Goal: Transaction & Acquisition: Book appointment/travel/reservation

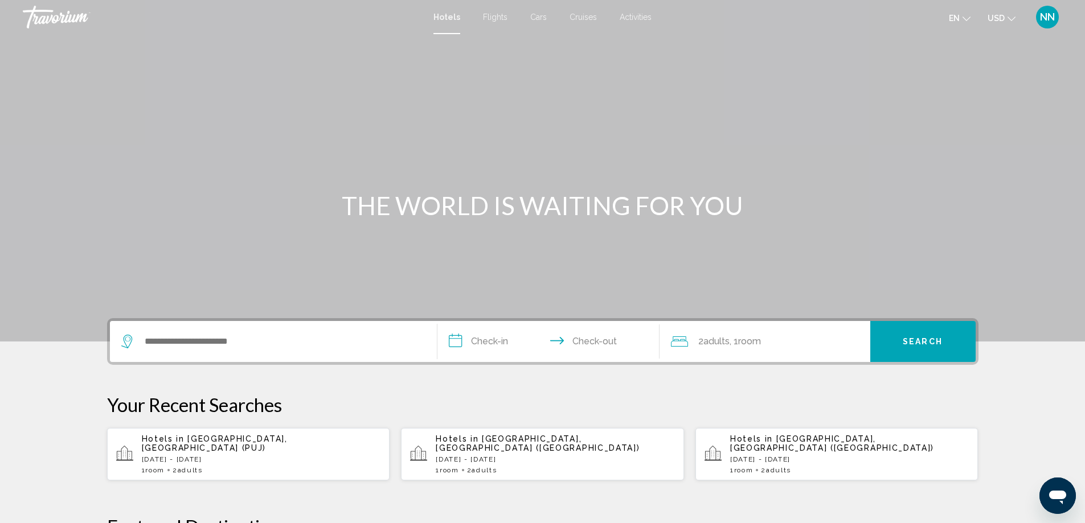
click at [176, 327] on div "Search widget" at bounding box center [273, 341] width 304 height 41
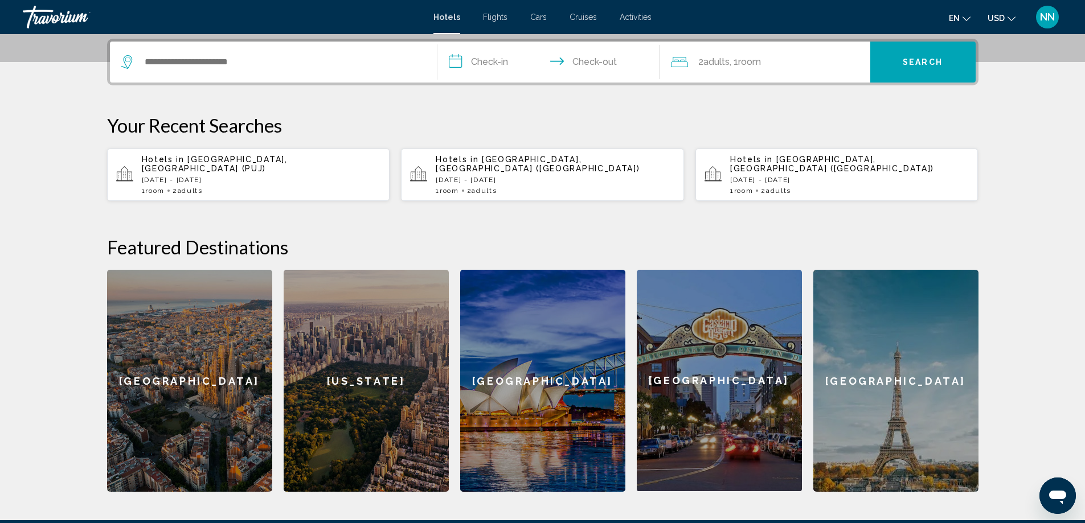
scroll to position [281, 0]
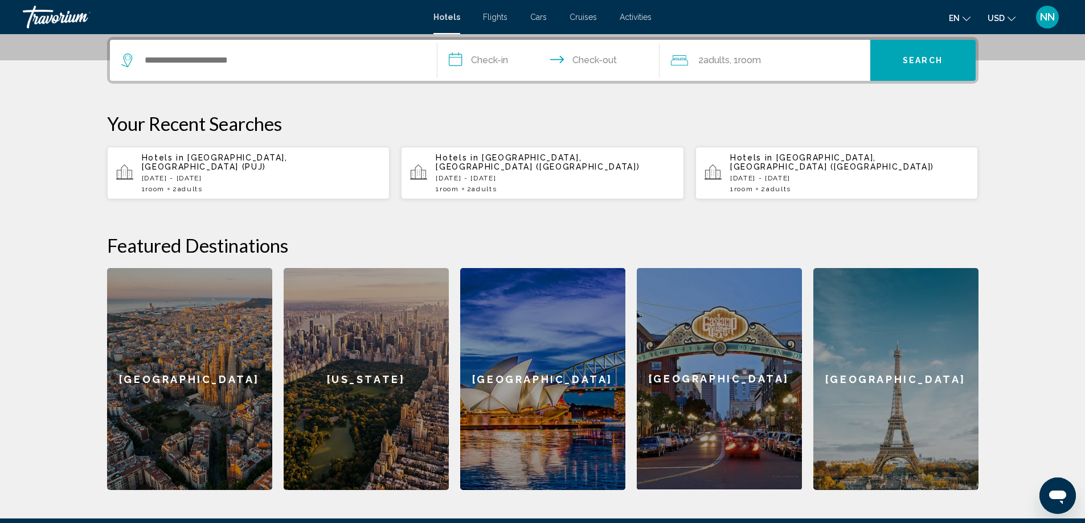
click at [132, 66] on icon "Search widget" at bounding box center [128, 61] width 14 height 14
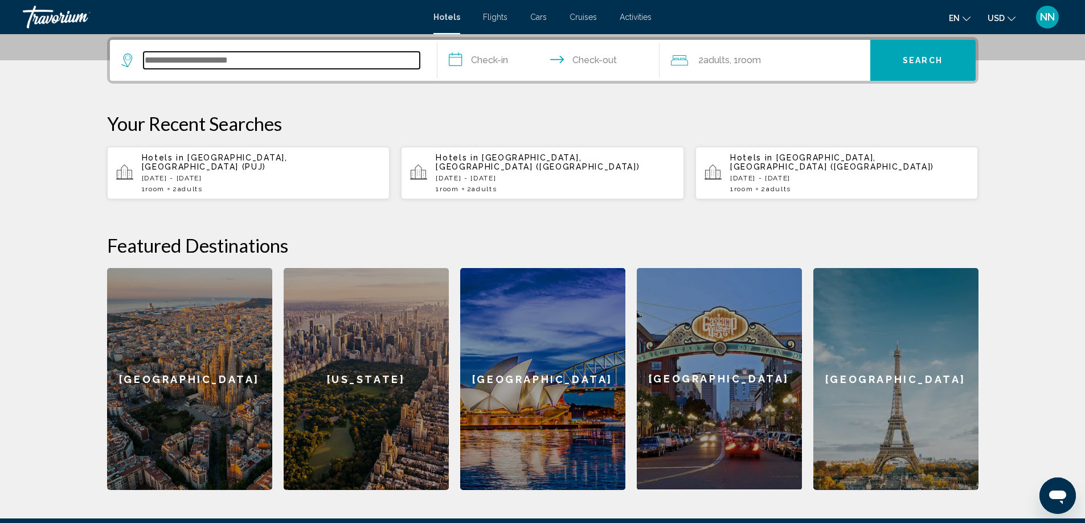
click at [168, 64] on input "Search widget" at bounding box center [281, 60] width 276 height 17
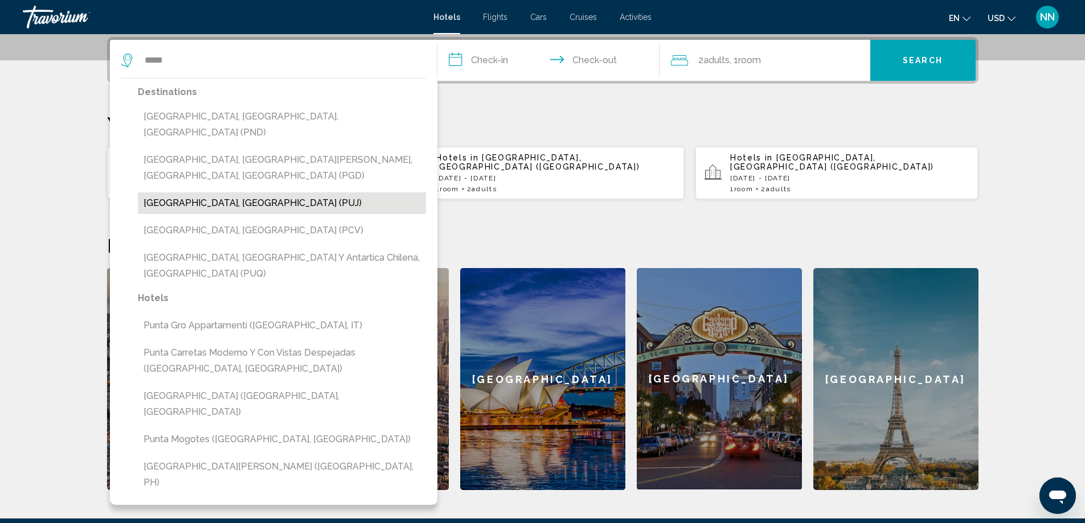
click at [163, 194] on button "[GEOGRAPHIC_DATA], [GEOGRAPHIC_DATA] (PUJ)" at bounding box center [282, 203] width 288 height 22
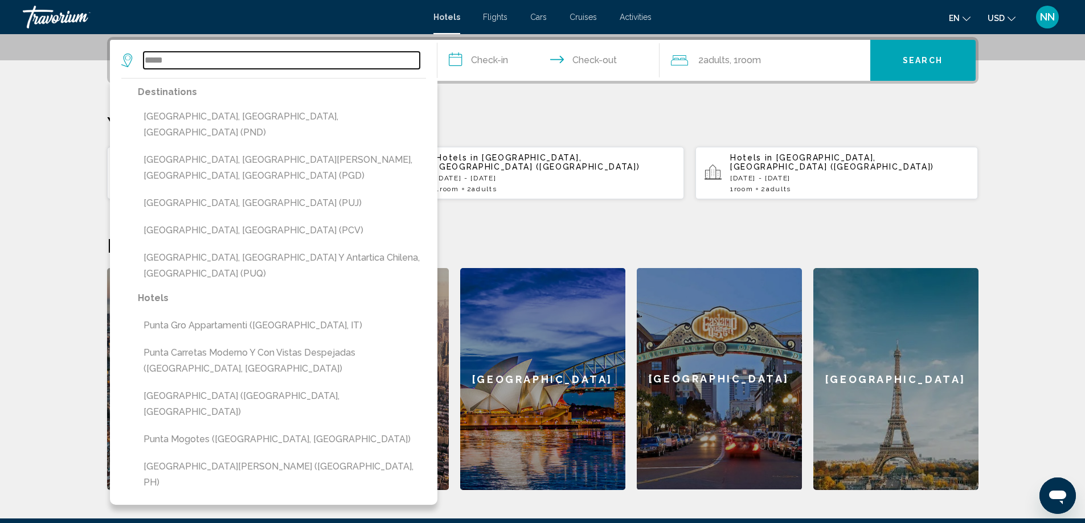
type input "**********"
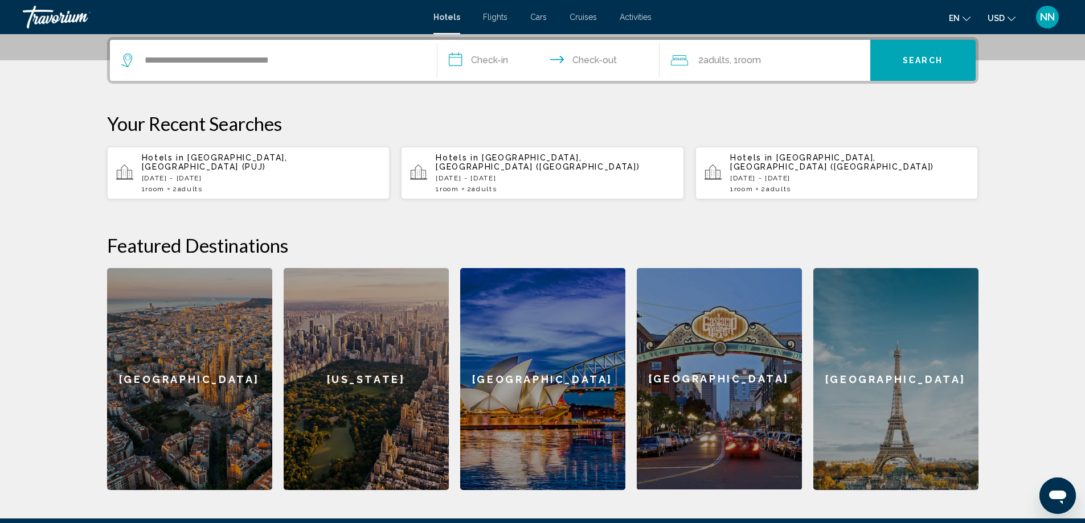
click at [457, 68] on input "**********" at bounding box center [550, 62] width 227 height 44
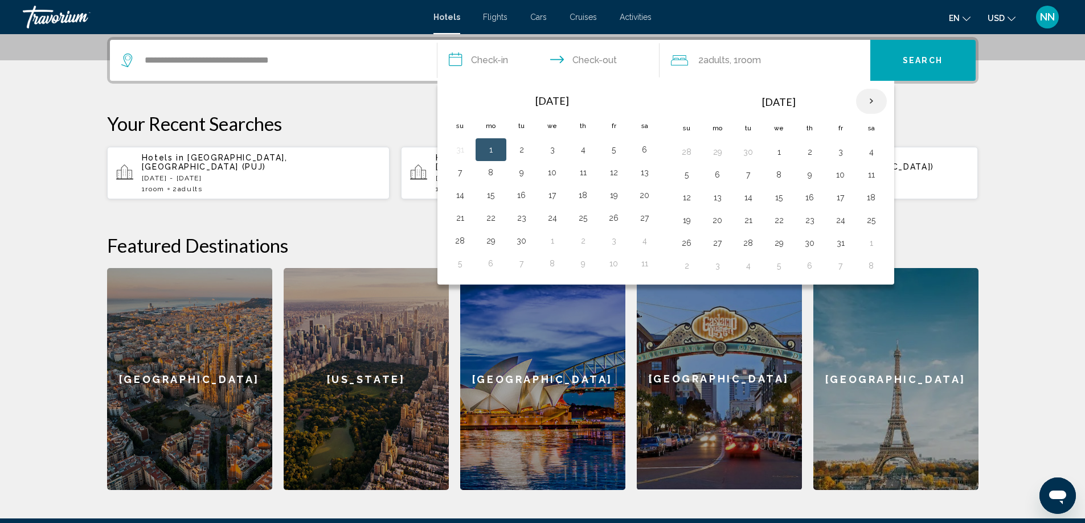
click at [878, 108] on th "Next month" at bounding box center [871, 101] width 31 height 25
click at [798, 183] on td "6" at bounding box center [809, 174] width 31 height 23
click at [810, 174] on button "6" at bounding box center [810, 175] width 18 height 16
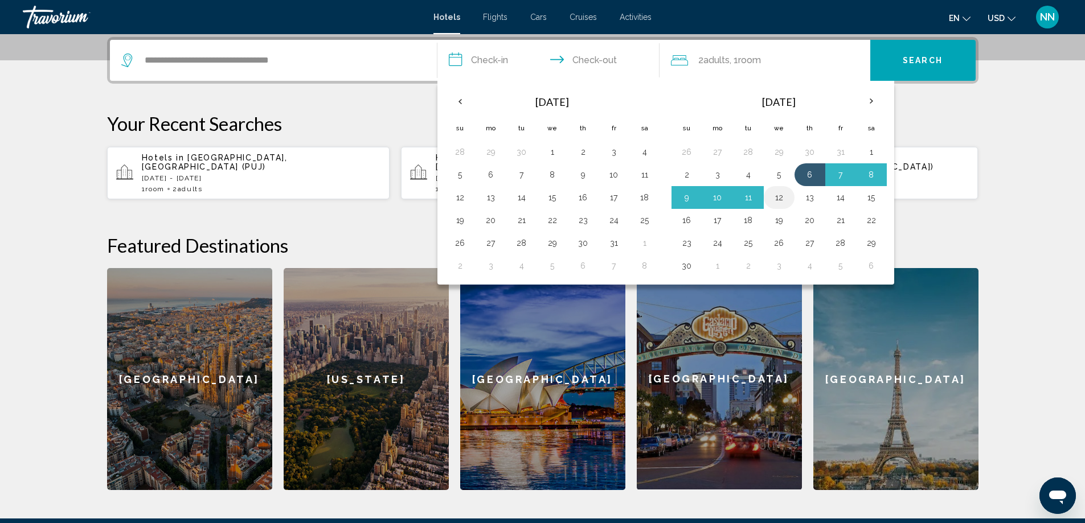
click at [769, 203] on td "12" at bounding box center [779, 197] width 31 height 23
click at [774, 197] on button "12" at bounding box center [779, 198] width 18 height 16
type input "**********"
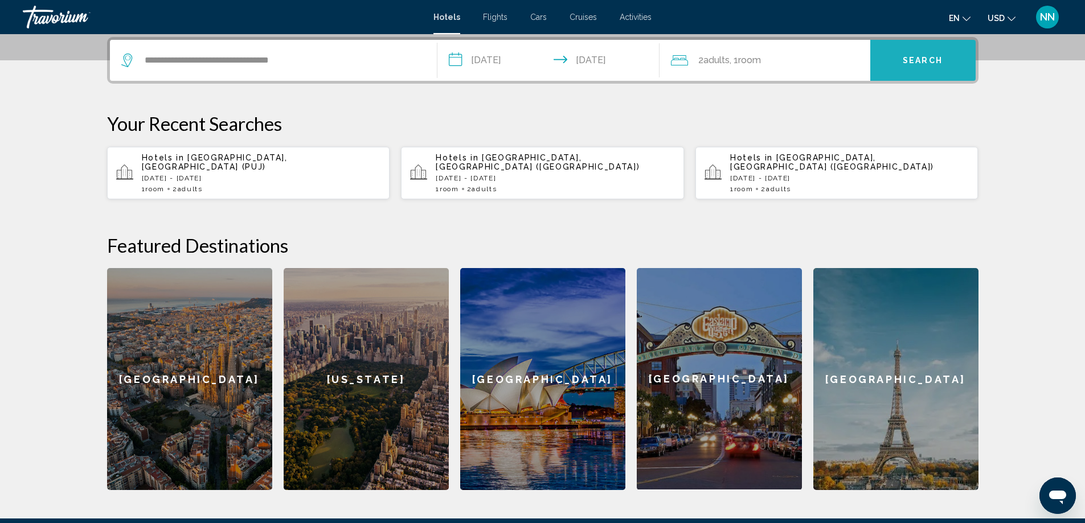
click at [965, 64] on button "Search" at bounding box center [922, 60] width 105 height 41
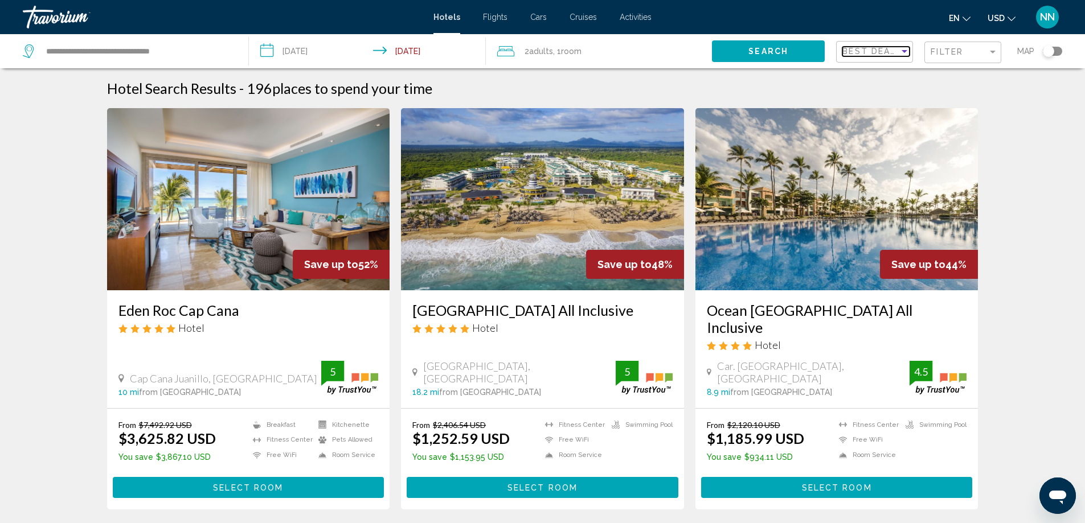
click at [895, 55] on span "Best Deals" at bounding box center [872, 51] width 60 height 9
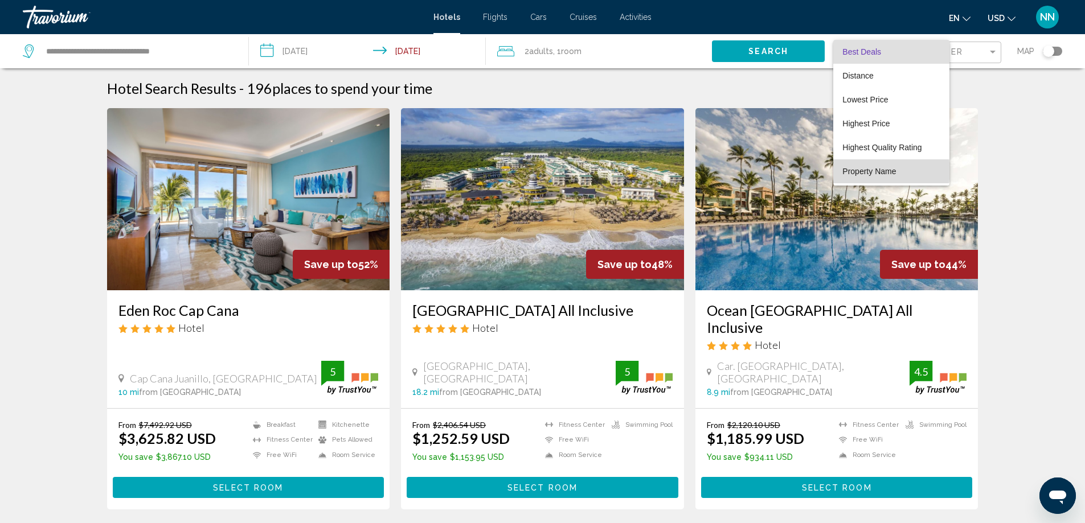
click at [877, 169] on span "Property Name" at bounding box center [869, 171] width 54 height 9
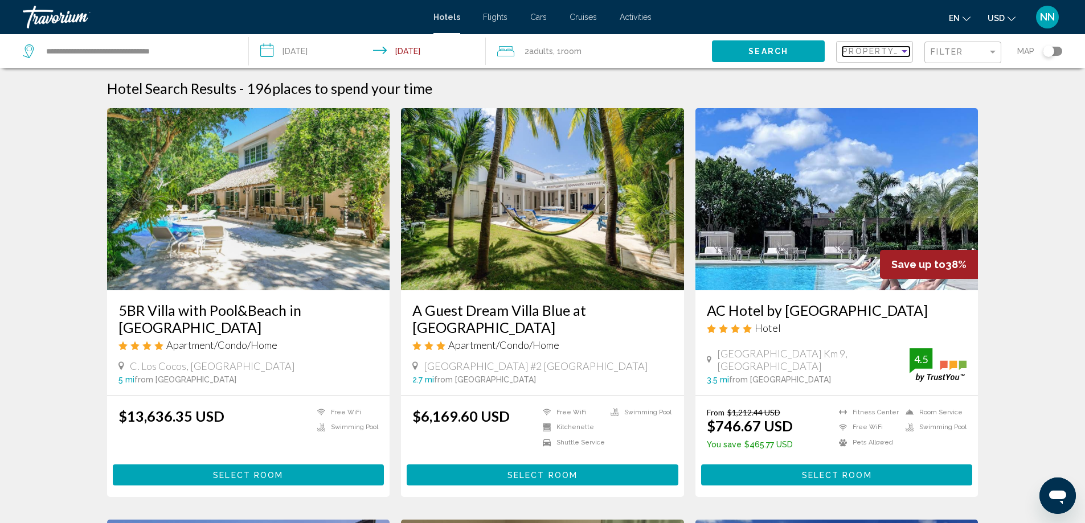
click at [866, 54] on span "Property Name" at bounding box center [882, 51] width 81 height 9
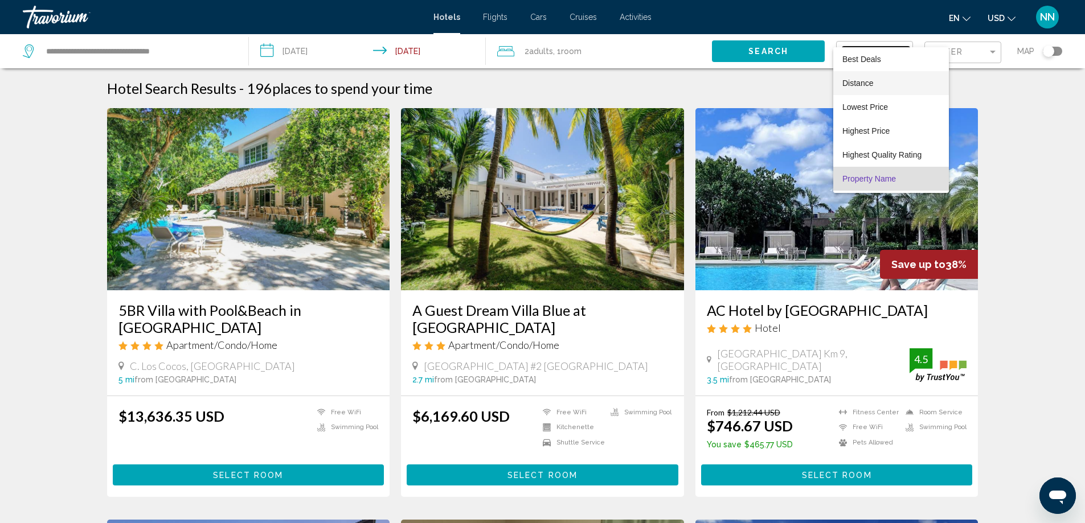
scroll to position [22, 0]
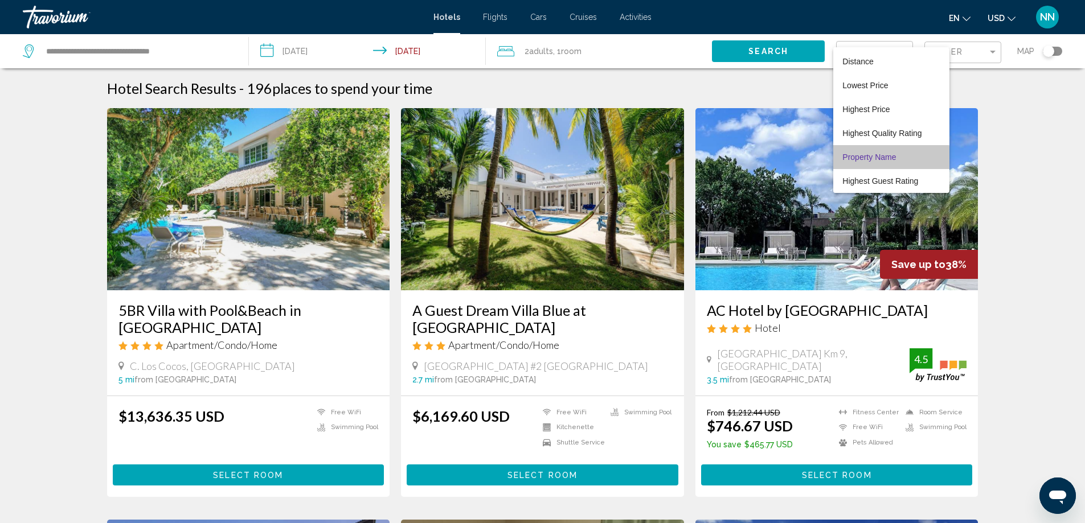
click at [887, 161] on span "Property Name" at bounding box center [869, 157] width 54 height 9
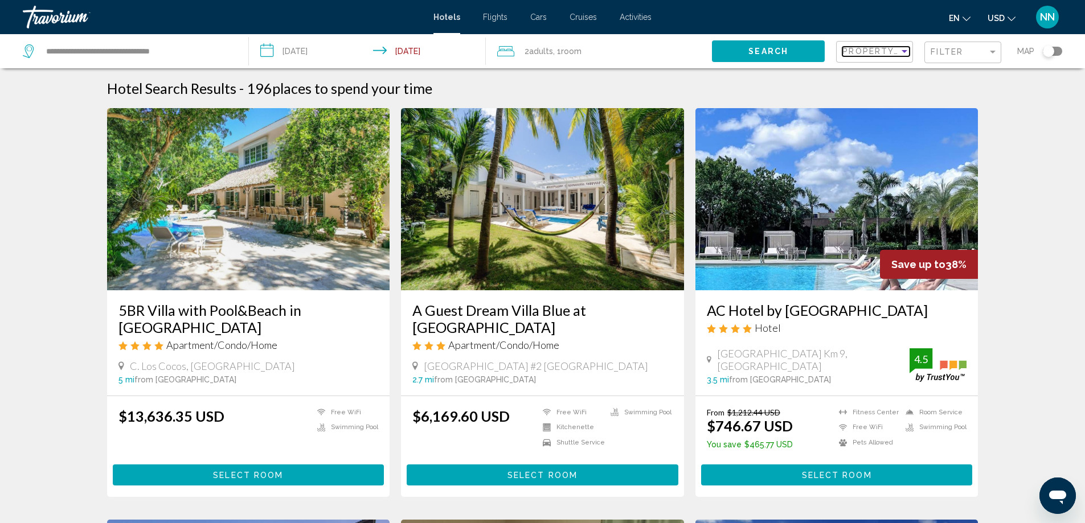
click at [884, 49] on span "Property Name" at bounding box center [882, 51] width 81 height 9
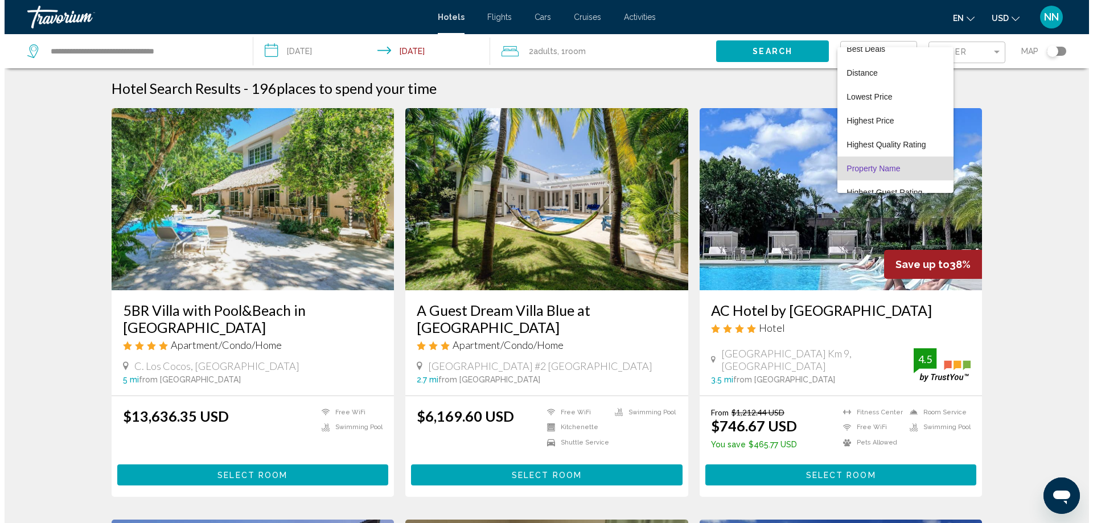
scroll to position [0, 0]
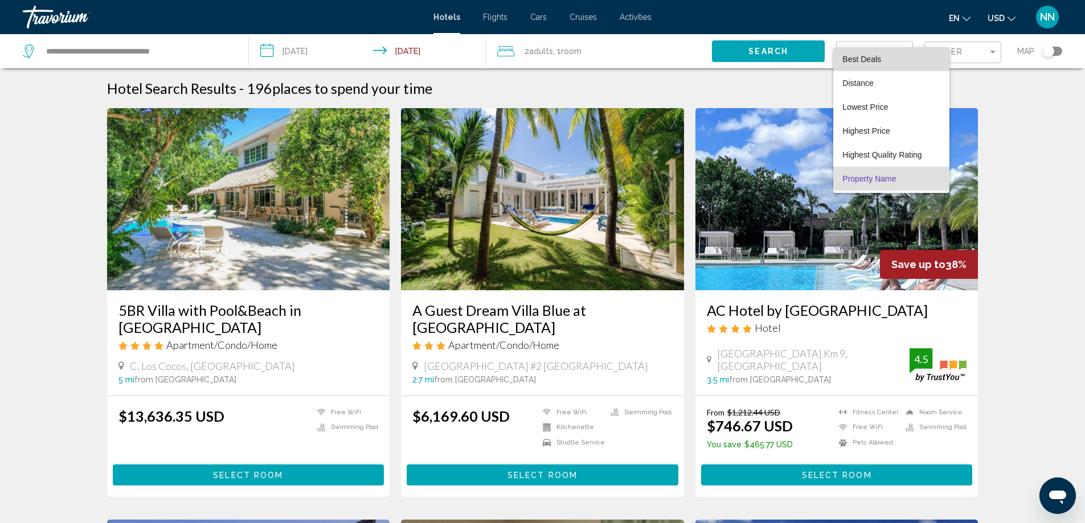
click at [896, 53] on span "Best Deals" at bounding box center [890, 59] width 97 height 24
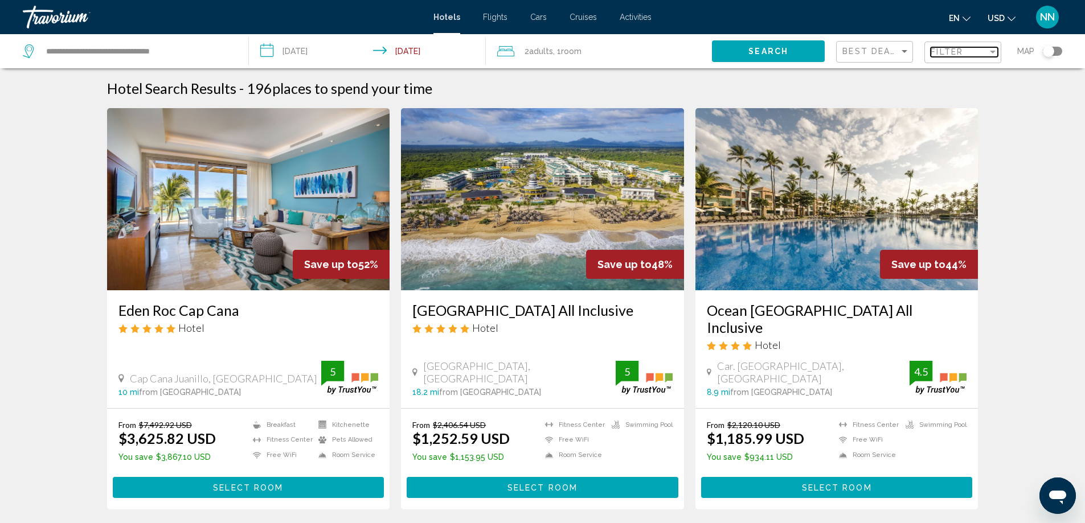
click at [945, 55] on span "Filter" at bounding box center [946, 51] width 32 height 9
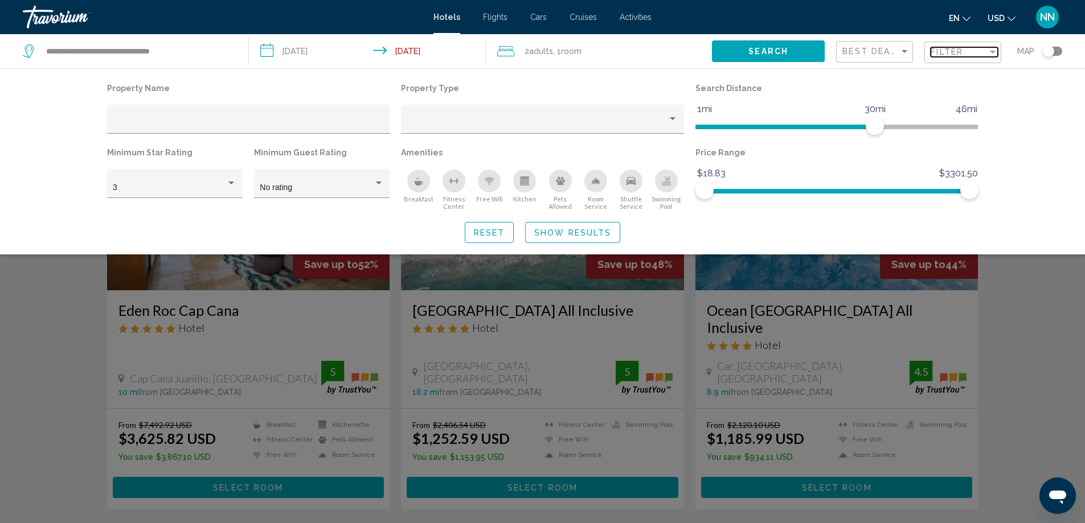
click at [944, 51] on span "Filter" at bounding box center [946, 51] width 32 height 9
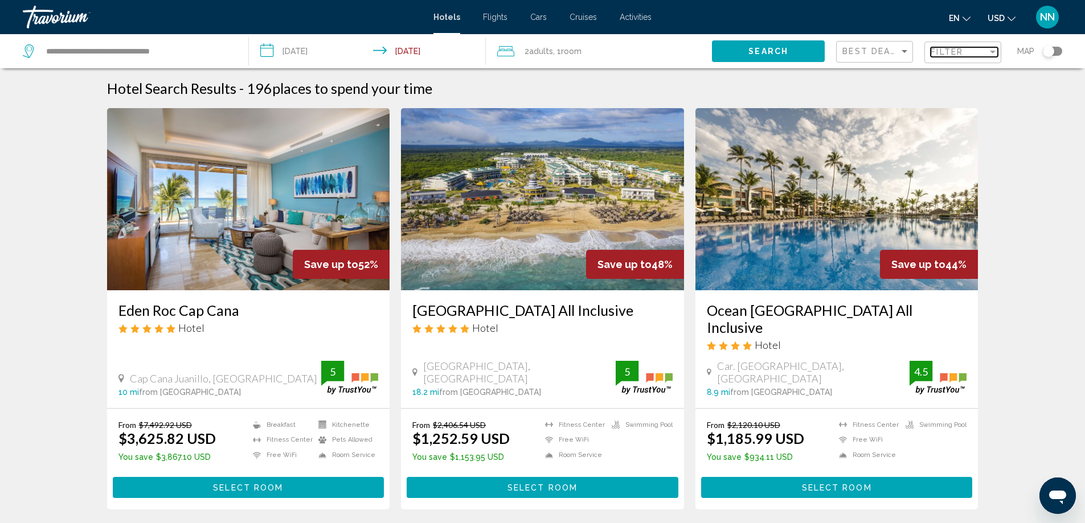
click at [944, 51] on span "Filter" at bounding box center [946, 51] width 32 height 9
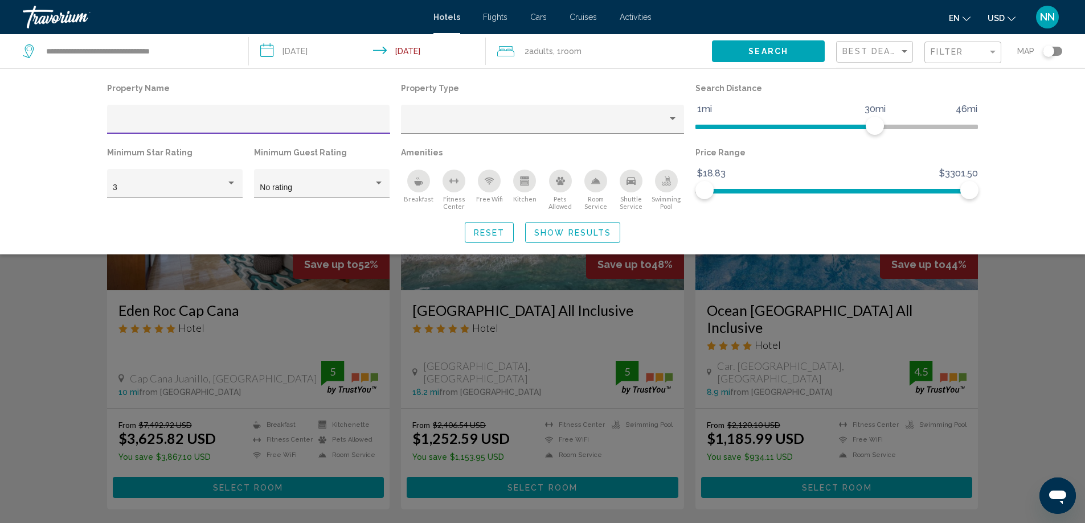
click at [178, 125] on input "Hotel Filters" at bounding box center [248, 123] width 271 height 9
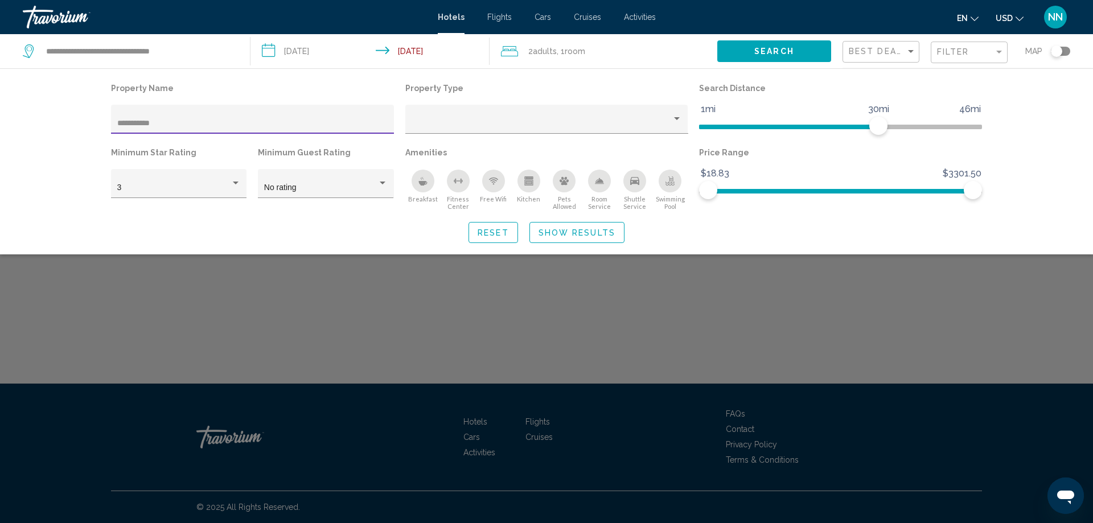
type input "**********"
click at [565, 236] on span "Show Results" at bounding box center [577, 232] width 77 height 9
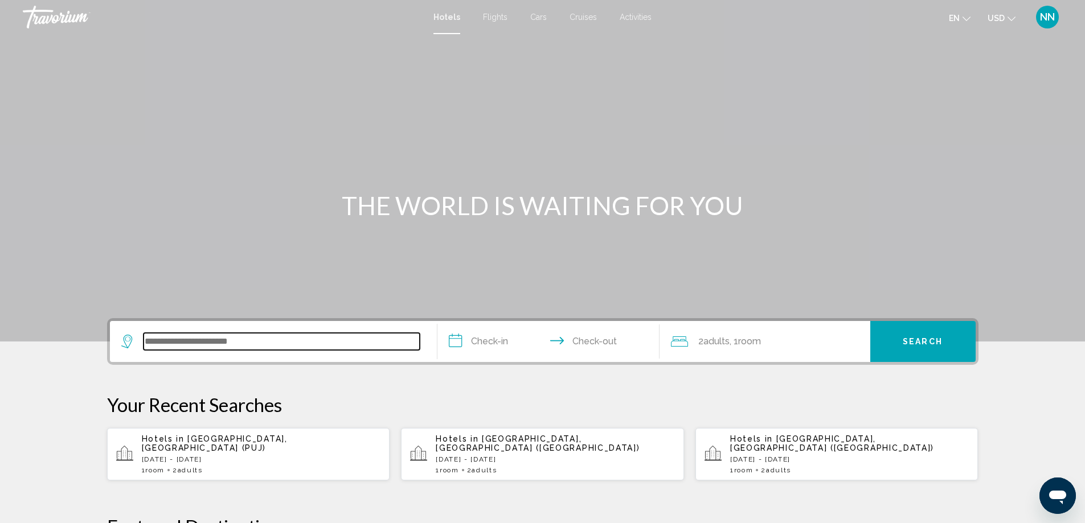
click at [192, 345] on input "Search widget" at bounding box center [281, 341] width 276 height 17
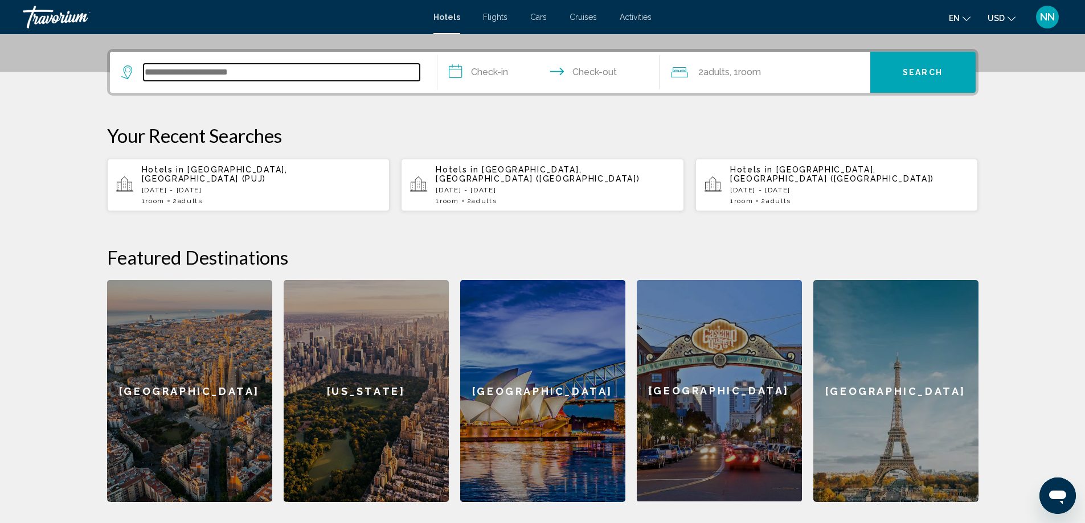
scroll to position [281, 0]
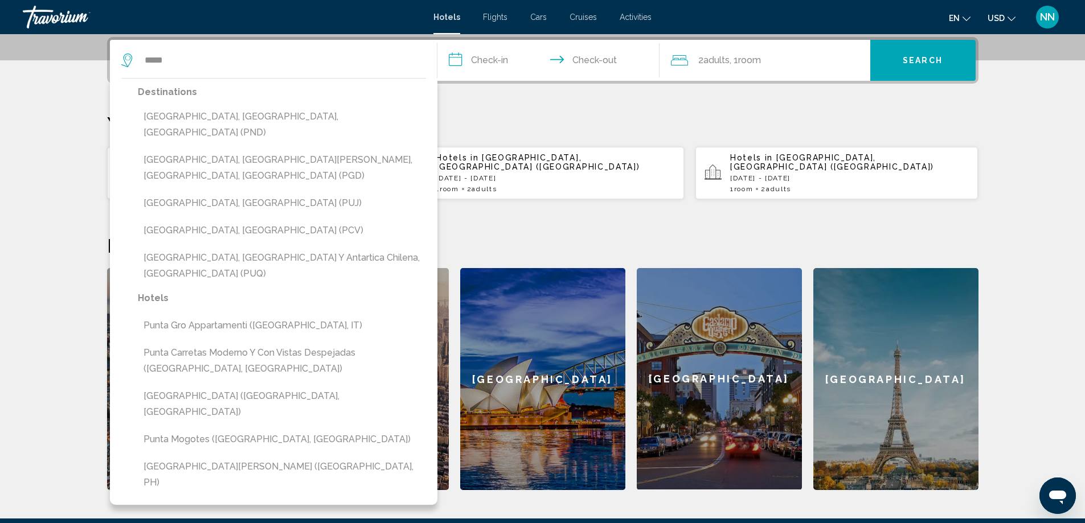
click at [232, 192] on button "[GEOGRAPHIC_DATA], [GEOGRAPHIC_DATA] (PUJ)" at bounding box center [282, 203] width 288 height 22
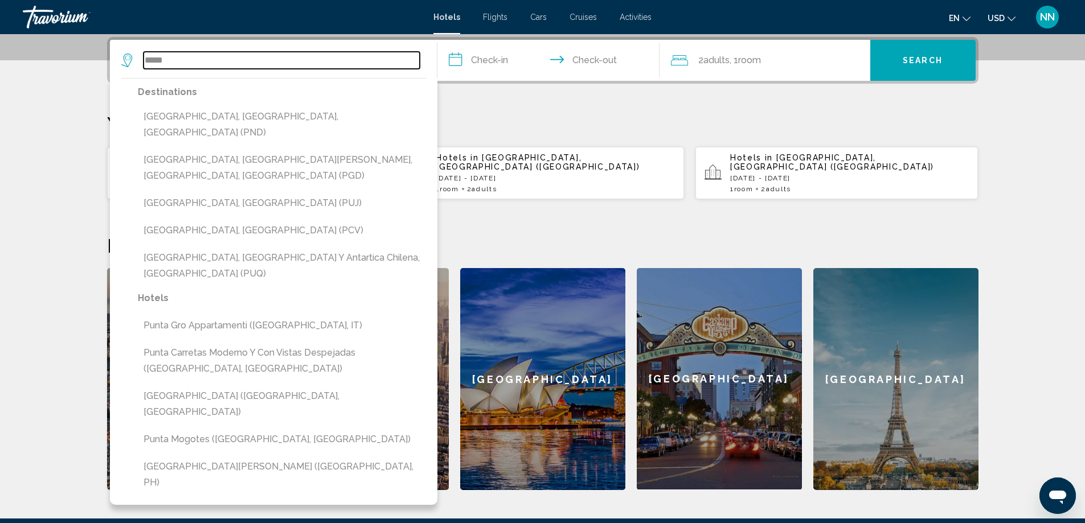
type input "**********"
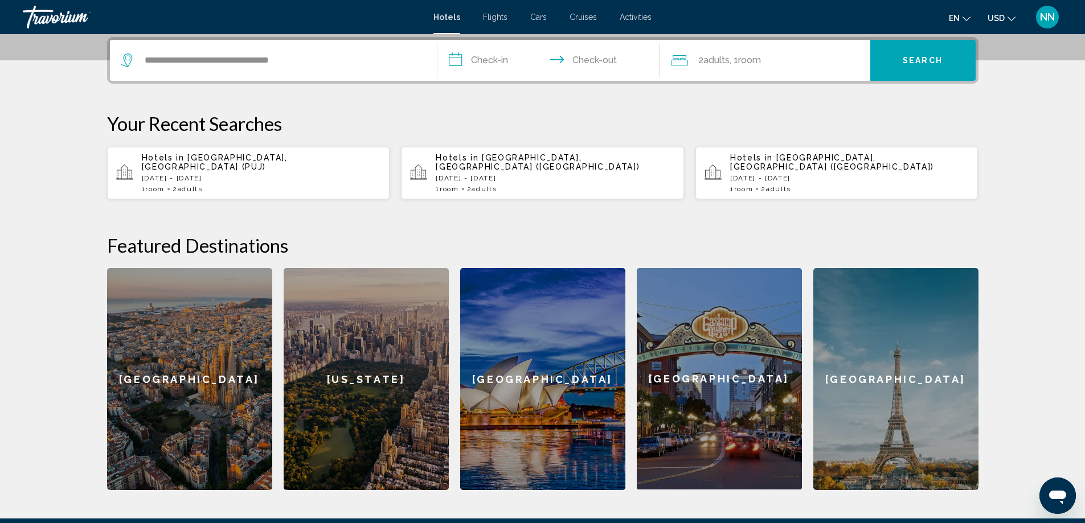
click at [469, 58] on input "**********" at bounding box center [550, 62] width 227 height 44
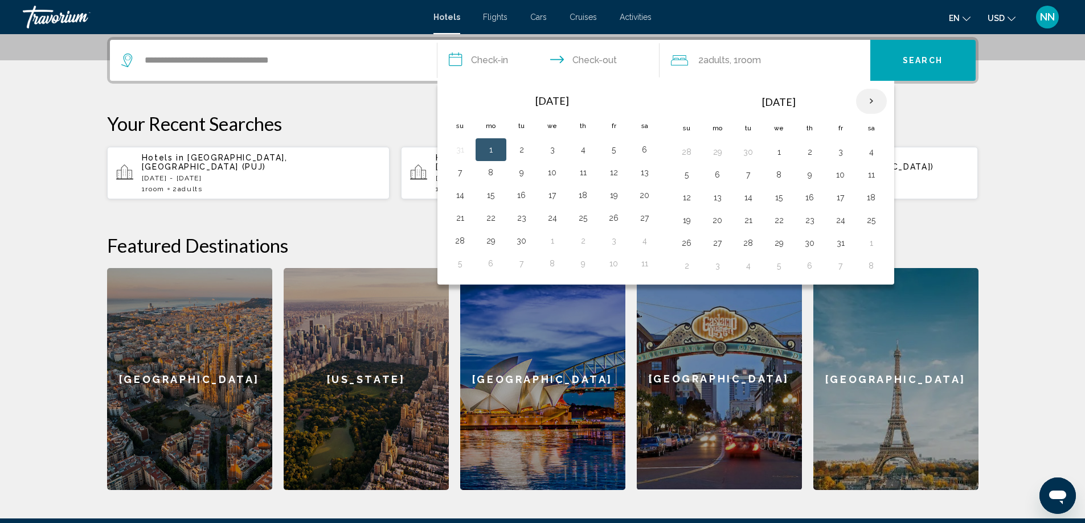
click at [869, 104] on th "Next month" at bounding box center [871, 101] width 31 height 25
click at [811, 169] on button "6" at bounding box center [810, 175] width 18 height 16
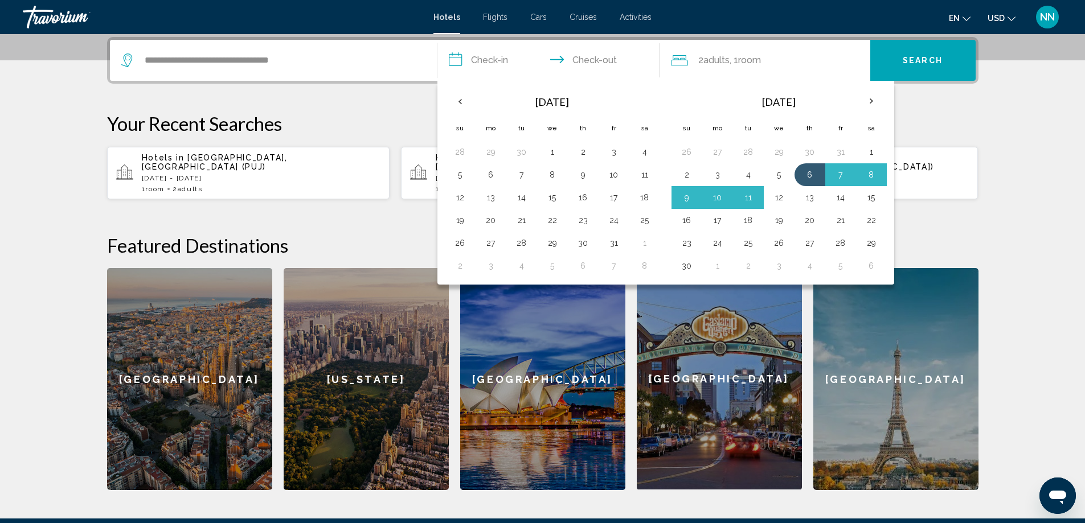
click at [777, 192] on button "12" at bounding box center [779, 198] width 18 height 16
type input "**********"
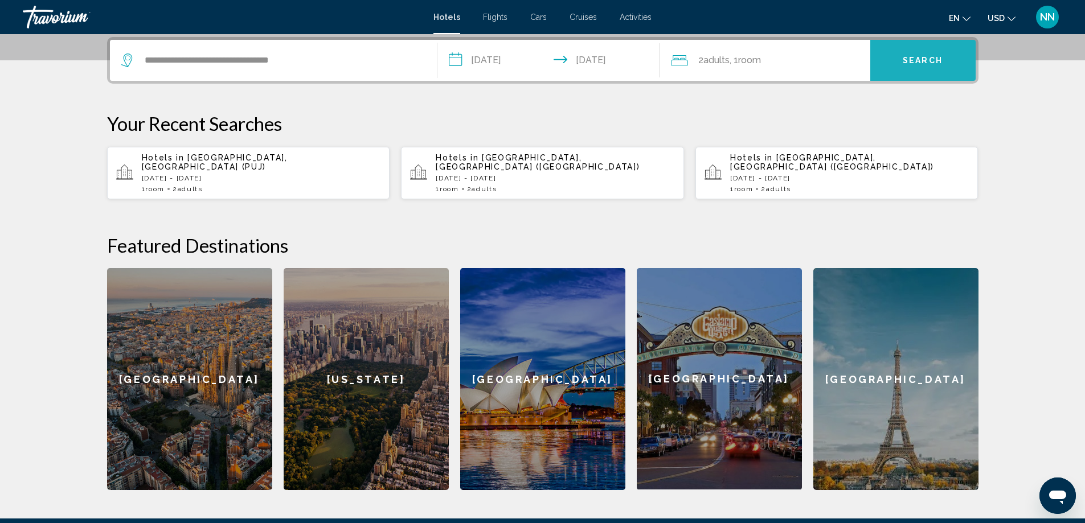
click at [889, 64] on button "Search" at bounding box center [922, 60] width 105 height 41
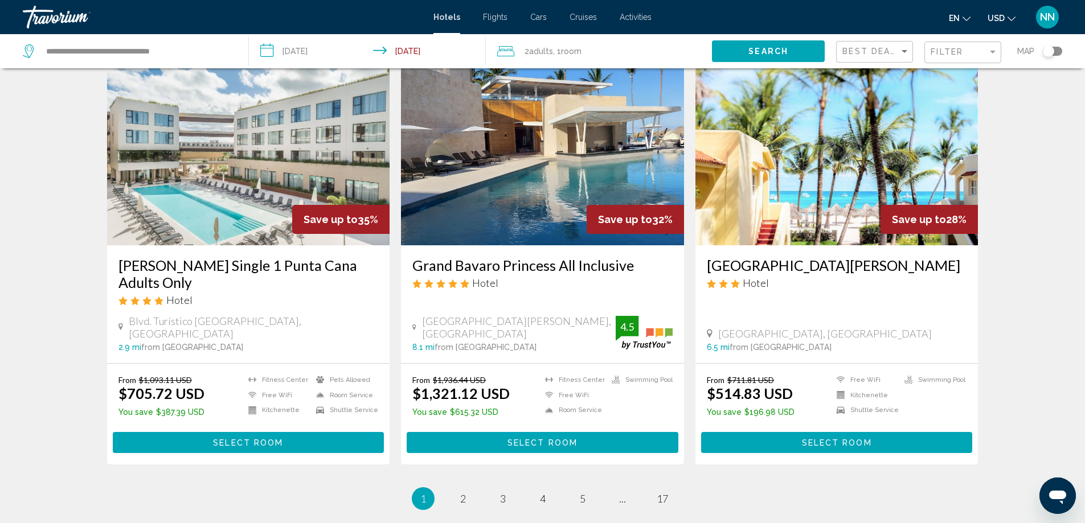
scroll to position [1321, 0]
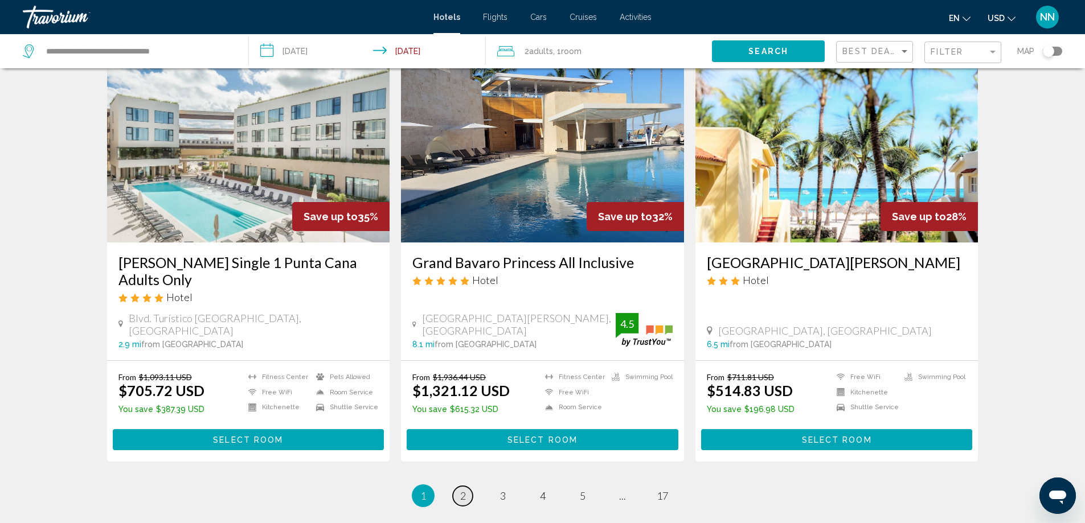
click at [464, 486] on link "page 2" at bounding box center [463, 496] width 20 height 20
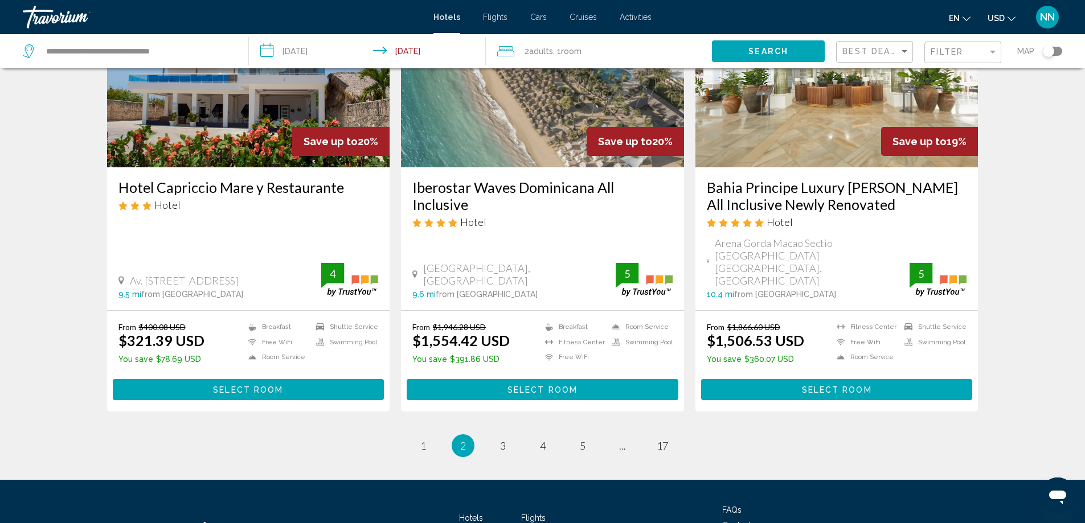
scroll to position [1437, 0]
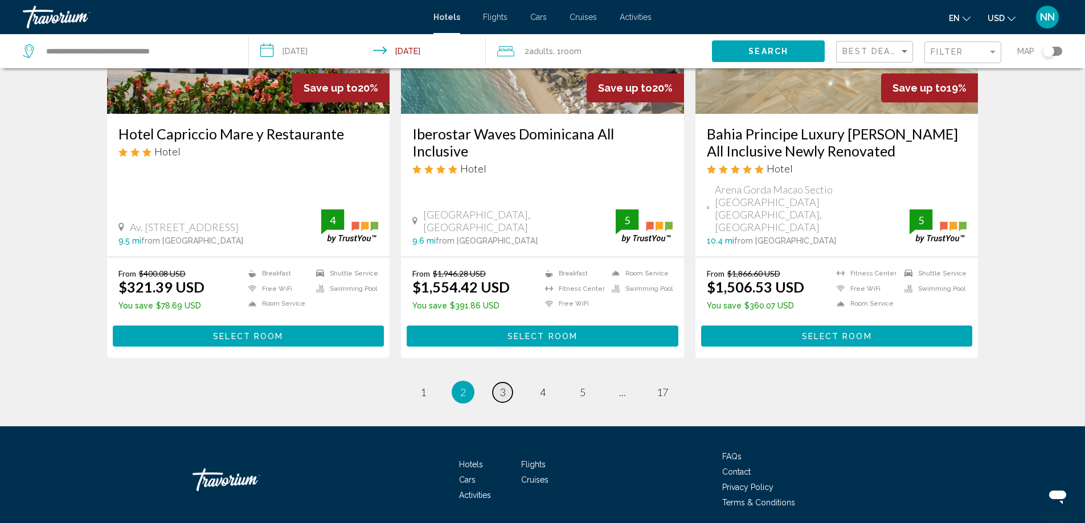
click at [502, 383] on link "page 3" at bounding box center [503, 393] width 20 height 20
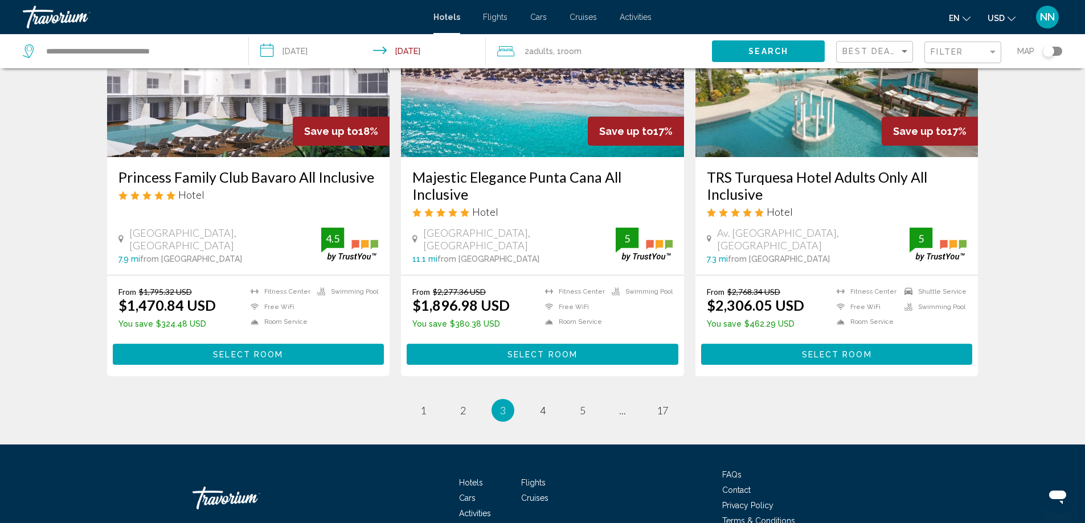
scroll to position [1484, 0]
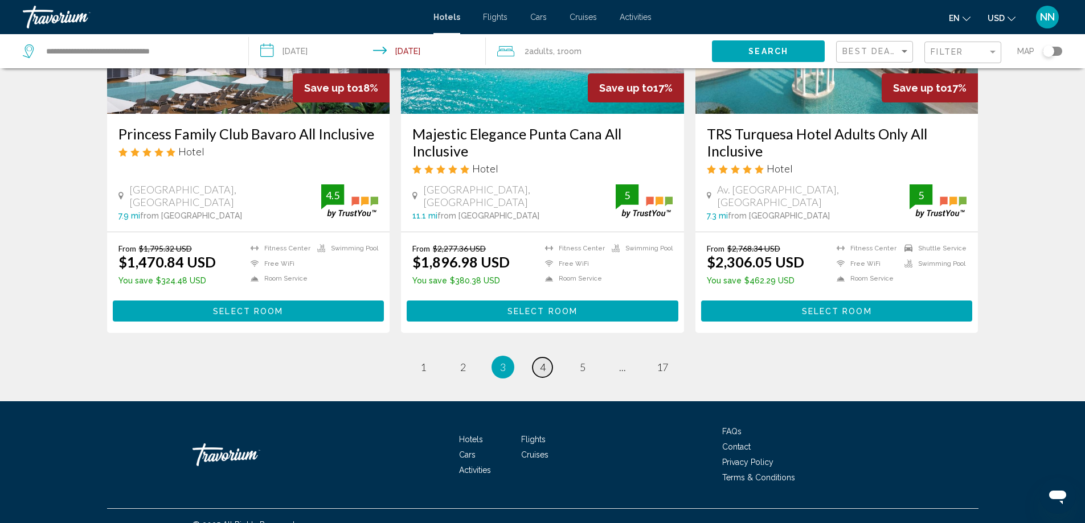
click at [546, 358] on link "page 4" at bounding box center [542, 368] width 20 height 20
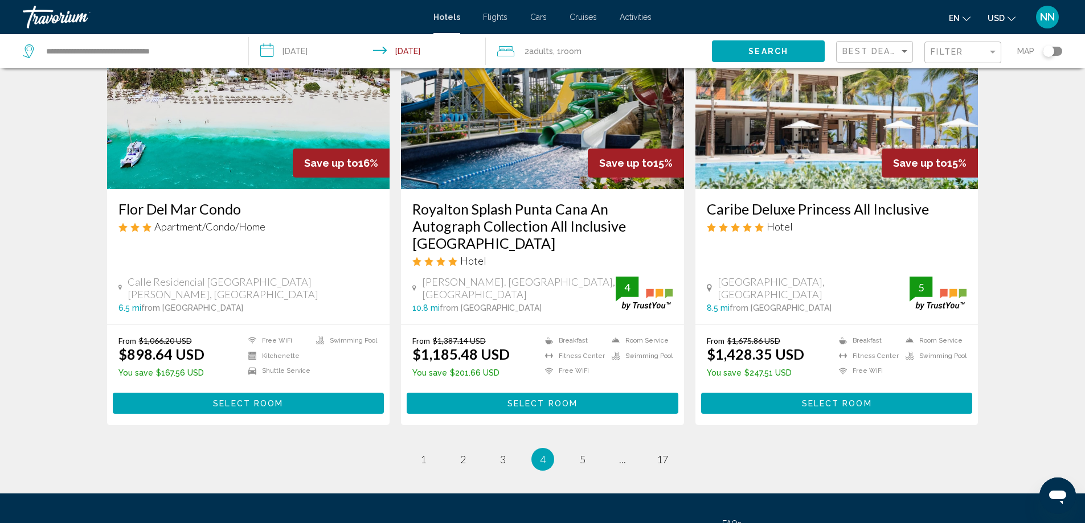
scroll to position [1435, 0]
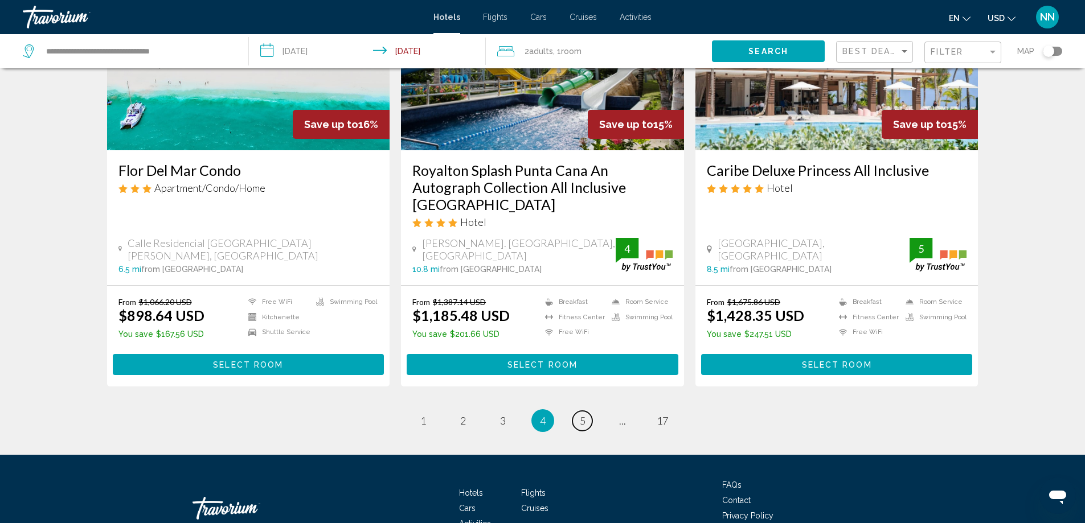
click at [581, 415] on span "5" at bounding box center [583, 421] width 6 height 13
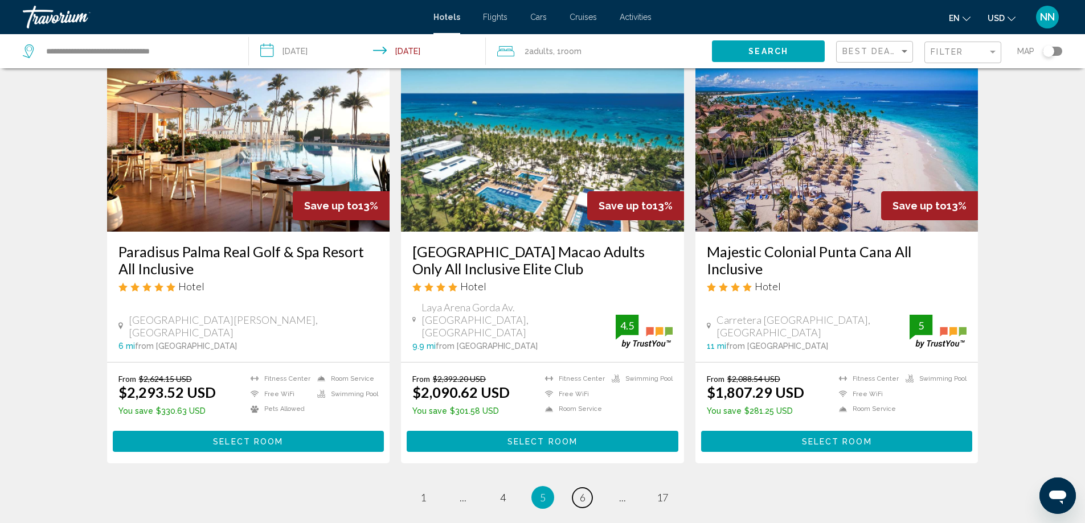
scroll to position [1467, 0]
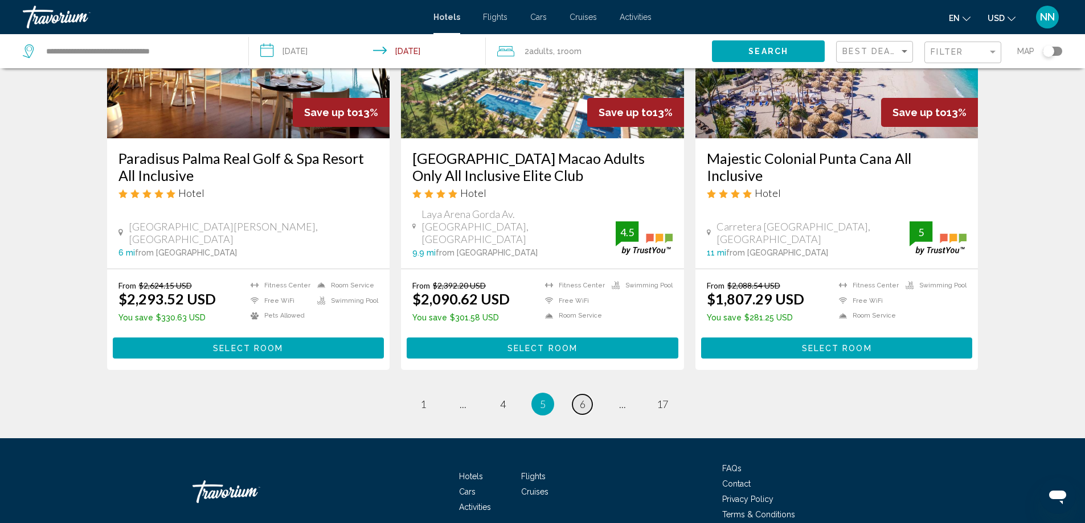
click at [586, 395] on link "page 6" at bounding box center [582, 405] width 20 height 20
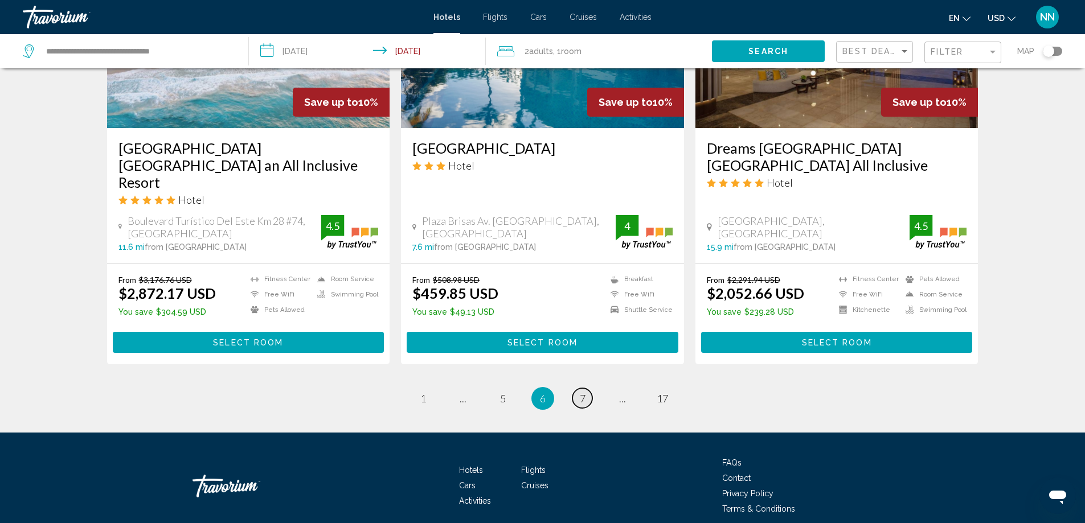
scroll to position [1442, 0]
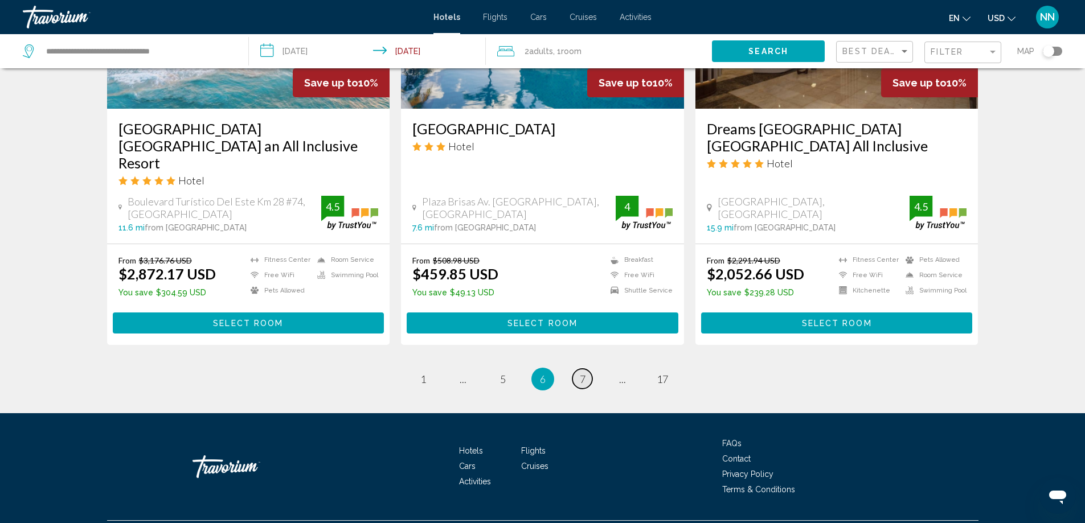
click at [587, 369] on link "page 7" at bounding box center [582, 379] width 20 height 20
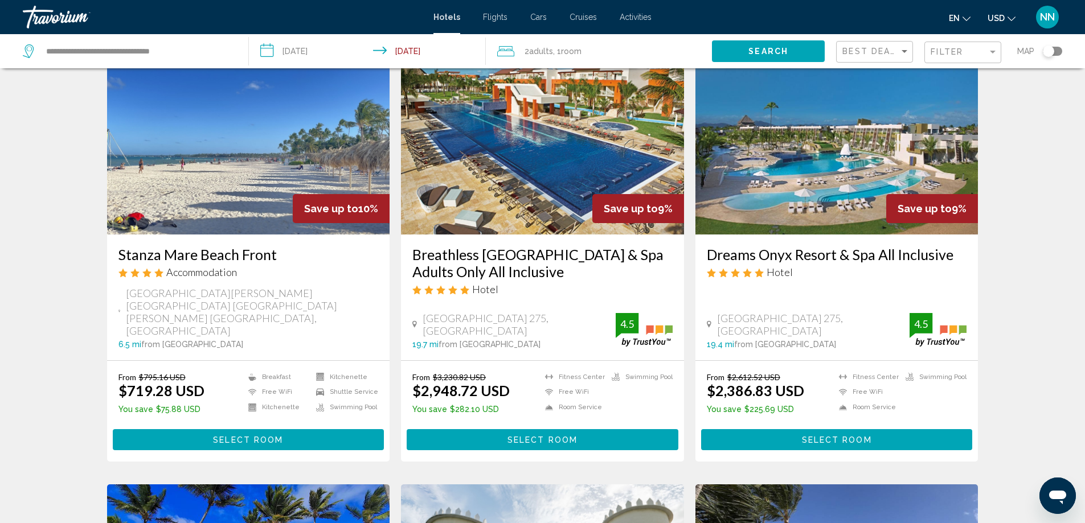
scroll to position [23, 0]
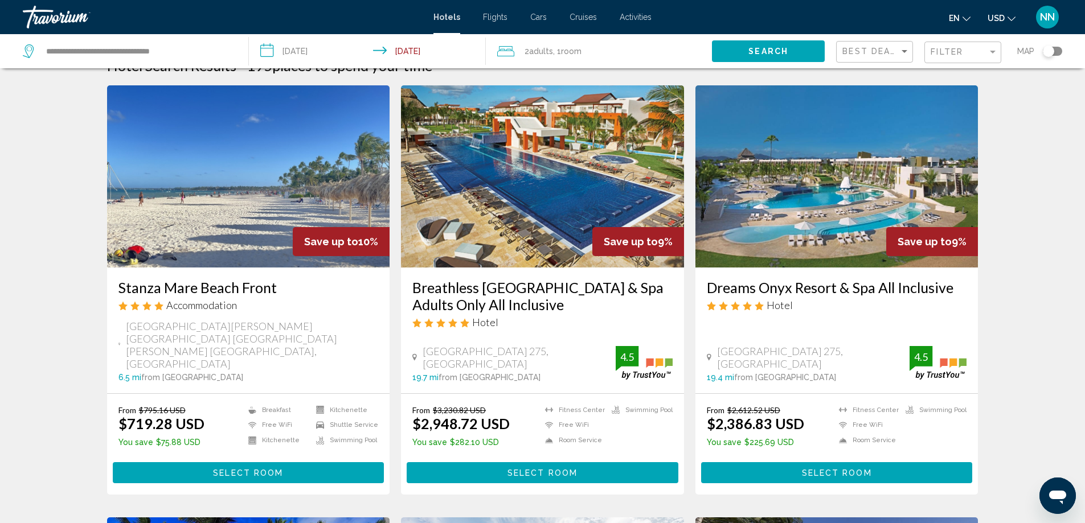
click at [852, 207] on img "Main content" at bounding box center [836, 176] width 283 height 182
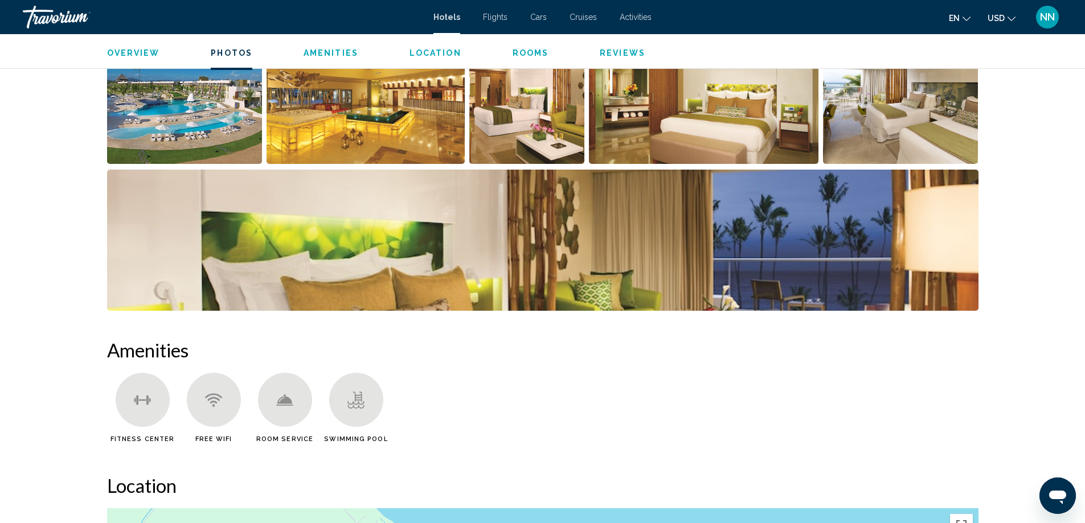
scroll to position [638, 0]
click at [595, 233] on img "Open full-screen image slider" at bounding box center [542, 239] width 871 height 141
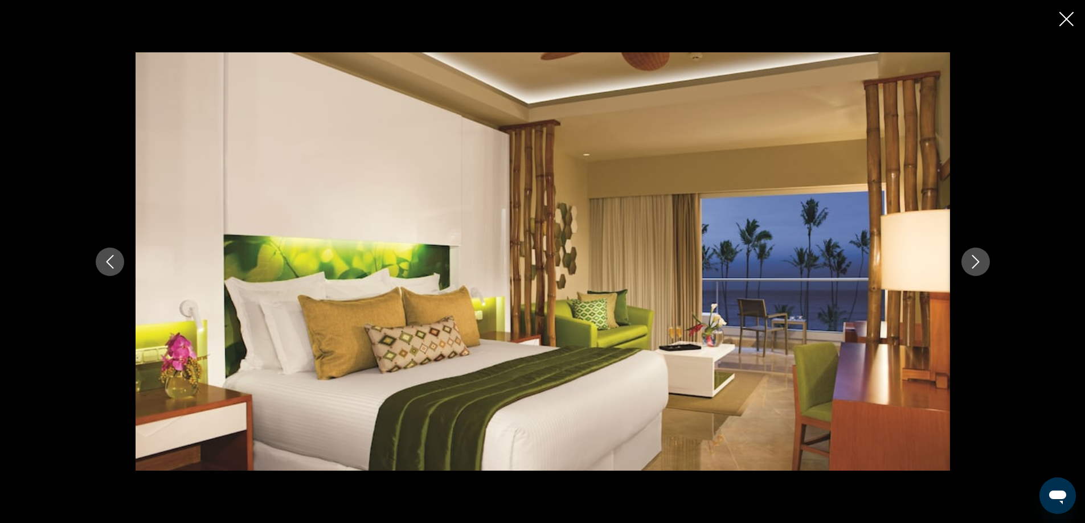
click at [980, 263] on icon "Next image" at bounding box center [976, 262] width 14 height 14
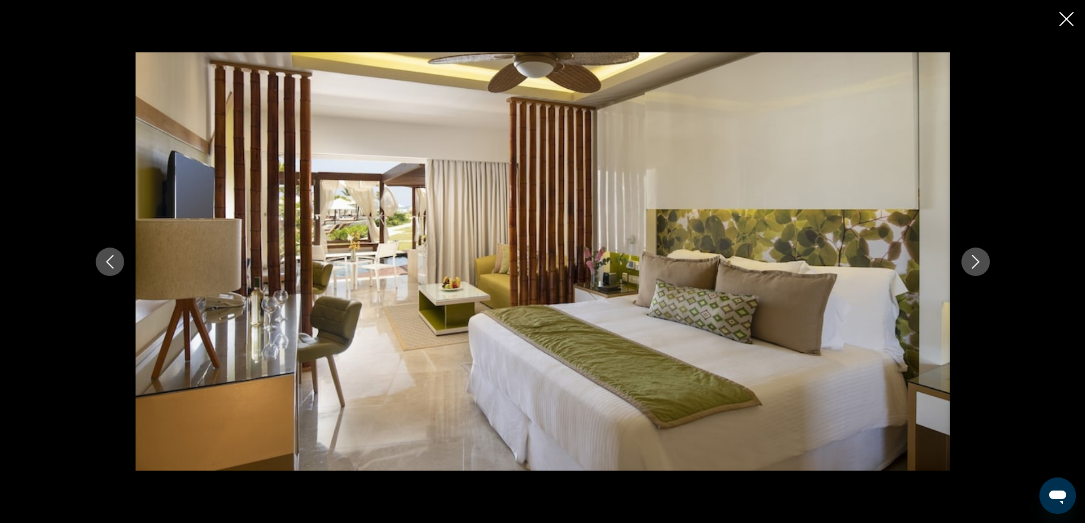
click at [980, 263] on icon "Next image" at bounding box center [976, 262] width 14 height 14
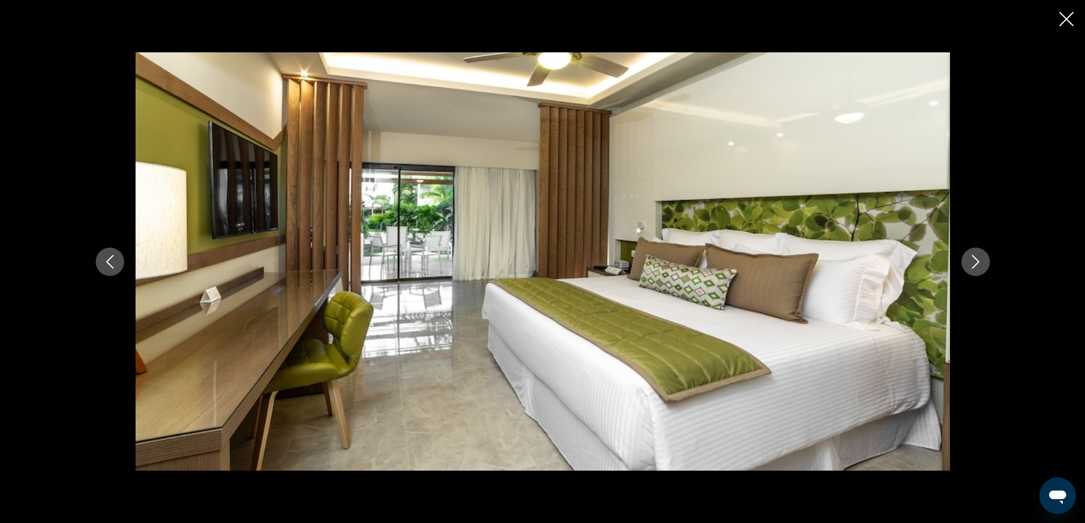
click at [980, 263] on icon "Next image" at bounding box center [976, 262] width 14 height 14
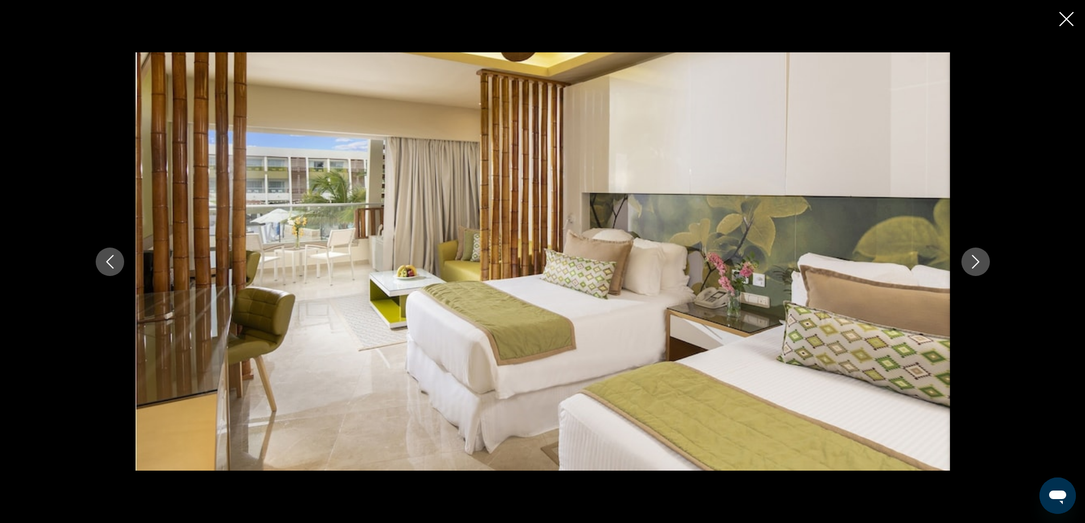
click at [980, 263] on icon "Next image" at bounding box center [976, 262] width 14 height 14
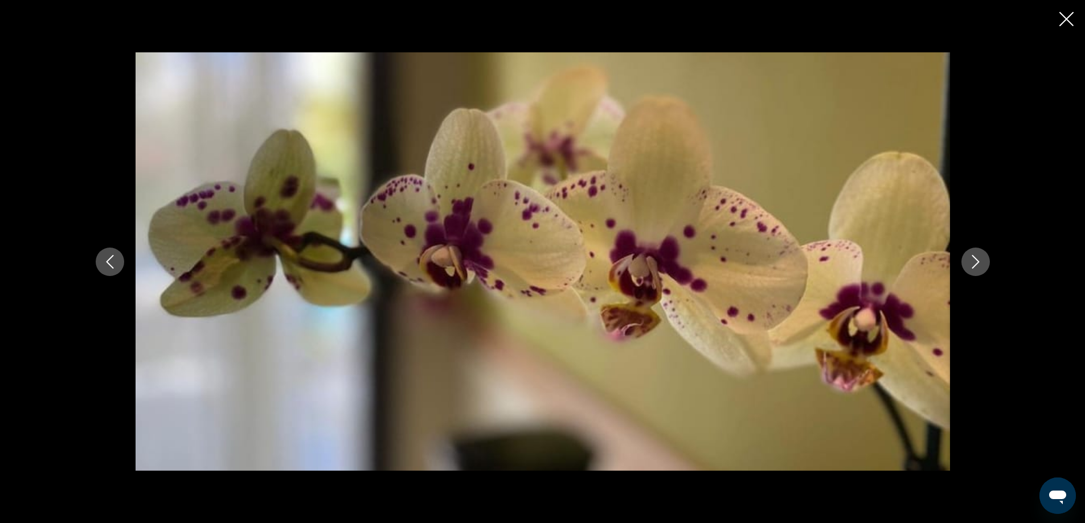
click at [980, 263] on icon "Next image" at bounding box center [976, 262] width 14 height 14
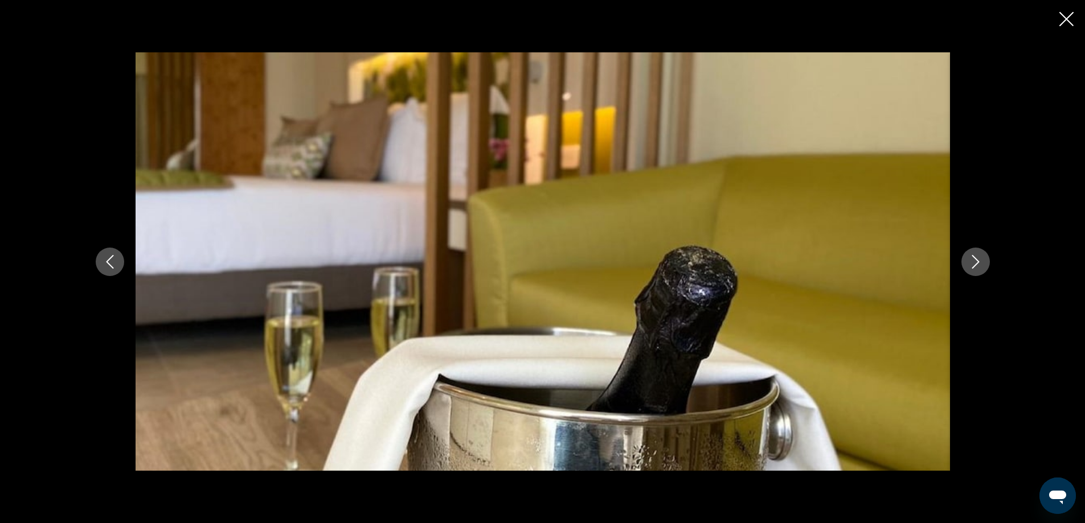
click at [980, 263] on icon "Next image" at bounding box center [976, 262] width 14 height 14
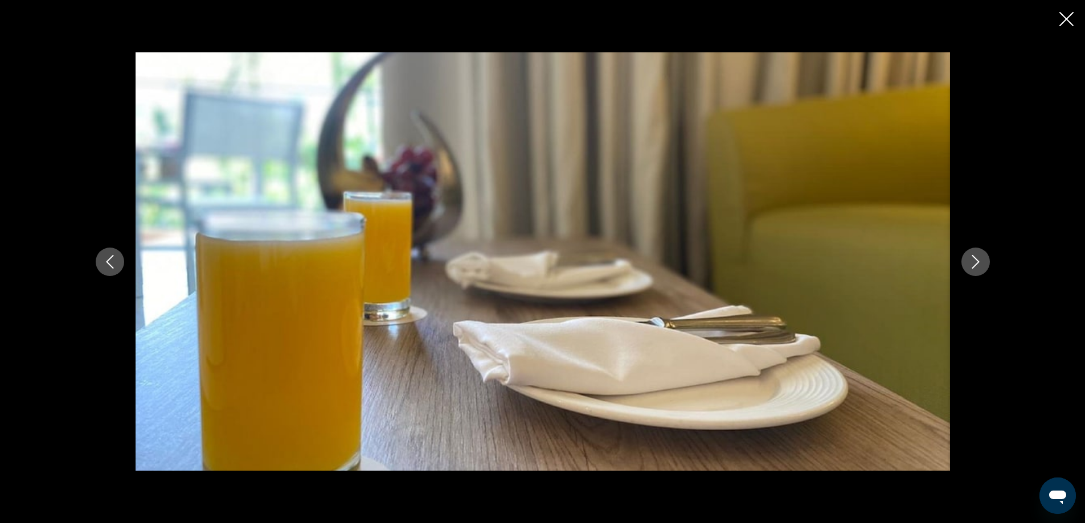
click at [980, 263] on icon "Next image" at bounding box center [976, 262] width 14 height 14
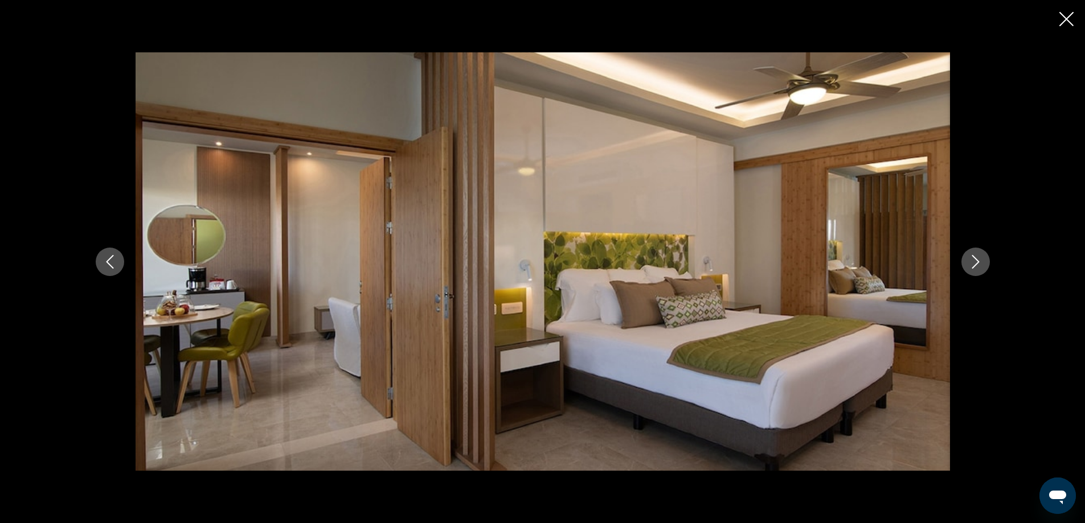
click at [980, 263] on icon "Next image" at bounding box center [976, 262] width 14 height 14
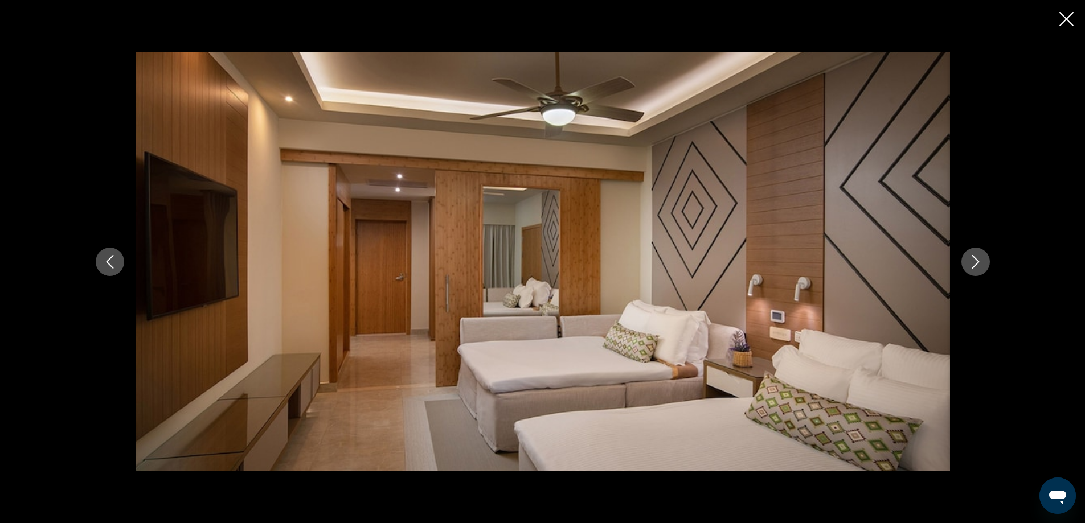
click at [982, 263] on icon "Next image" at bounding box center [976, 262] width 14 height 14
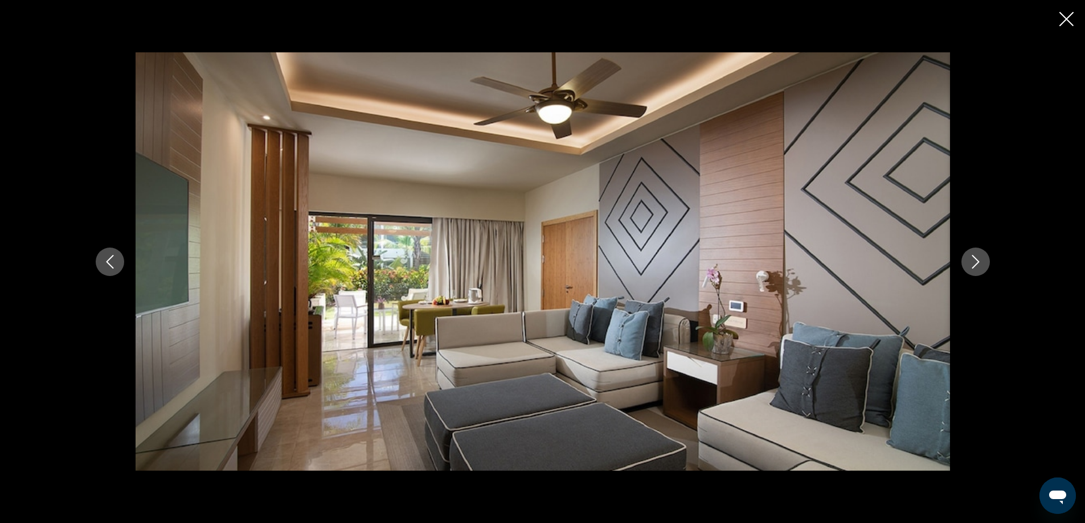
click at [980, 265] on icon "Next image" at bounding box center [976, 262] width 14 height 14
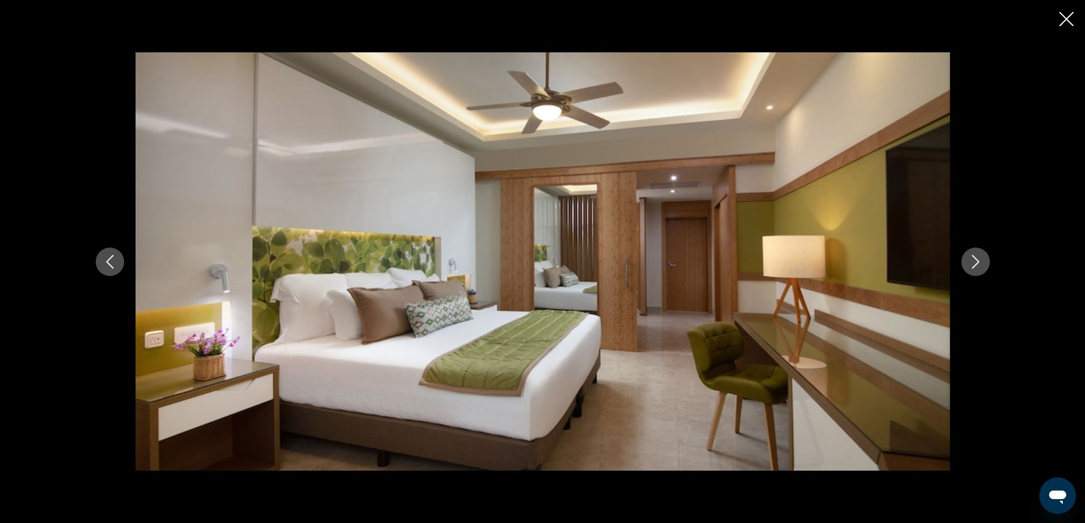
click at [980, 265] on icon "Next image" at bounding box center [976, 262] width 14 height 14
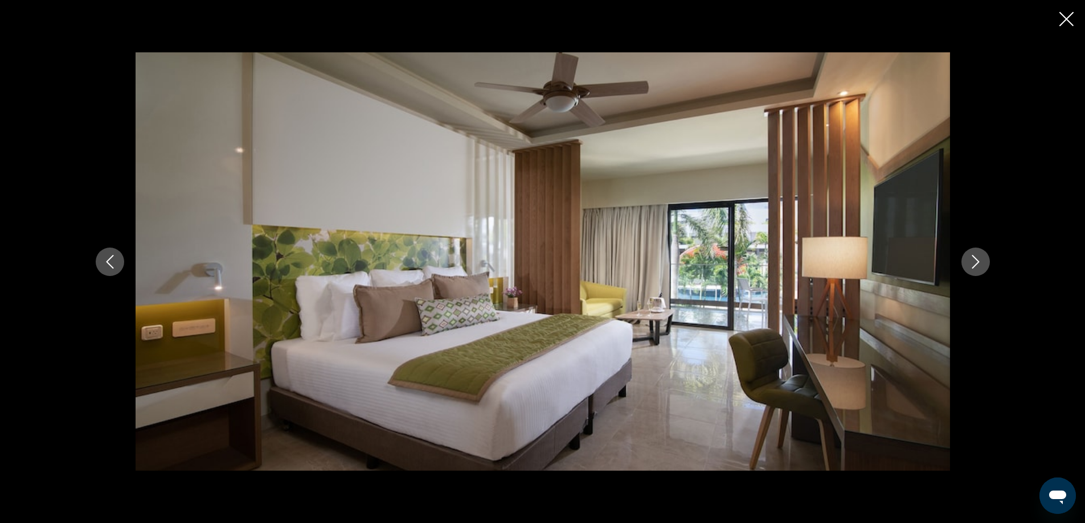
click at [980, 265] on icon "Next image" at bounding box center [976, 262] width 14 height 14
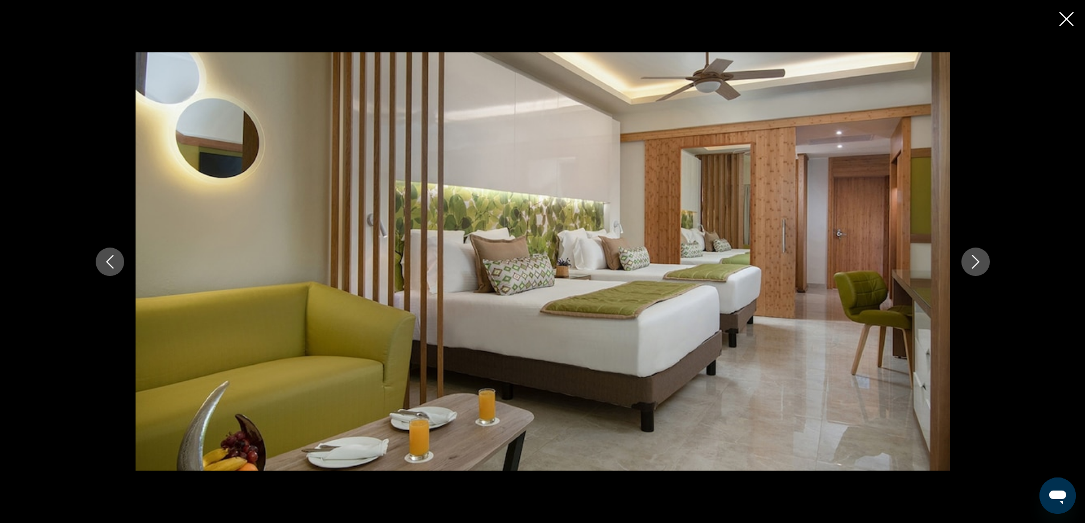
click at [980, 265] on icon "Next image" at bounding box center [976, 262] width 14 height 14
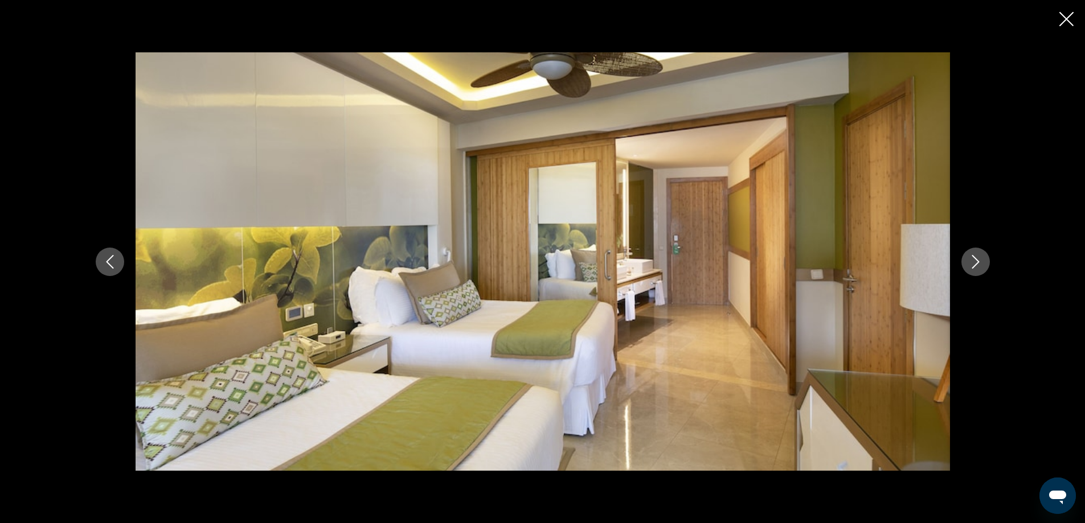
click at [980, 265] on icon "Next image" at bounding box center [976, 262] width 14 height 14
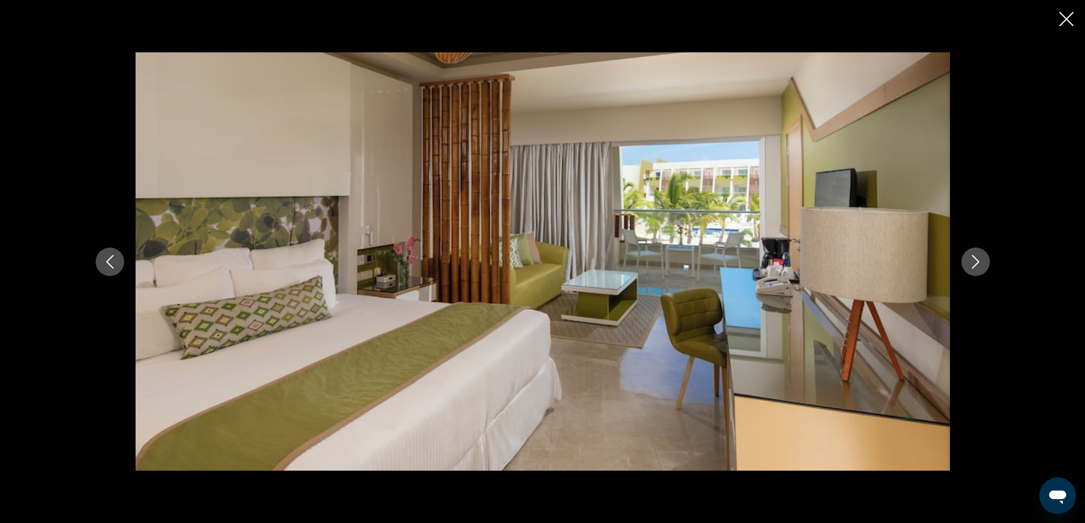
click at [1064, 22] on icon "Close slideshow" at bounding box center [1066, 19] width 14 height 14
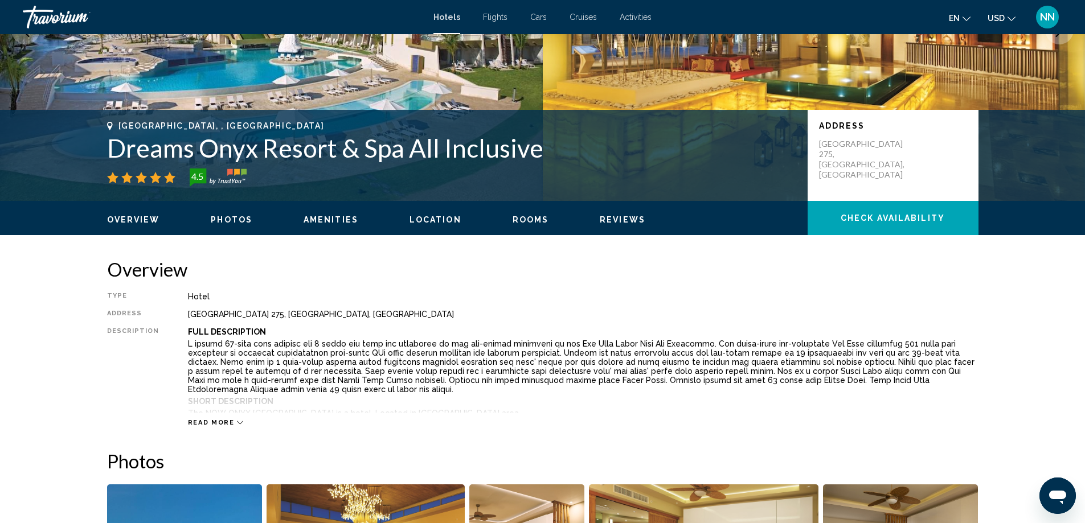
scroll to position [159, 0]
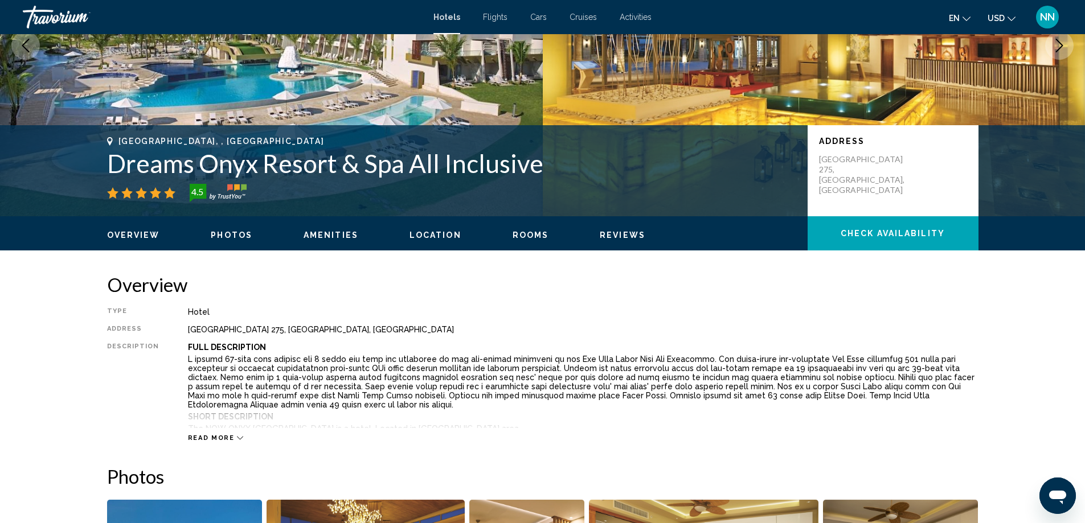
click at [227, 436] on span "Read more" at bounding box center [211, 437] width 47 height 7
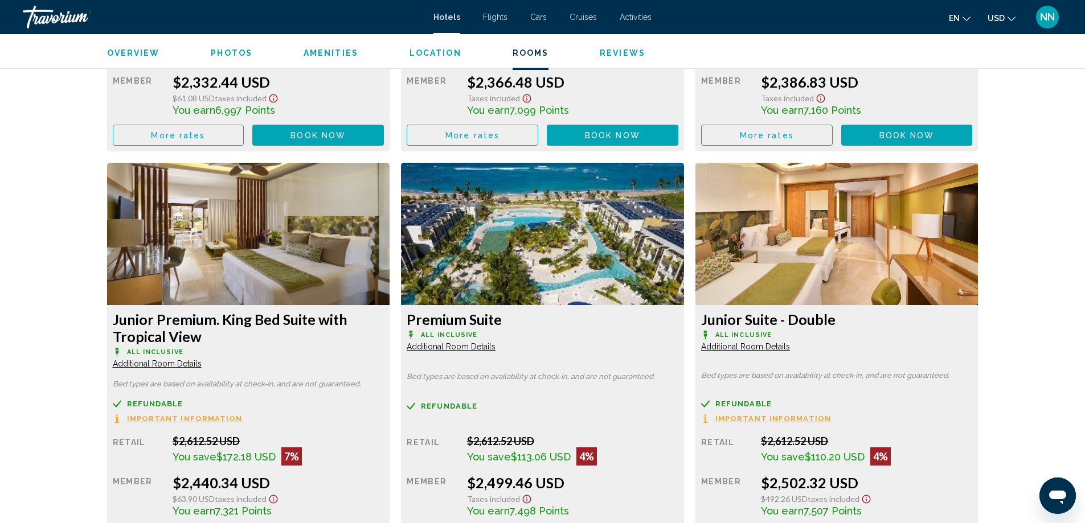
scroll to position [1959, 0]
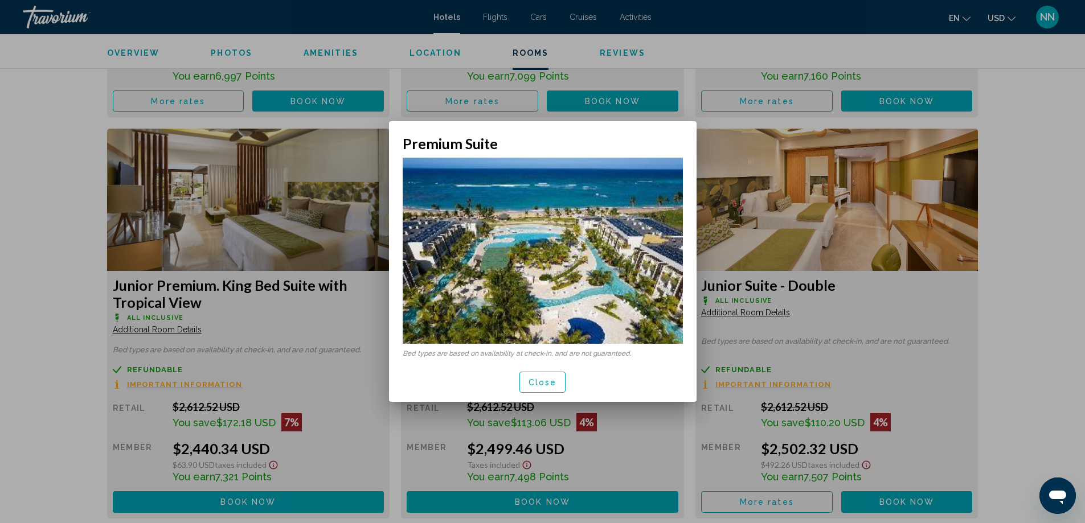
click at [981, 282] on div at bounding box center [542, 261] width 1085 height 523
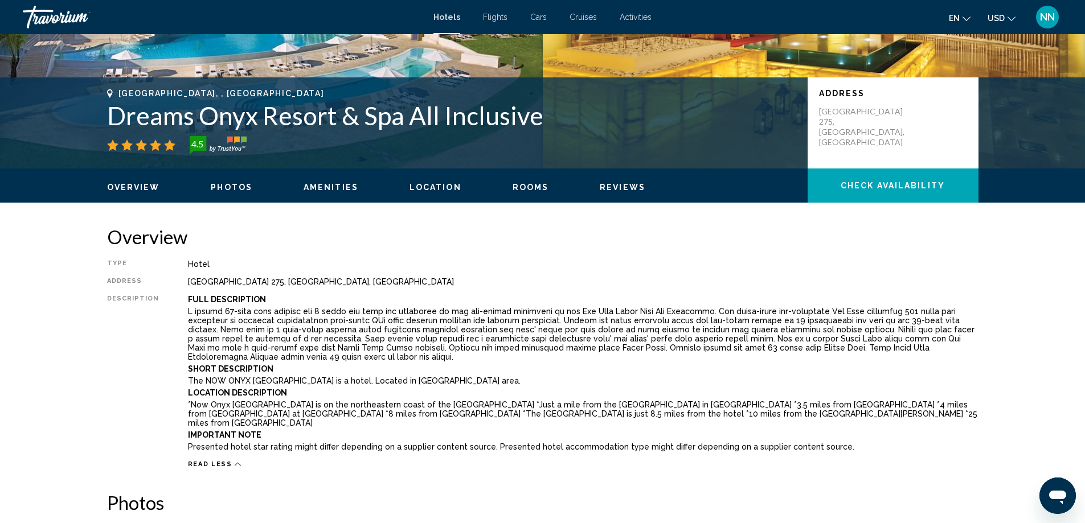
scroll to position [205, 0]
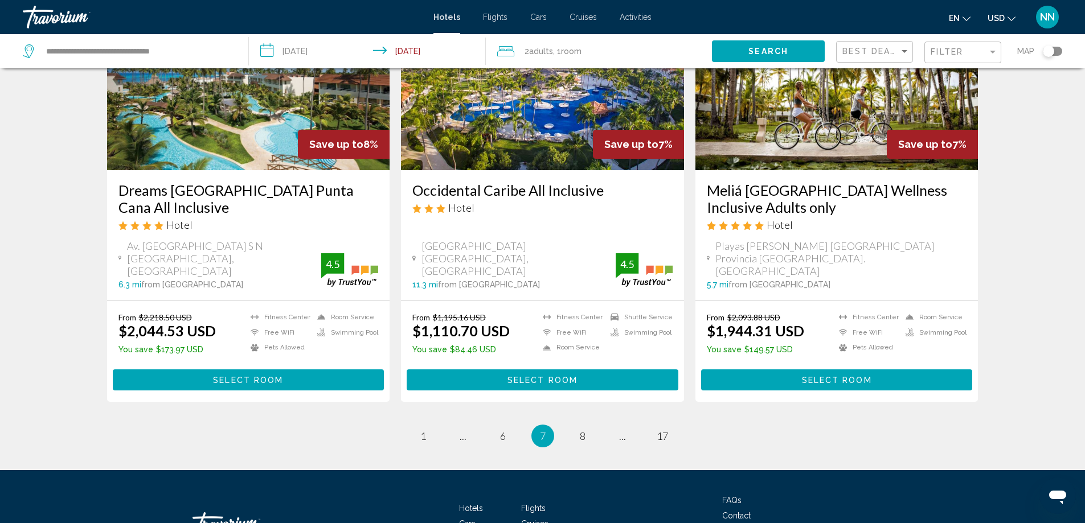
scroll to position [1412, 0]
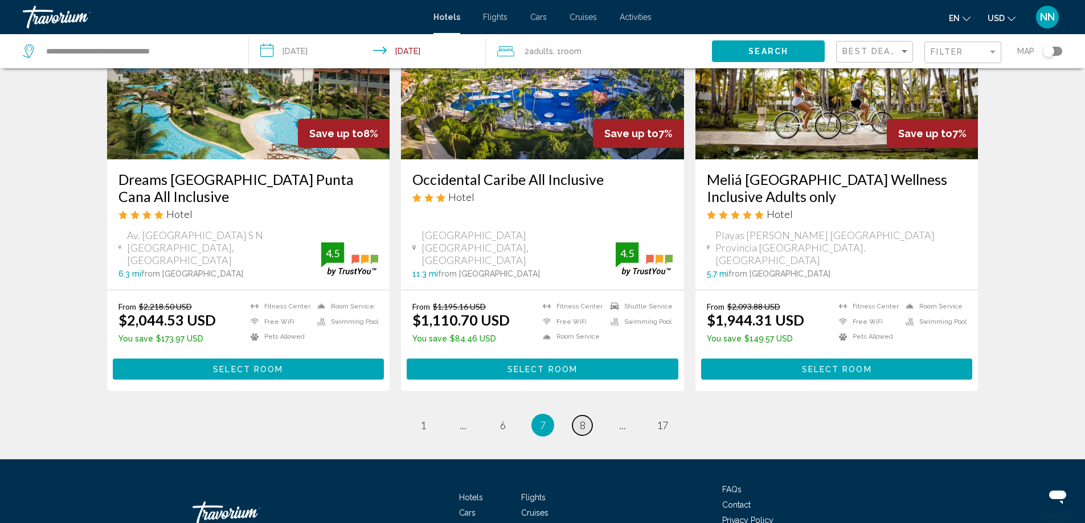
click at [584, 419] on span "8" at bounding box center [583, 425] width 6 height 13
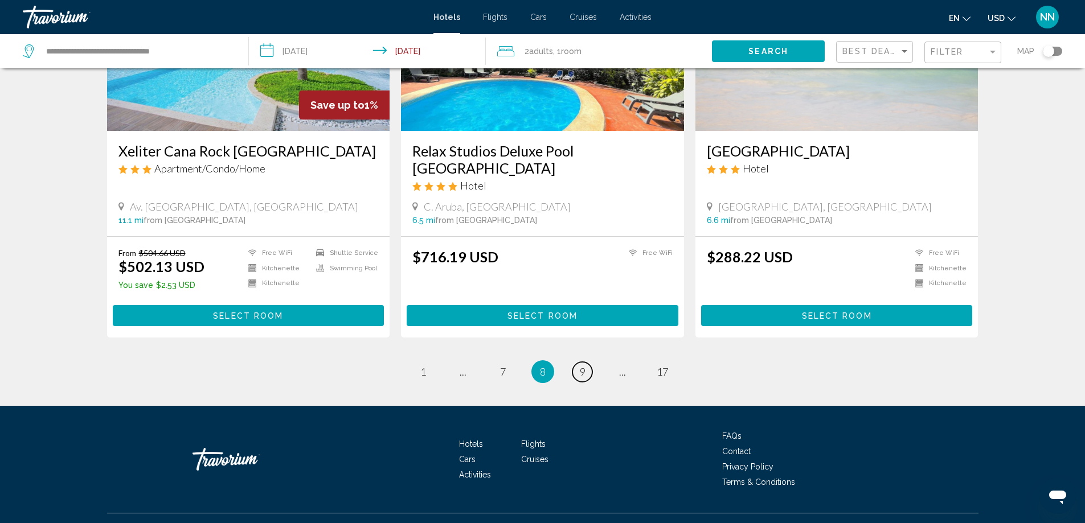
scroll to position [1404, 0]
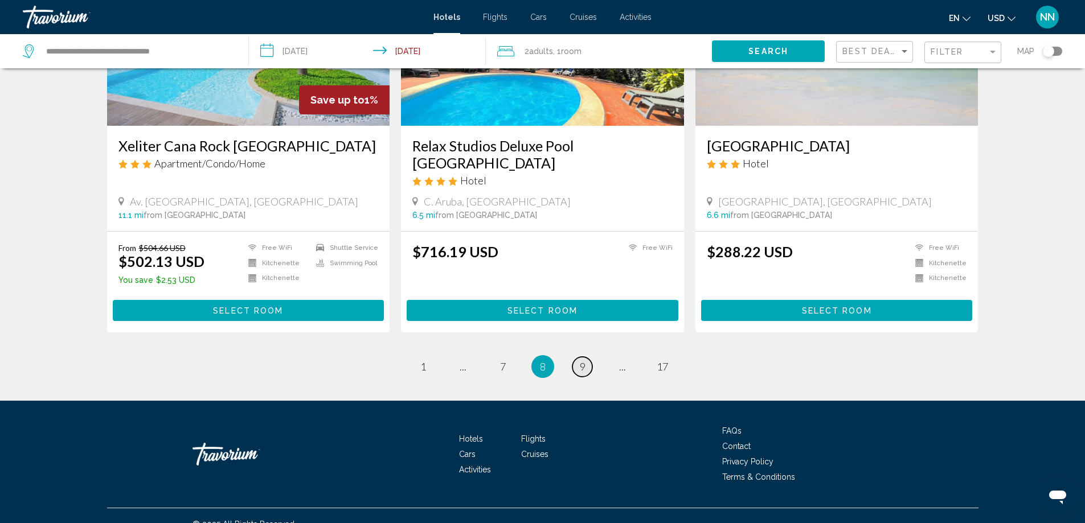
click at [583, 358] on link "page 9" at bounding box center [582, 367] width 20 height 20
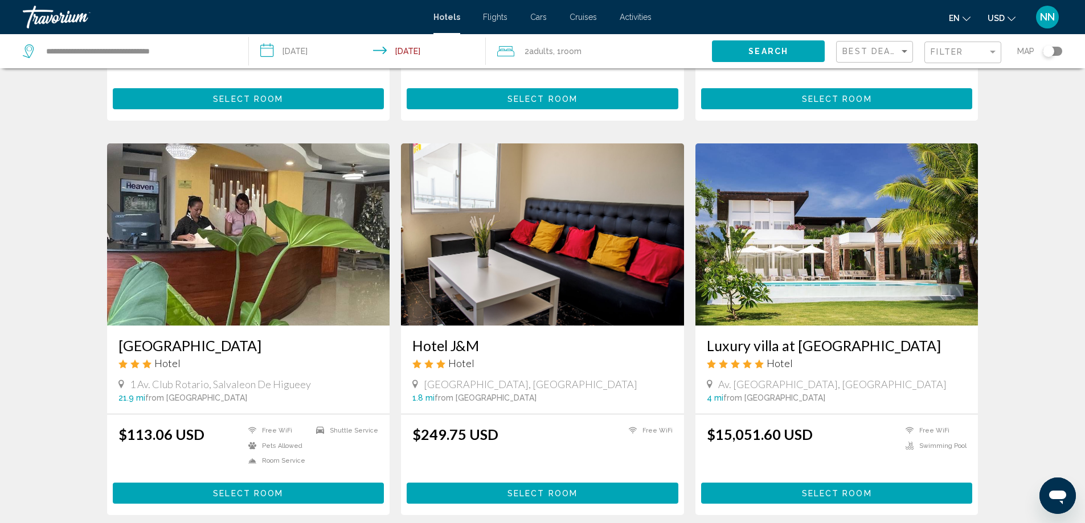
scroll to position [1344, 0]
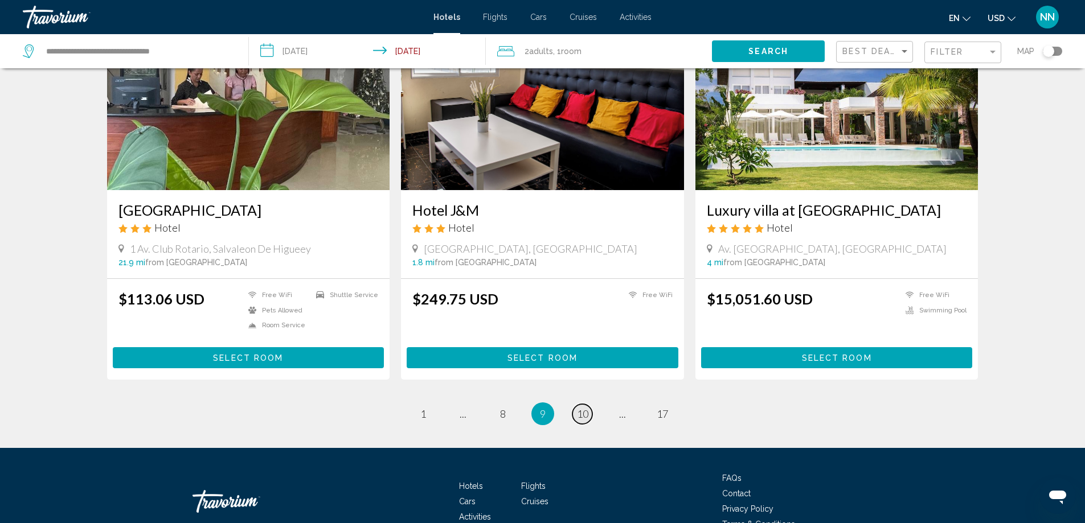
click at [585, 404] on link "page 10" at bounding box center [582, 414] width 20 height 20
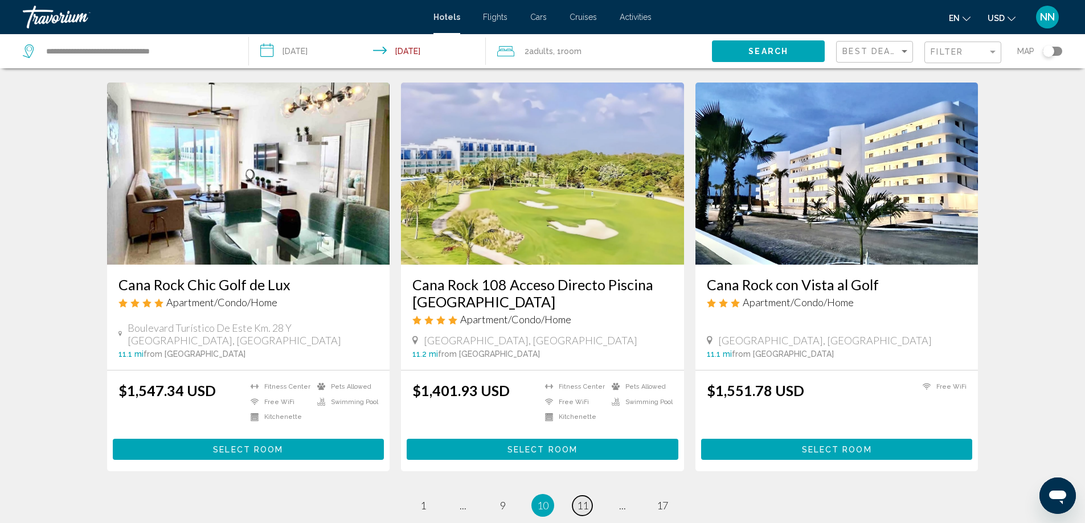
scroll to position [1367, 0]
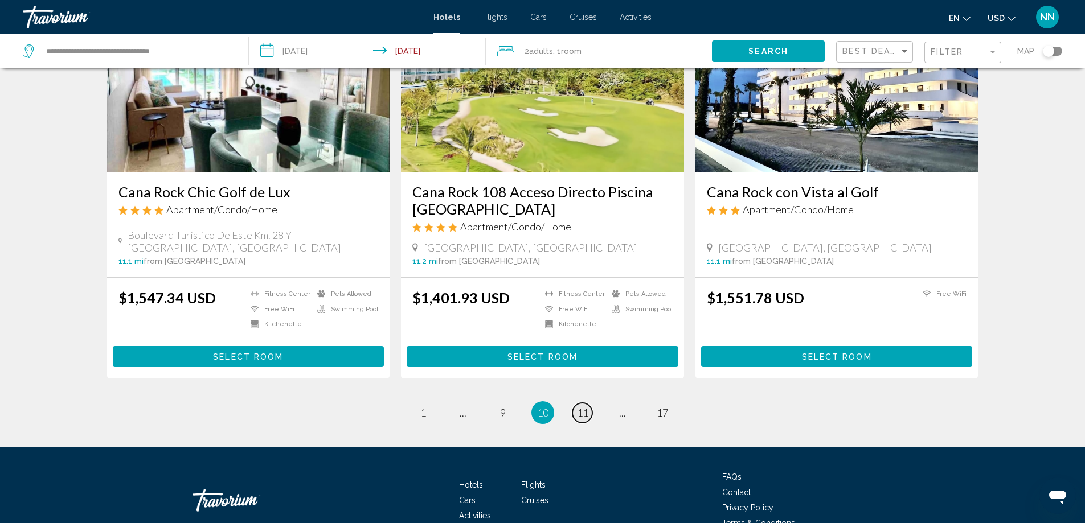
click at [580, 416] on span "11" at bounding box center [582, 413] width 11 height 13
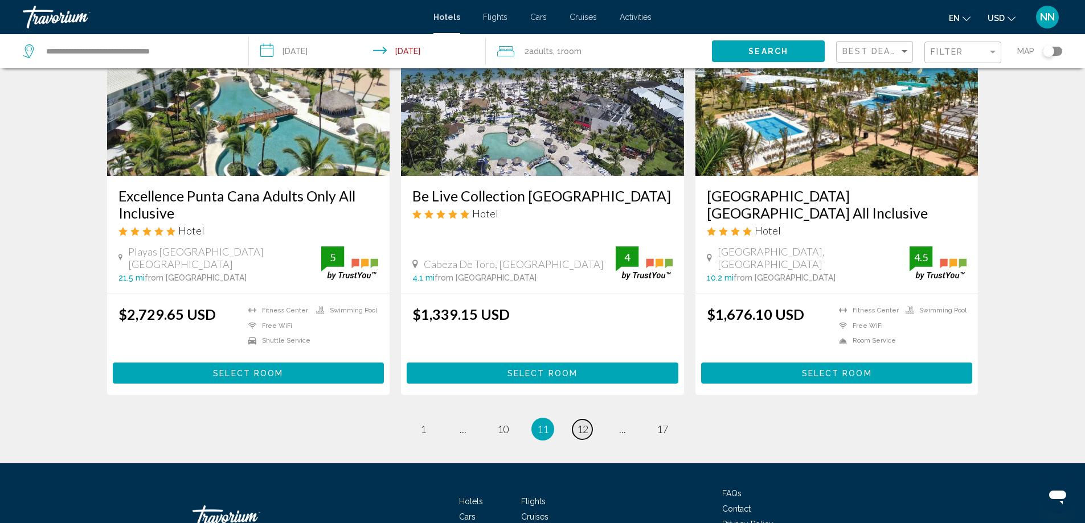
scroll to position [1389, 0]
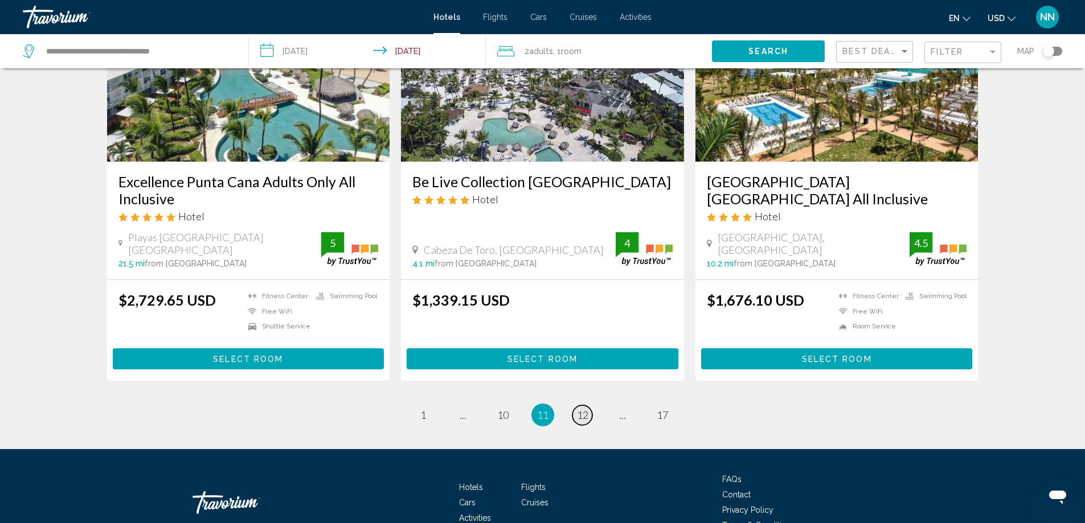
click at [584, 409] on span "12" at bounding box center [582, 415] width 11 height 13
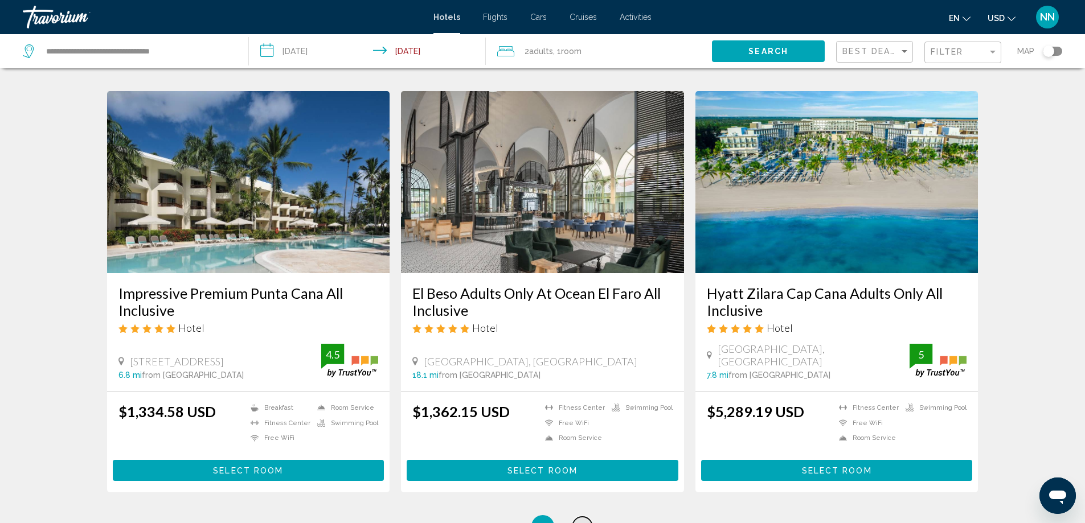
scroll to position [1321, 0]
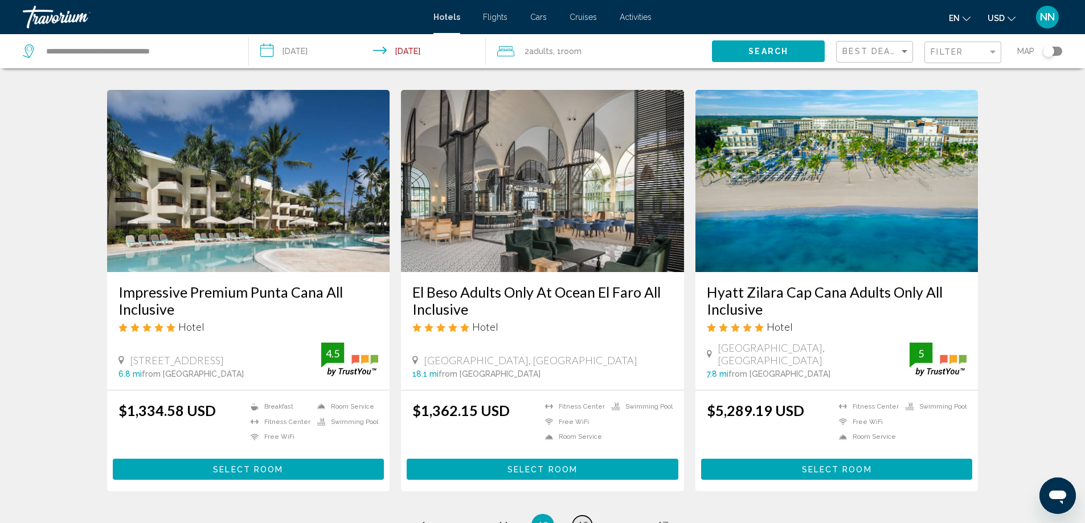
click at [579, 519] on span "13" at bounding box center [582, 525] width 11 height 13
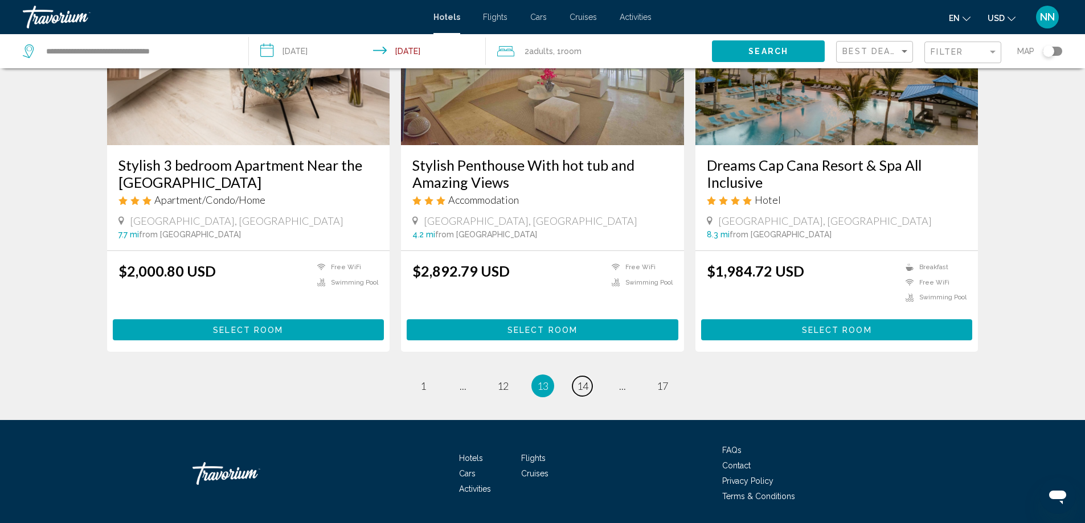
scroll to position [1455, 0]
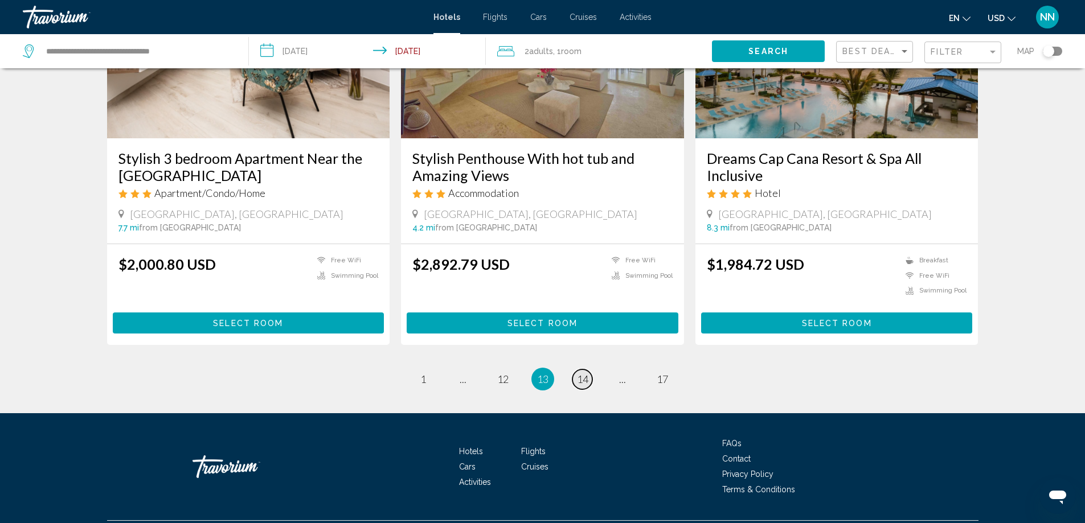
click at [581, 373] on span "14" at bounding box center [582, 379] width 11 height 13
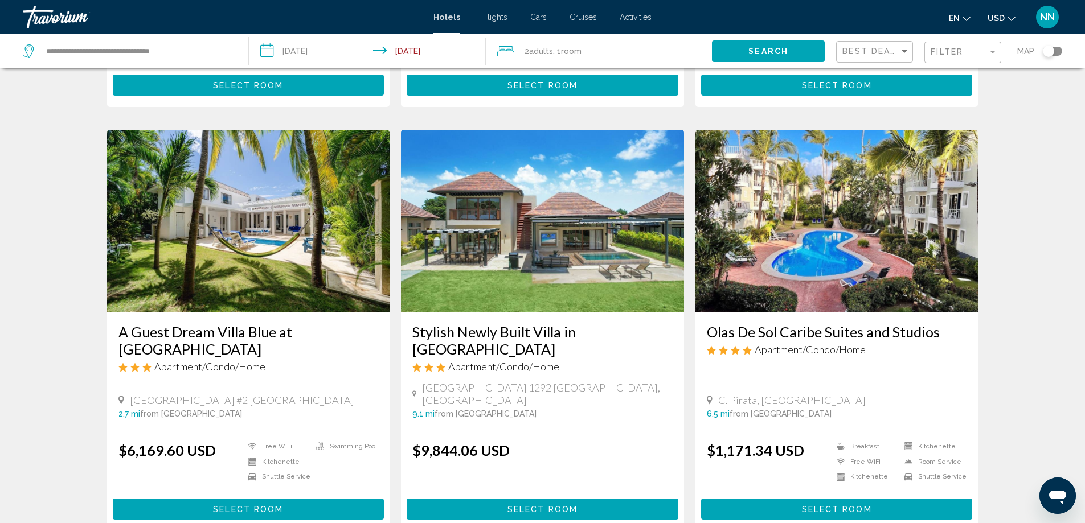
scroll to position [1321, 0]
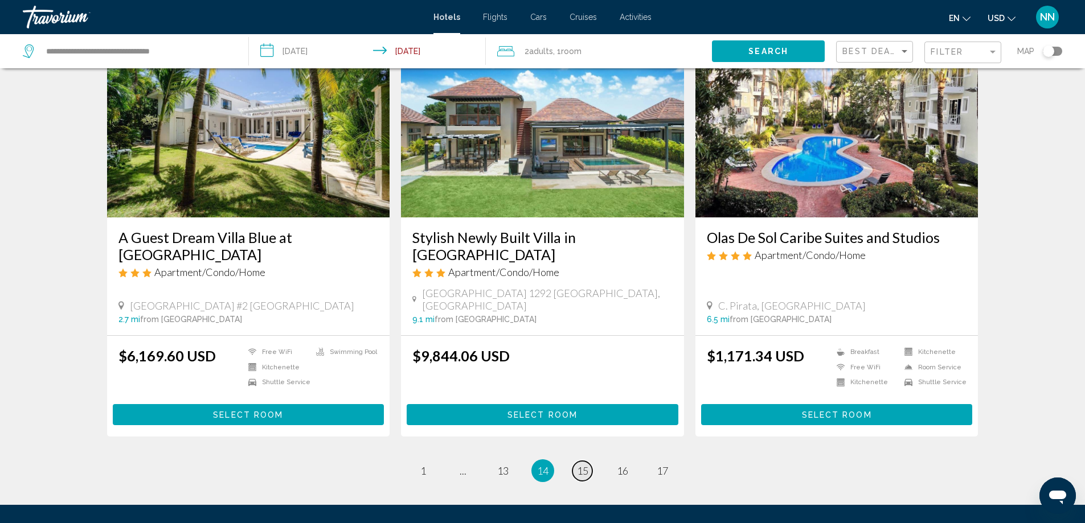
click at [585, 465] on span "15" at bounding box center [582, 471] width 11 height 13
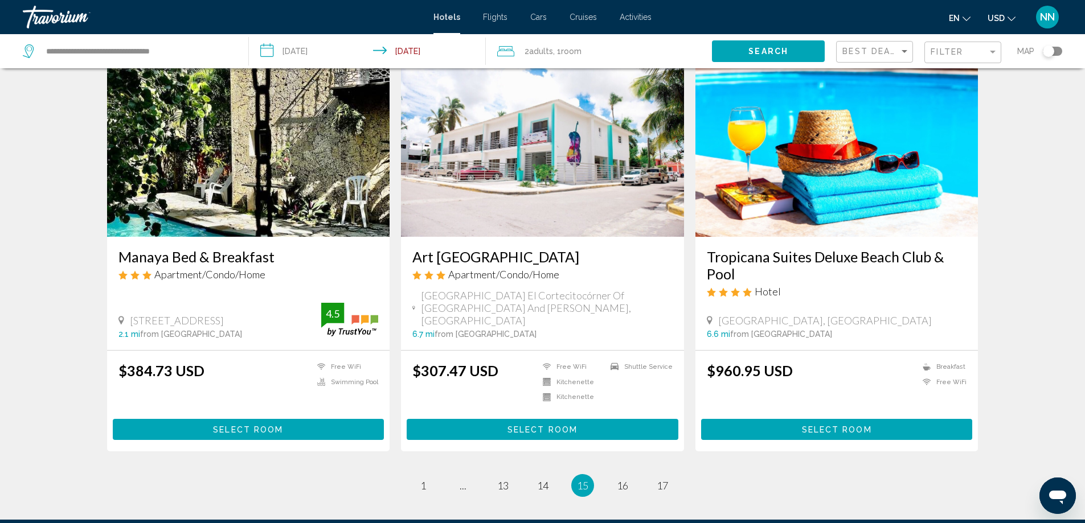
scroll to position [1298, 0]
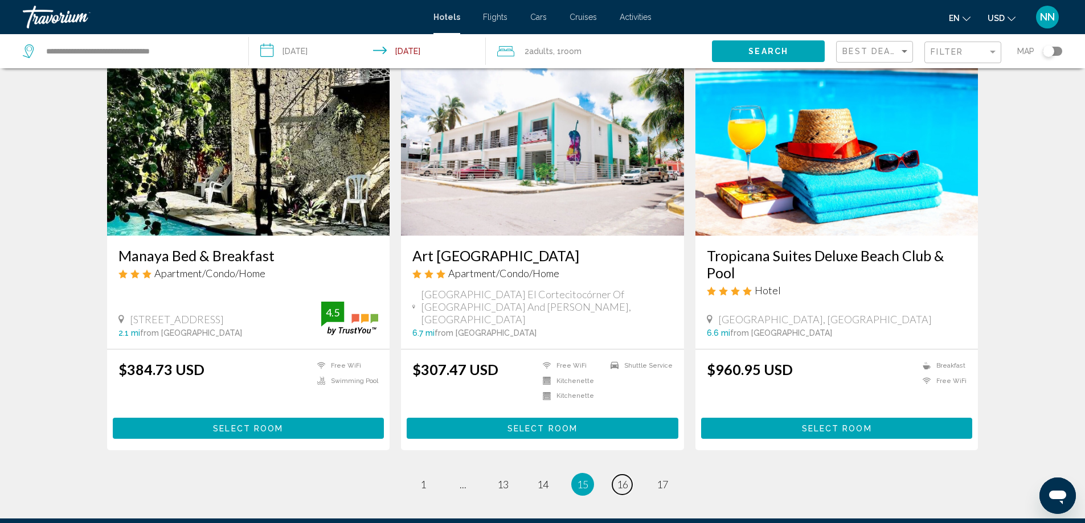
click at [616, 475] on link "page 16" at bounding box center [622, 485] width 20 height 20
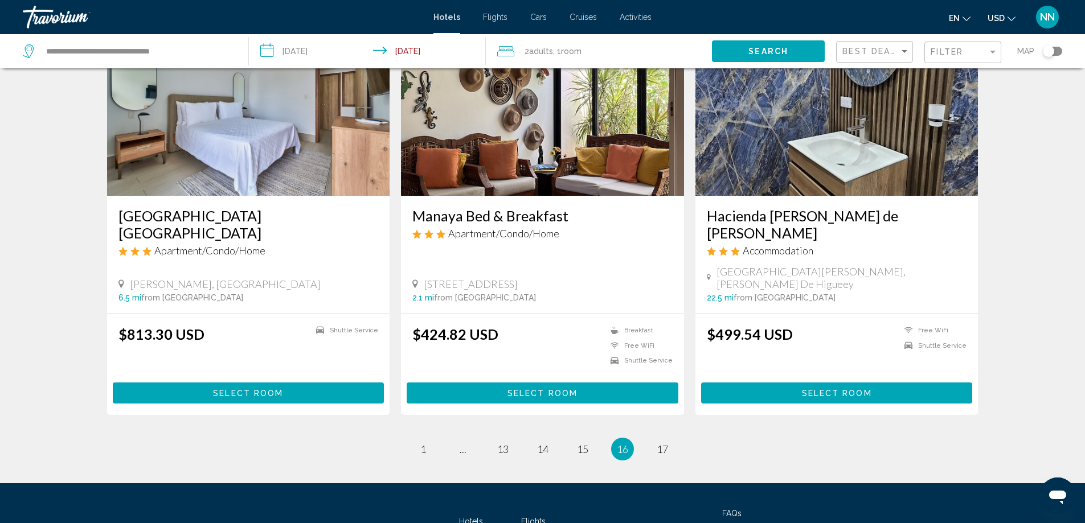
scroll to position [1391, 0]
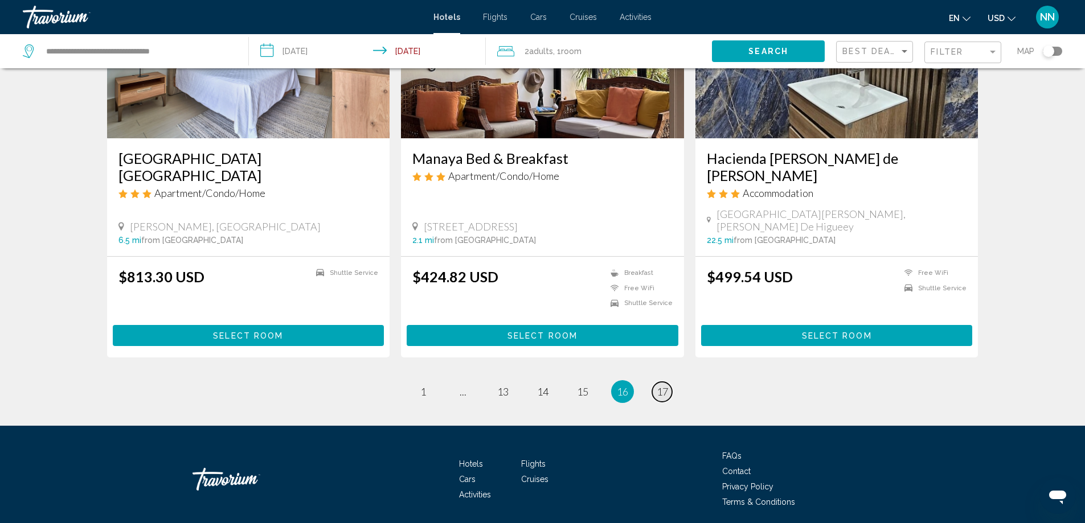
click at [658, 386] on span "17" at bounding box center [662, 392] width 11 height 13
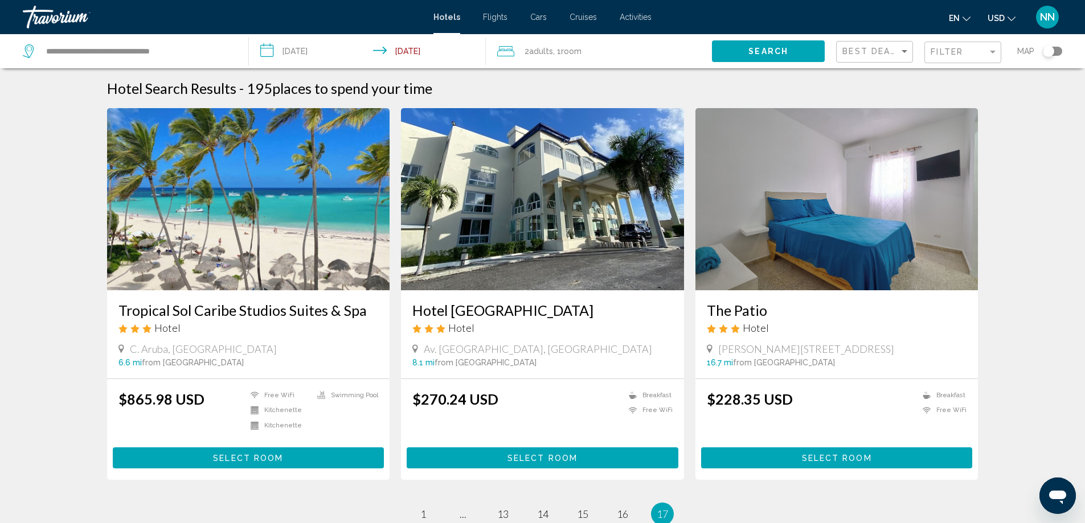
click at [268, 55] on input "**********" at bounding box center [370, 53] width 242 height 38
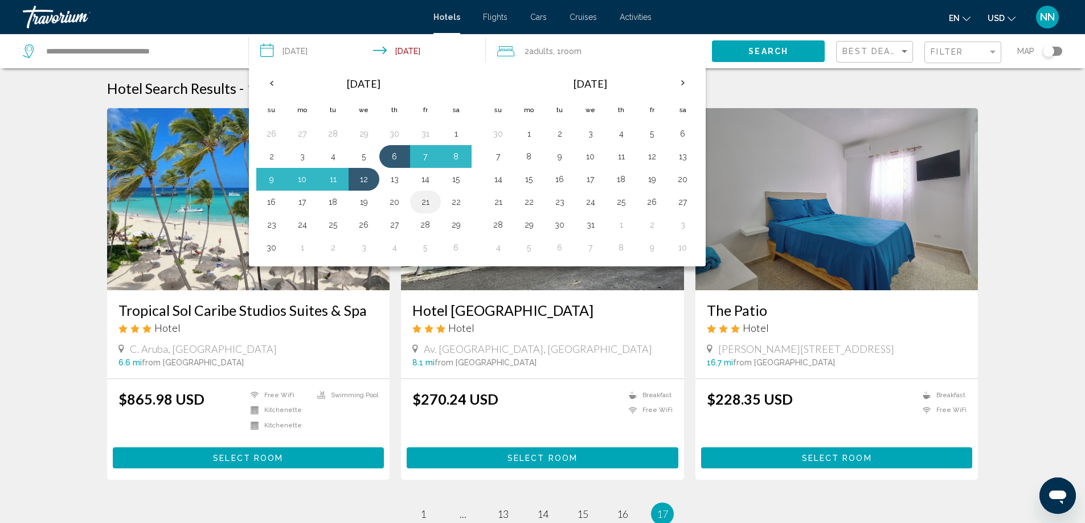
click at [420, 207] on button "21" at bounding box center [425, 202] width 18 height 16
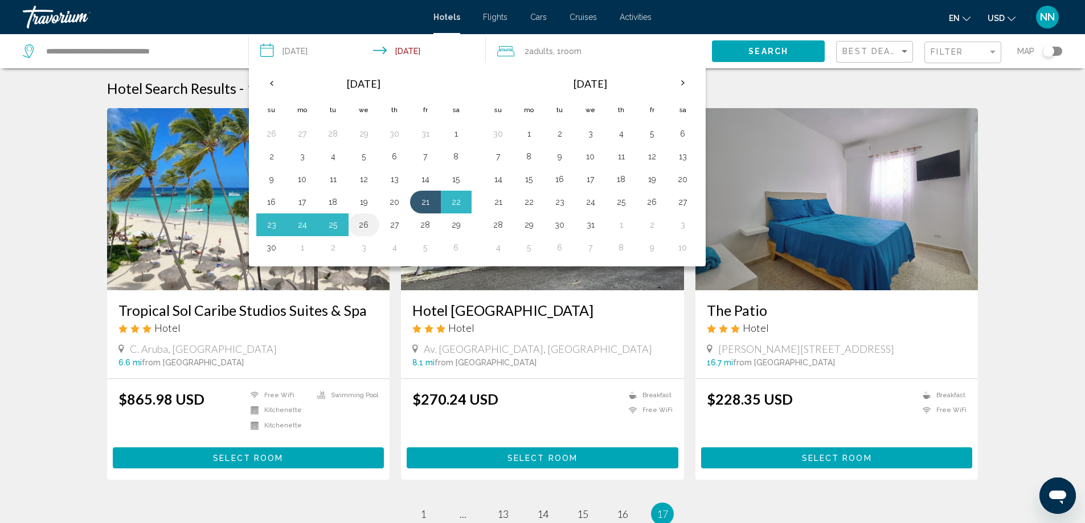
click at [368, 228] on button "26" at bounding box center [364, 225] width 18 height 16
type input "**********"
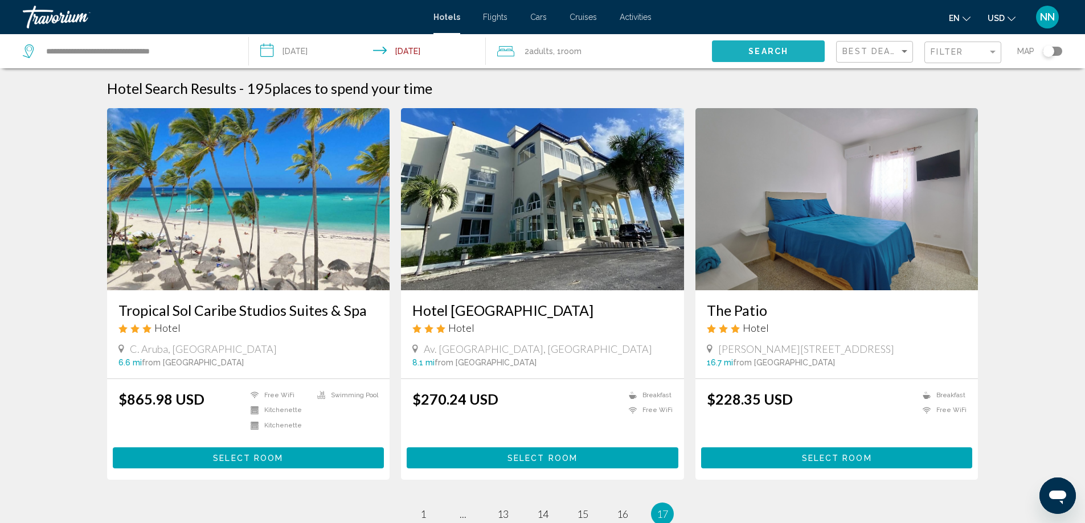
click at [790, 52] on button "Search" at bounding box center [768, 50] width 113 height 21
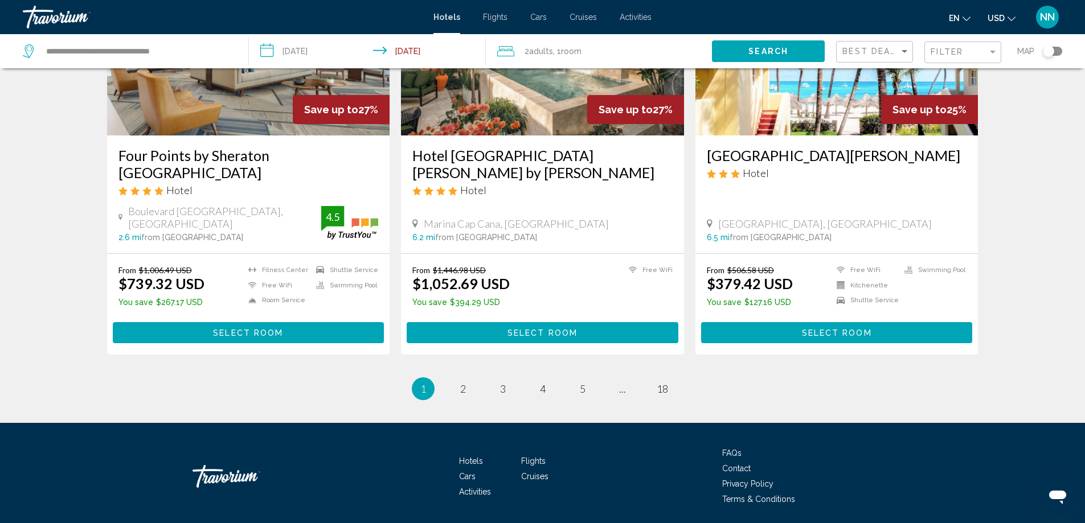
scroll to position [1436, 0]
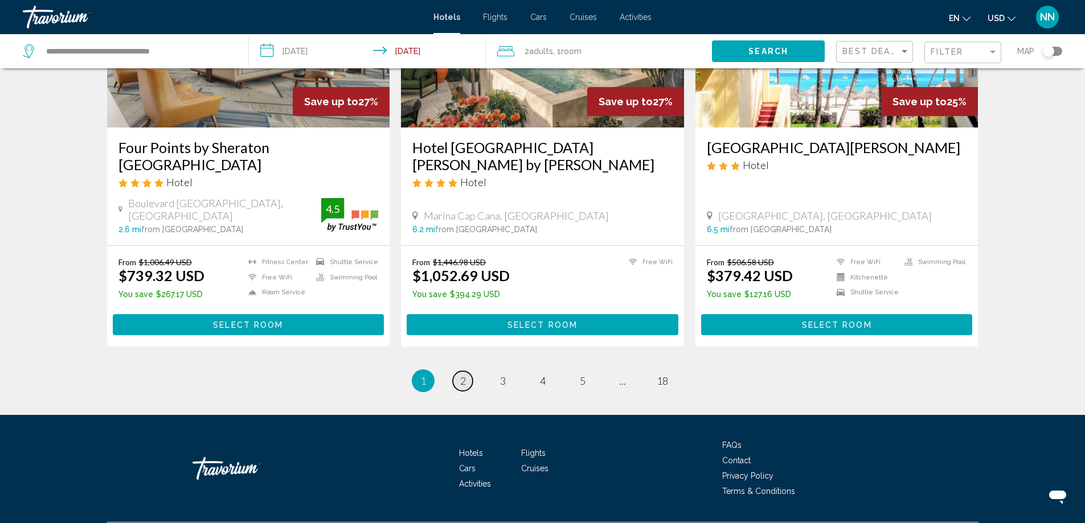
click at [462, 375] on span "2" at bounding box center [463, 381] width 6 height 13
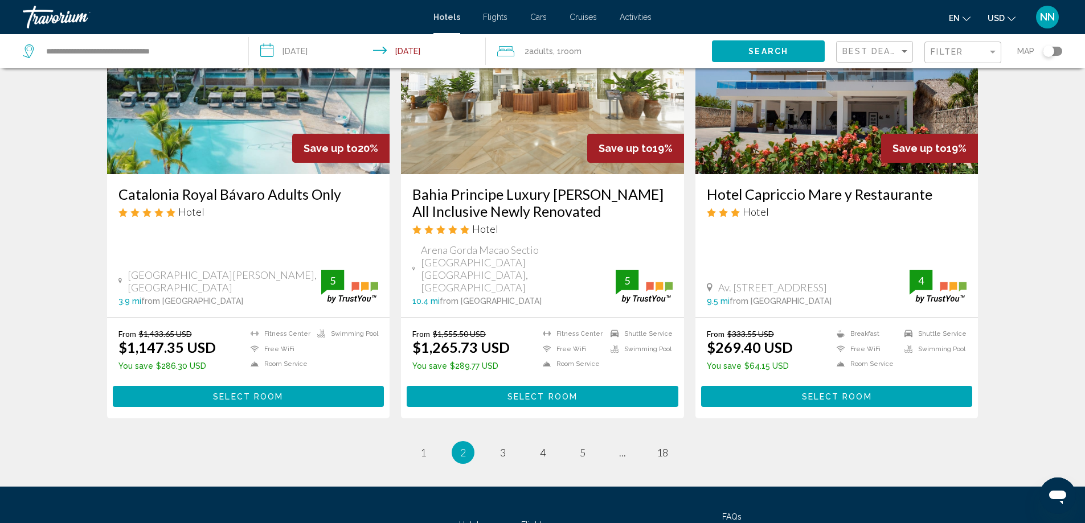
scroll to position [1432, 0]
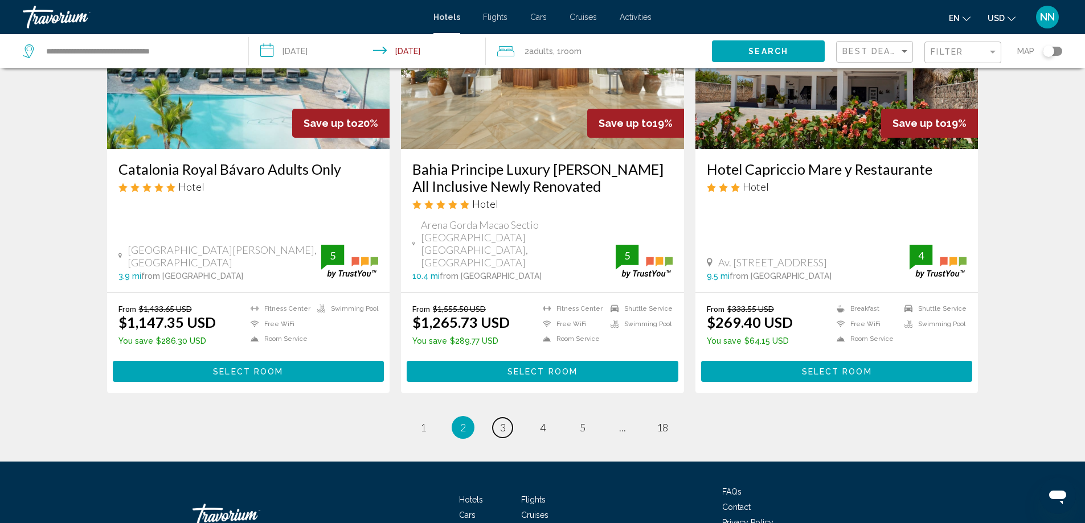
click at [506, 418] on link "page 3" at bounding box center [503, 428] width 20 height 20
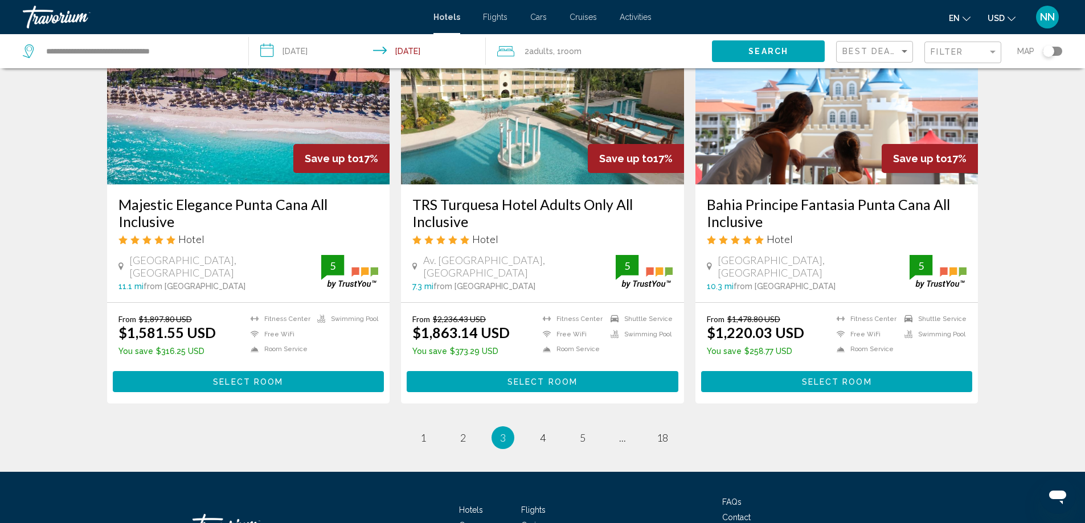
scroll to position [1389, 0]
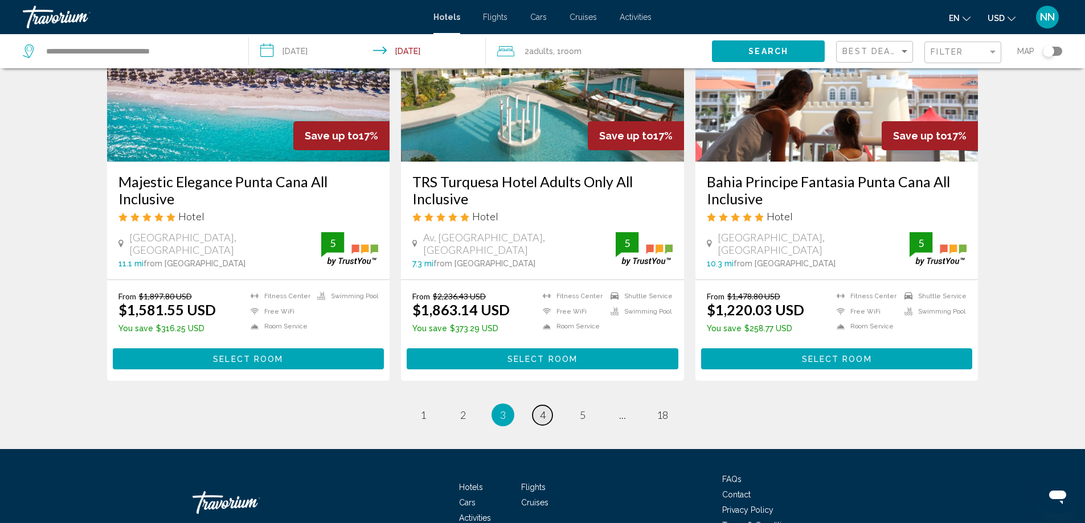
click at [546, 420] on link "page 4" at bounding box center [542, 415] width 20 height 20
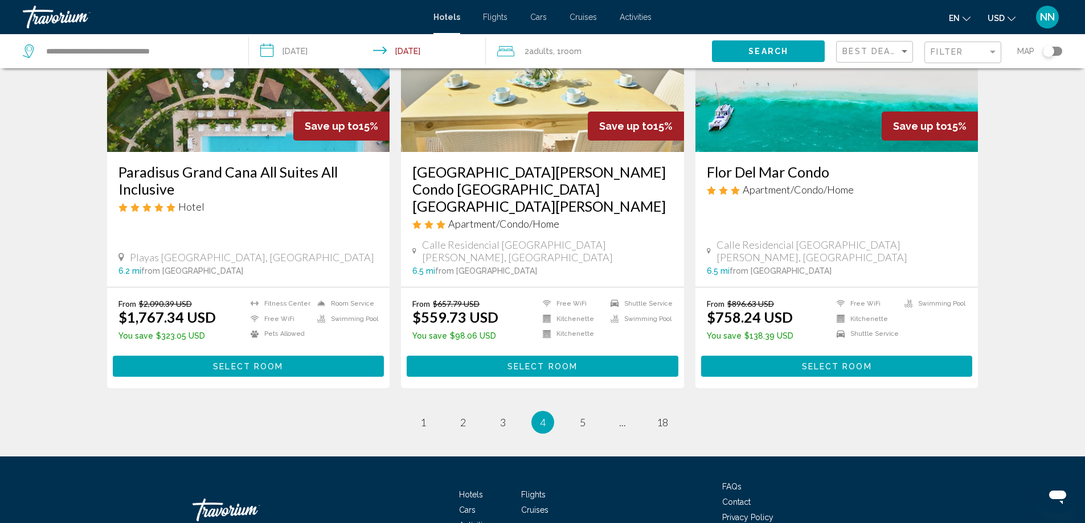
scroll to position [1459, 0]
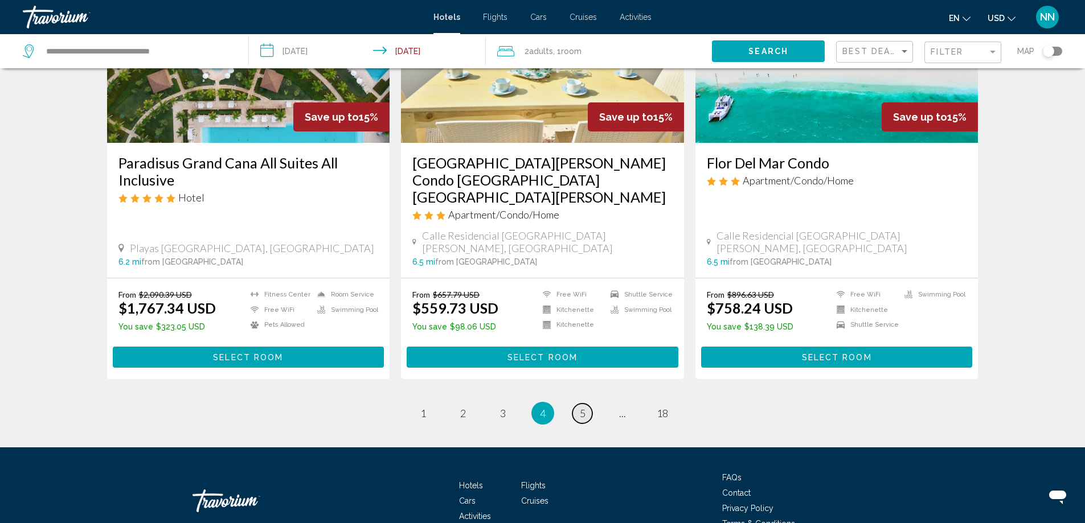
click at [587, 404] on link "page 5" at bounding box center [582, 414] width 20 height 20
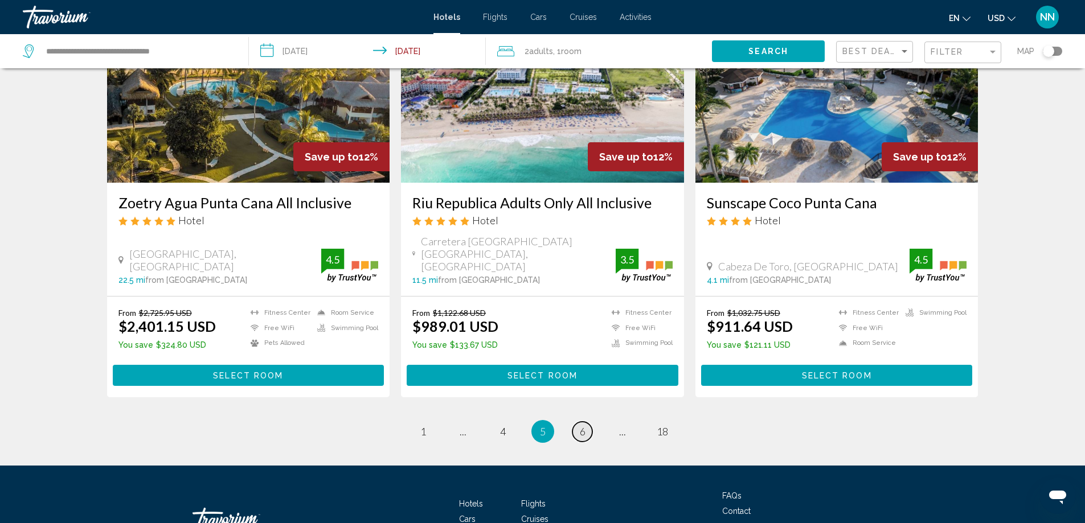
scroll to position [1412, 0]
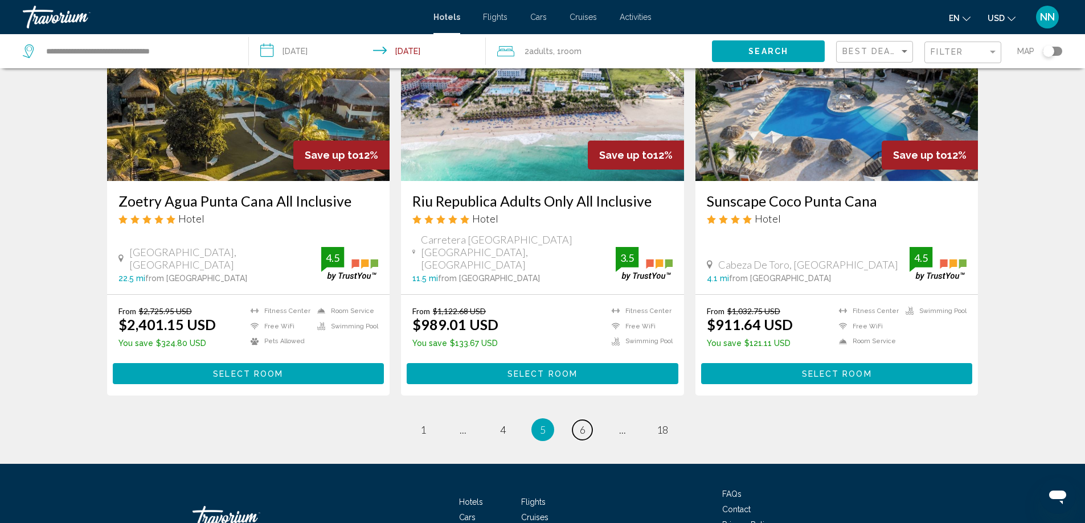
click at [588, 420] on link "page 6" at bounding box center [582, 430] width 20 height 20
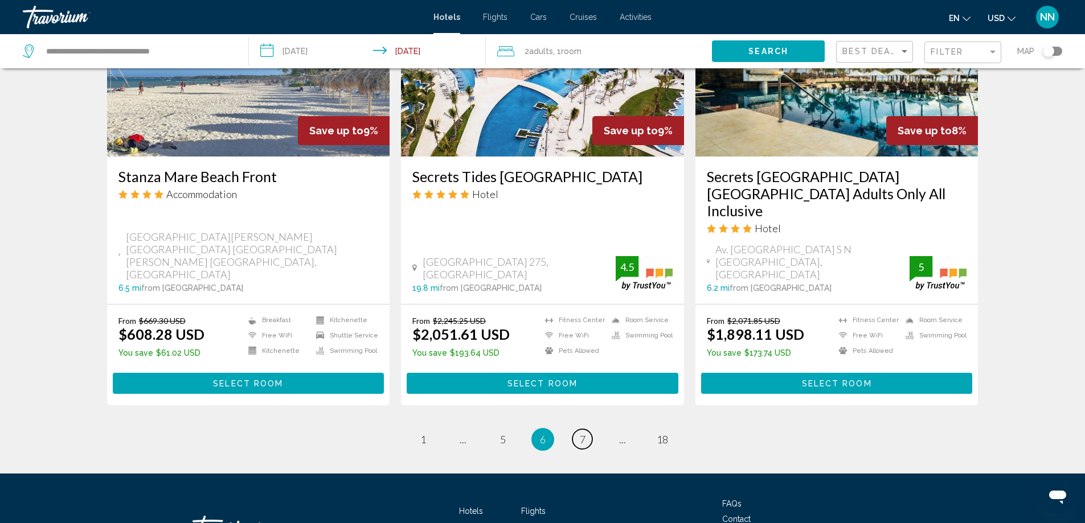
scroll to position [1465, 0]
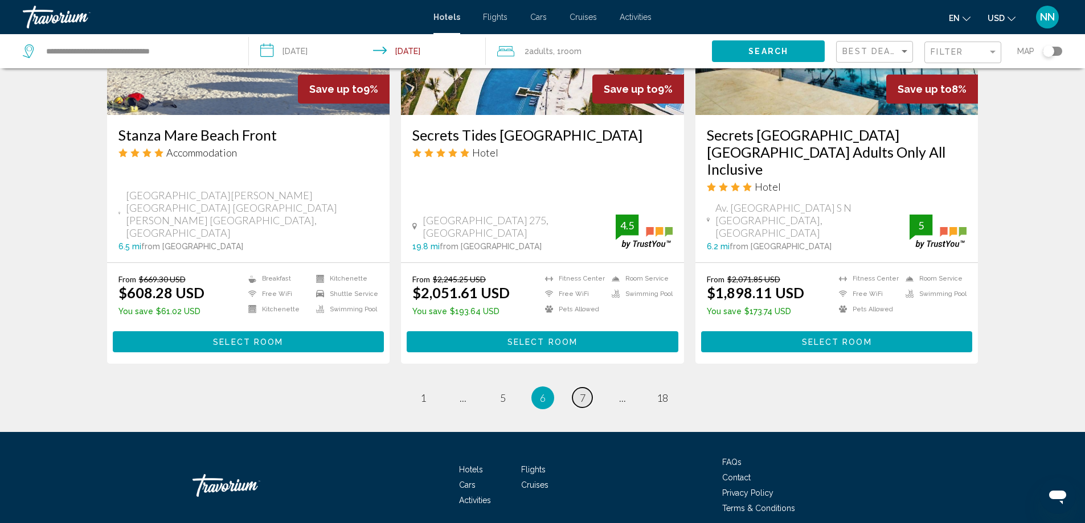
click at [589, 388] on link "page 7" at bounding box center [582, 398] width 20 height 20
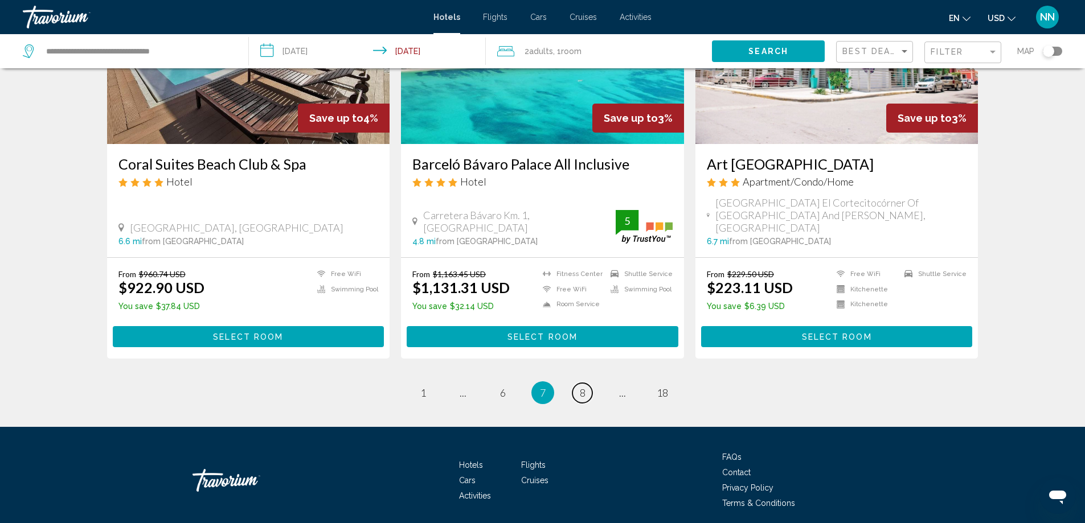
scroll to position [1421, 0]
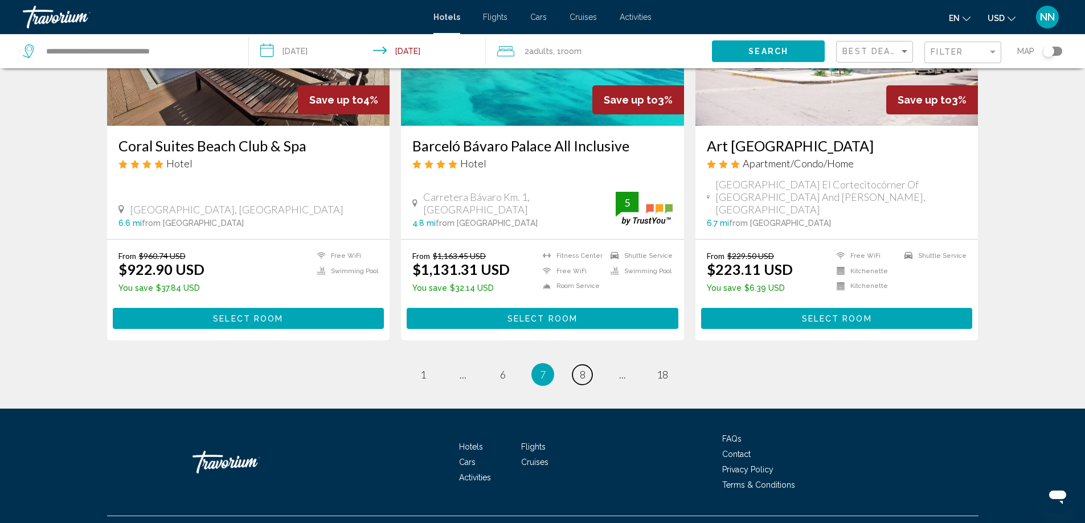
click at [590, 365] on link "page 8" at bounding box center [582, 375] width 20 height 20
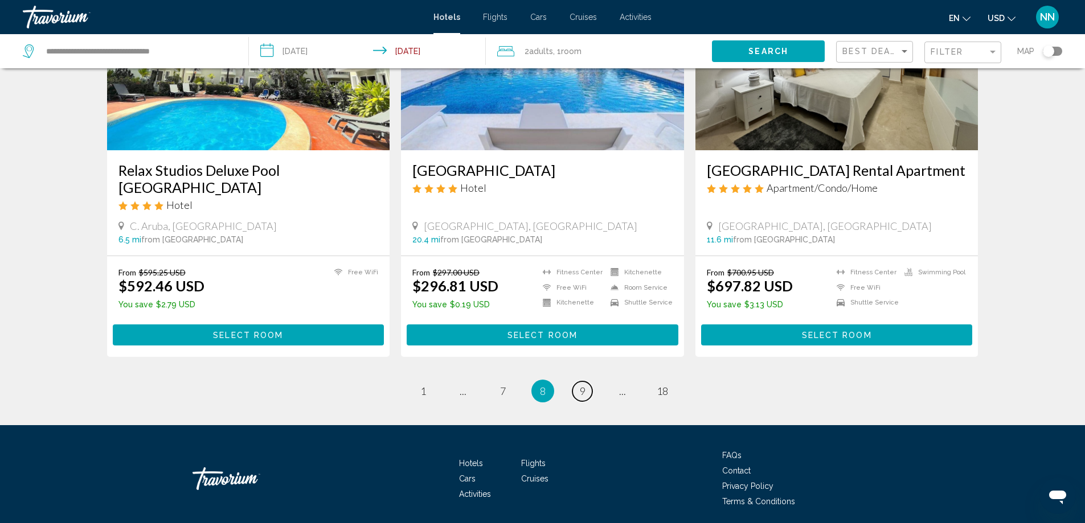
scroll to position [1391, 0]
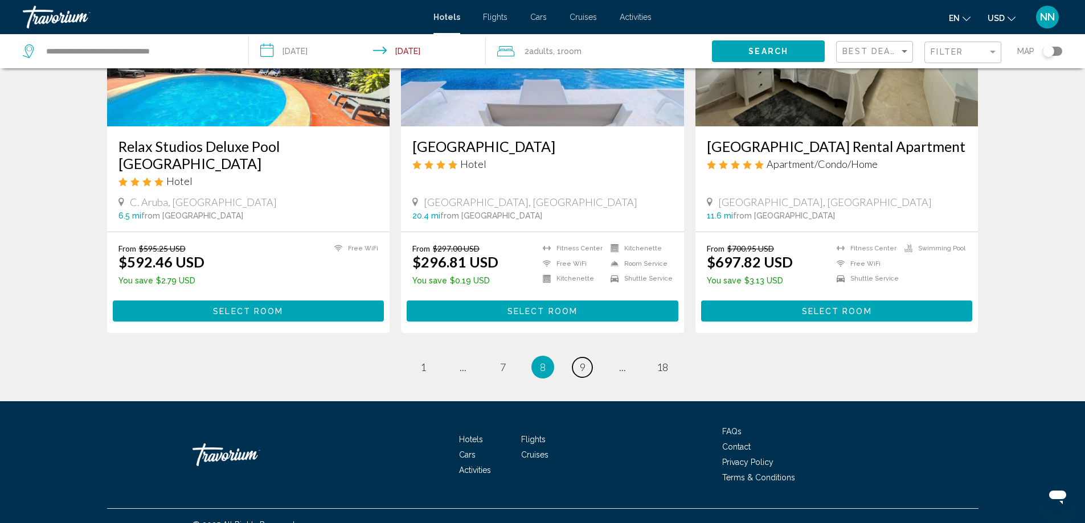
click at [590, 358] on link "page 9" at bounding box center [582, 368] width 20 height 20
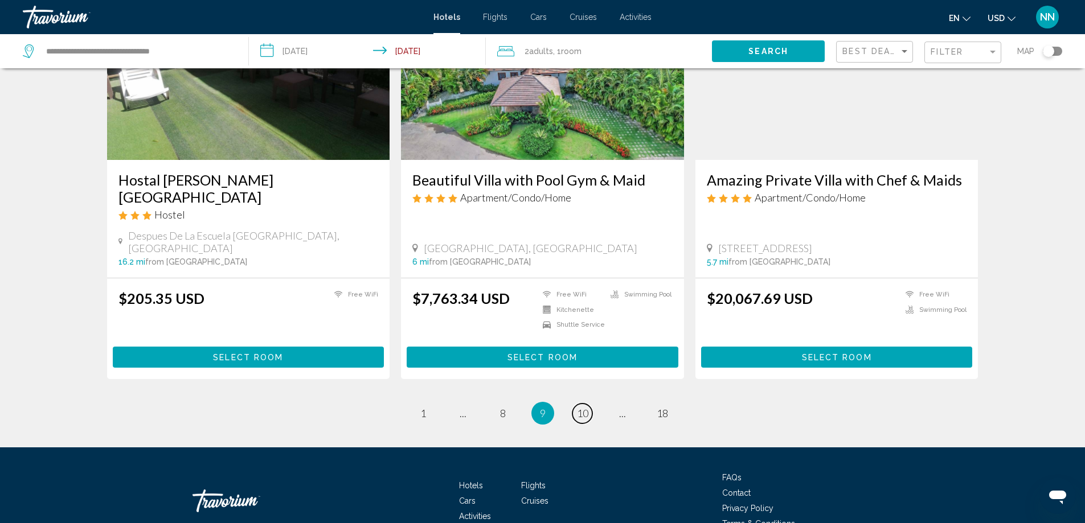
scroll to position [1379, 0]
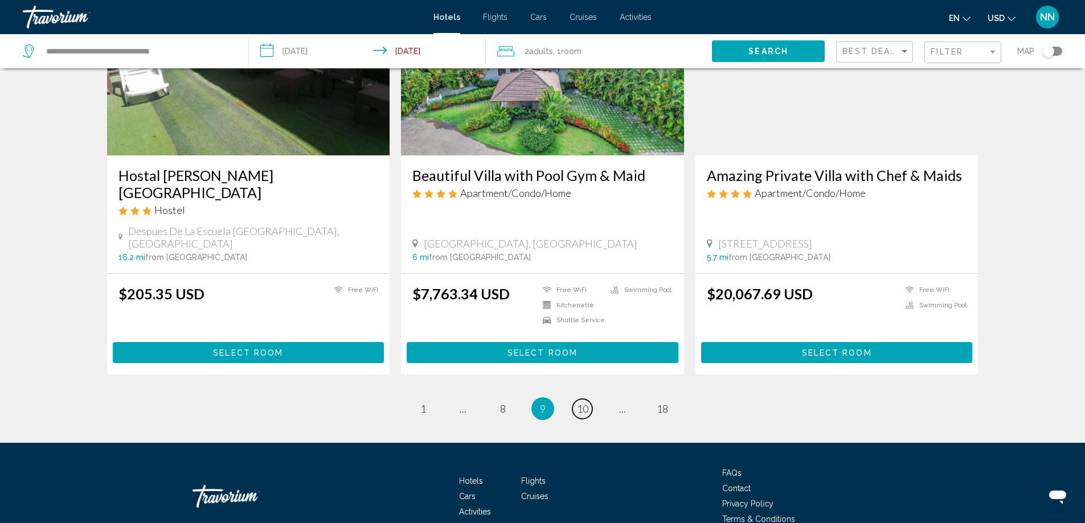
click at [590, 399] on link "page 10" at bounding box center [582, 409] width 20 height 20
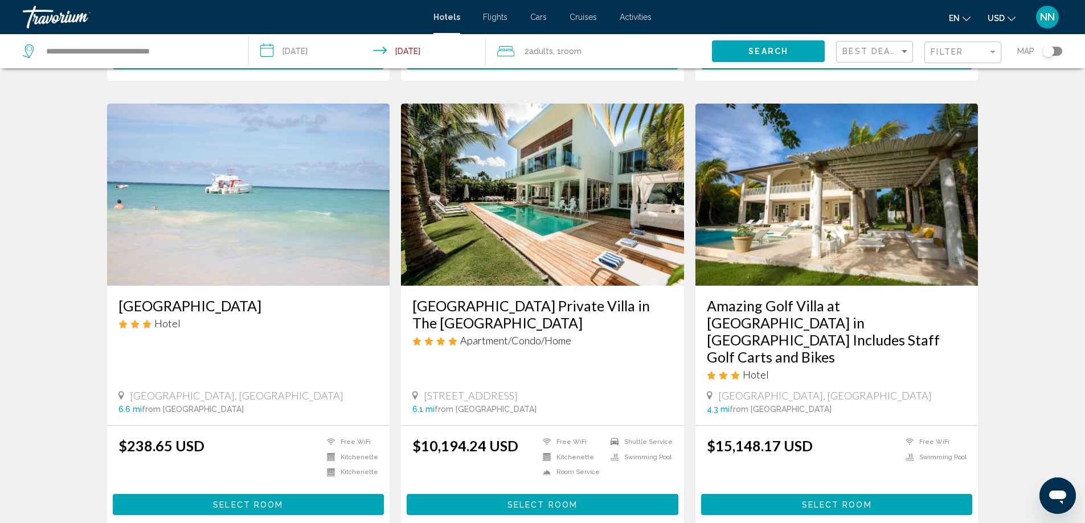
scroll to position [1276, 0]
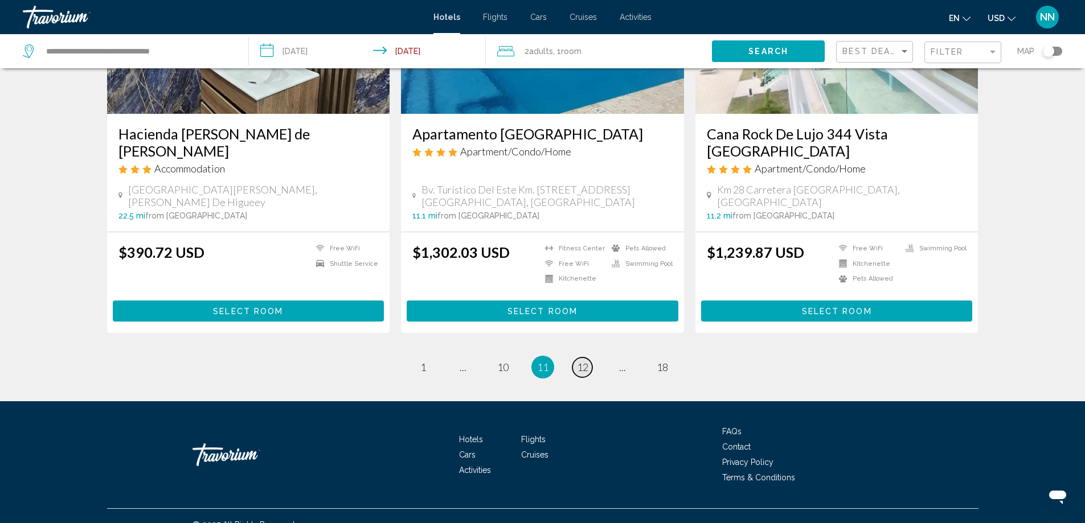
scroll to position [1435, 0]
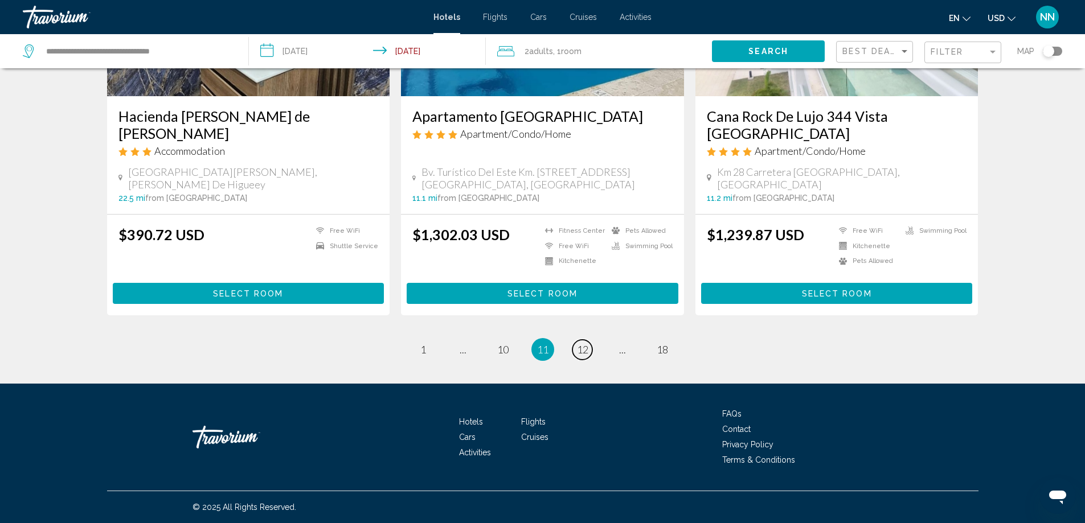
click at [575, 360] on link "page 12" at bounding box center [582, 350] width 20 height 20
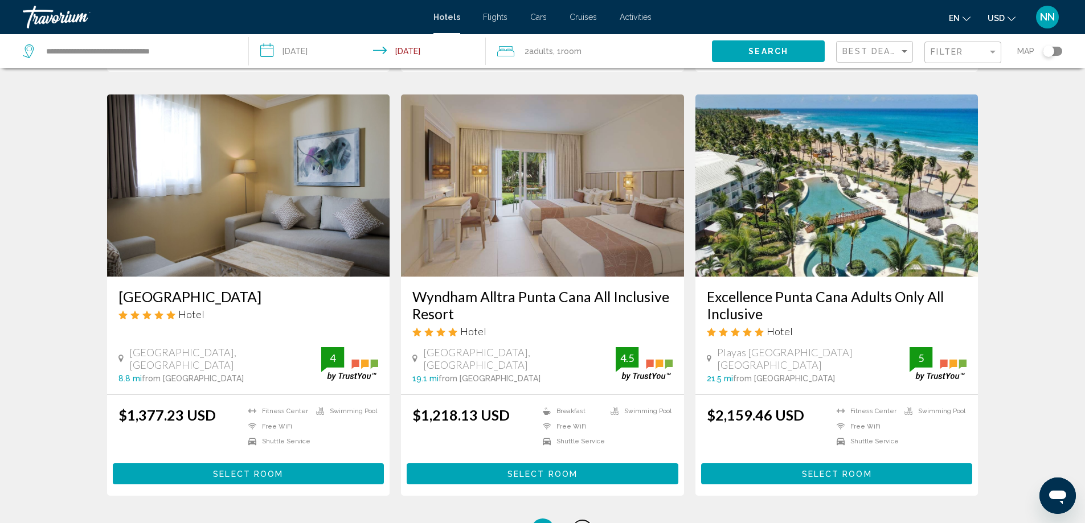
scroll to position [1389, 0]
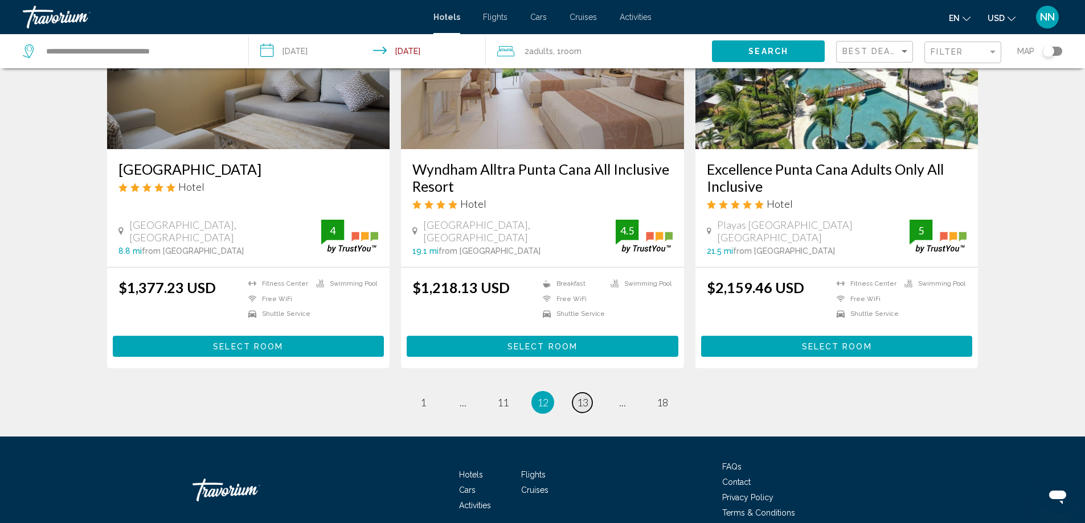
click at [576, 394] on link "page 13" at bounding box center [582, 403] width 20 height 20
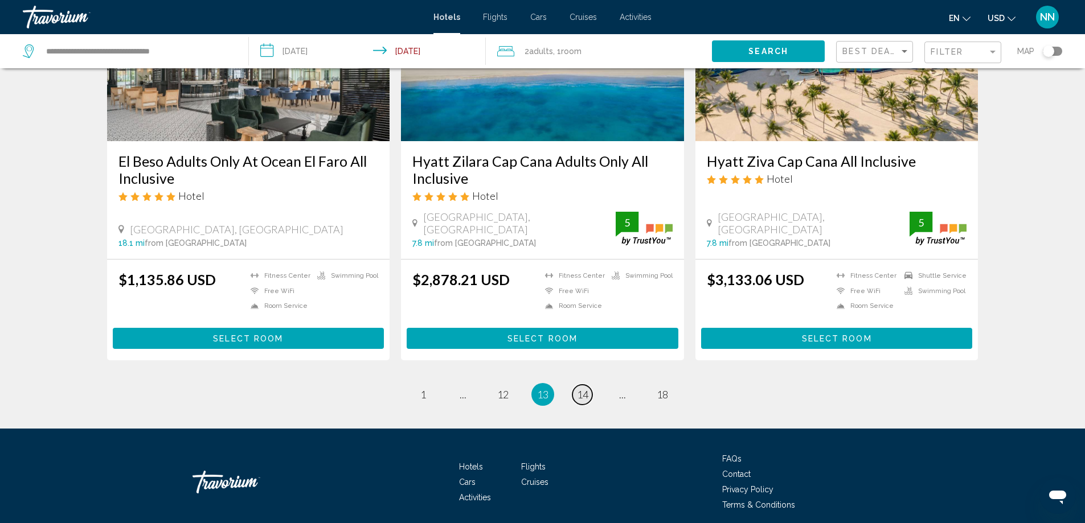
scroll to position [1458, 0]
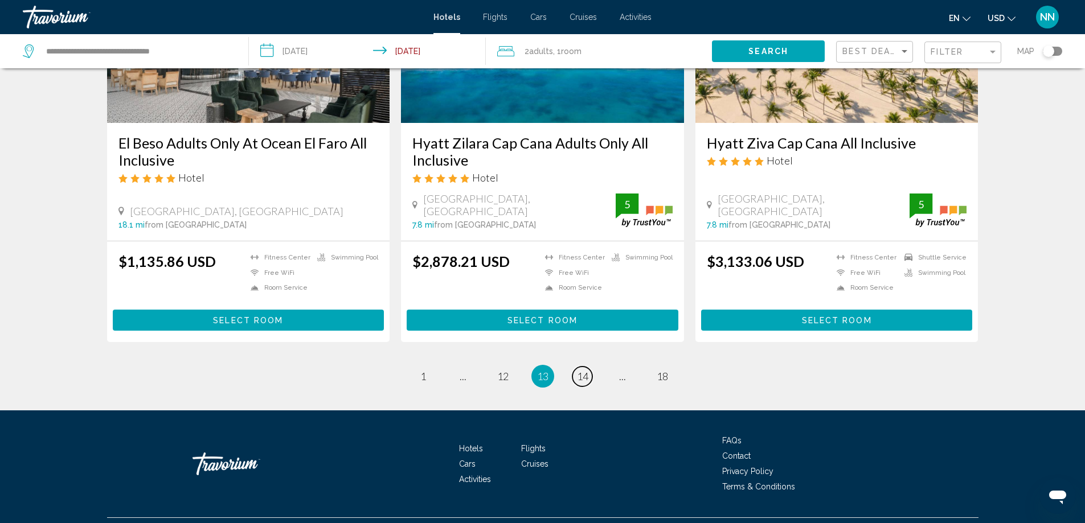
click at [585, 373] on span "14" at bounding box center [582, 376] width 11 height 13
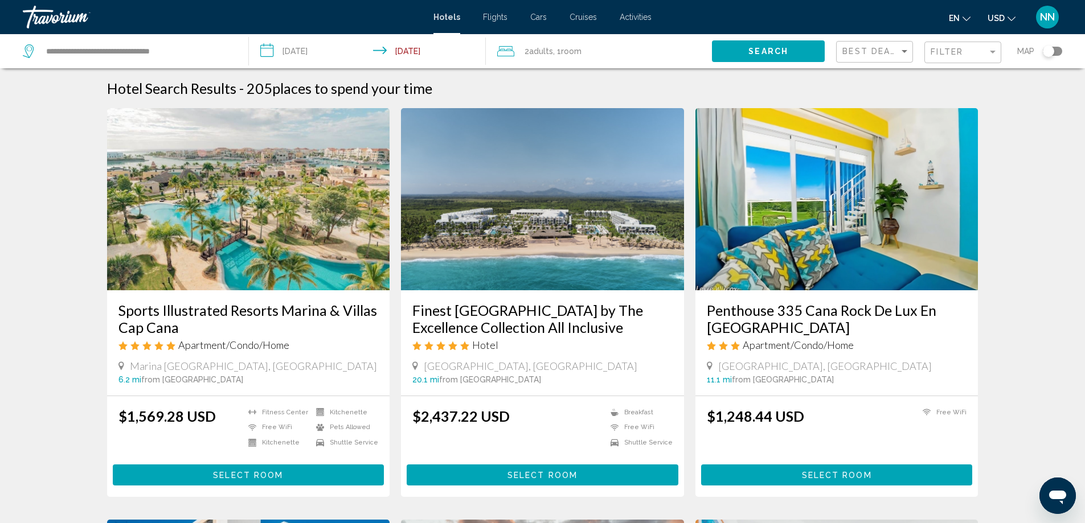
click at [552, 281] on img "Main content" at bounding box center [542, 199] width 283 height 182
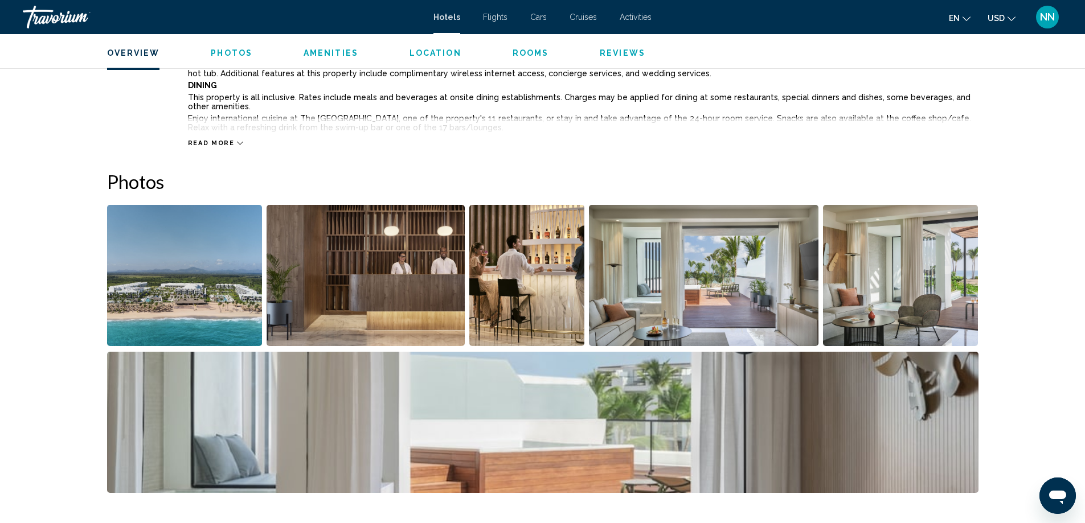
scroll to position [456, 0]
click at [526, 288] on img "Open full-screen image slider" at bounding box center [527, 274] width 116 height 141
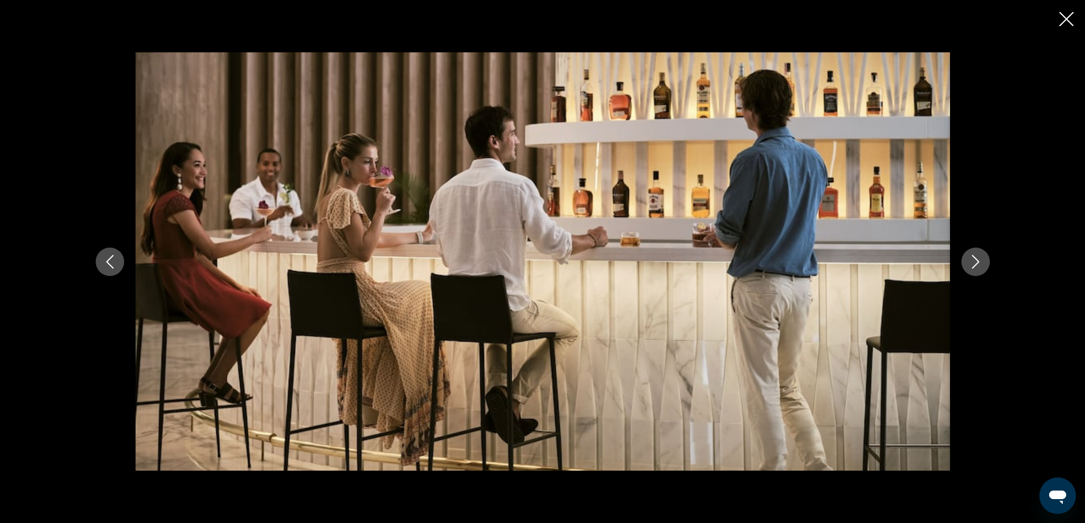
click at [982, 266] on button "Next image" at bounding box center [975, 262] width 28 height 28
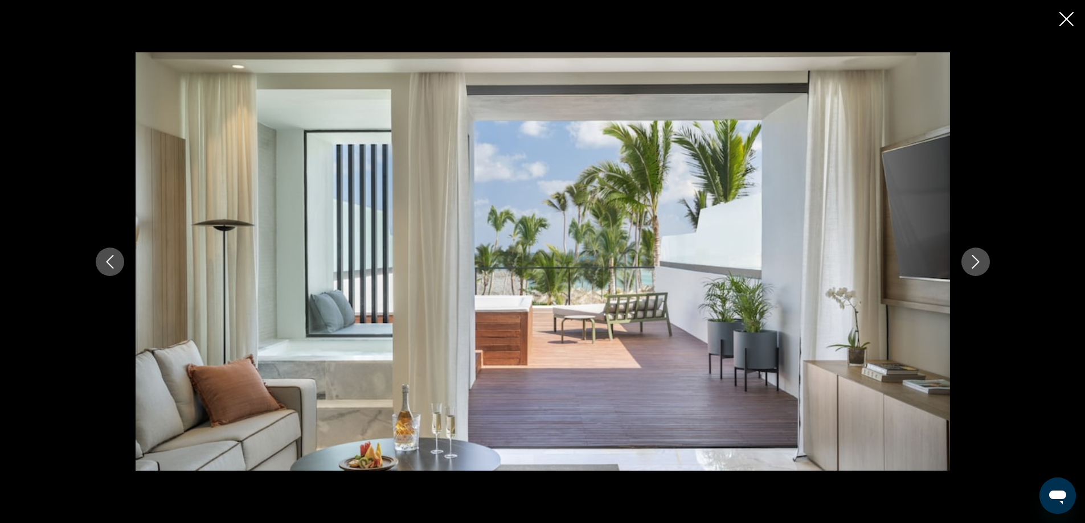
click at [982, 266] on icon "Next image" at bounding box center [976, 262] width 14 height 14
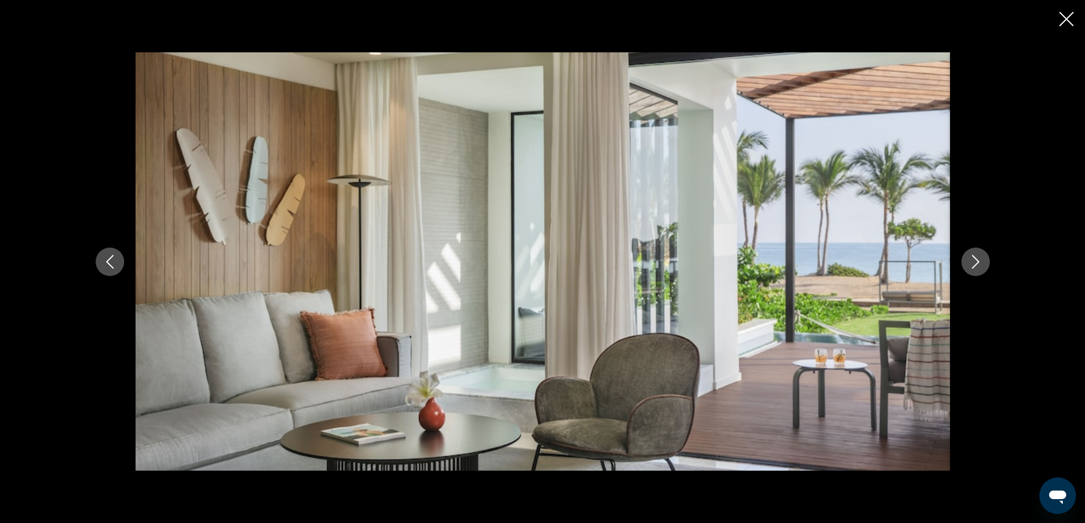
click at [982, 266] on icon "Next image" at bounding box center [976, 262] width 14 height 14
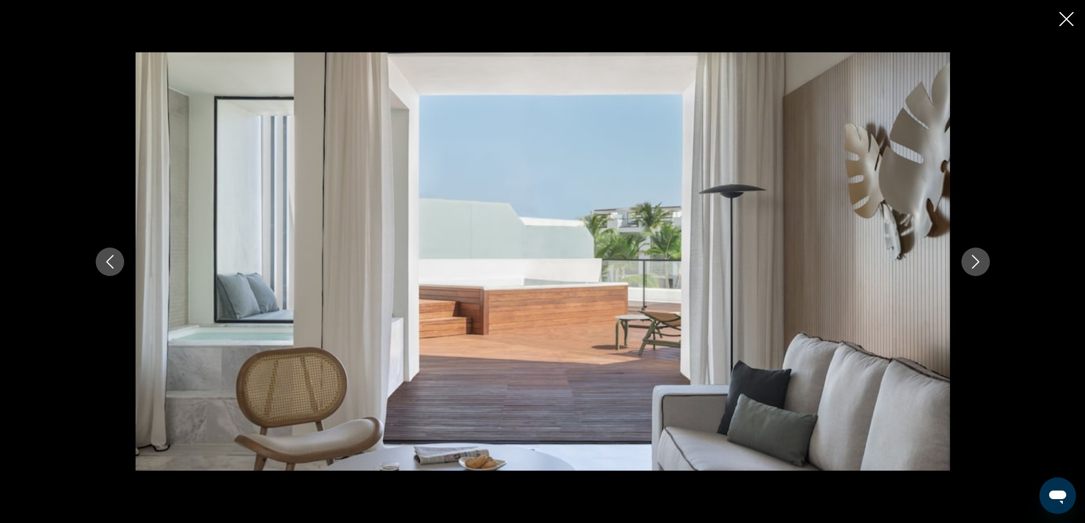
click at [982, 266] on icon "Next image" at bounding box center [976, 262] width 14 height 14
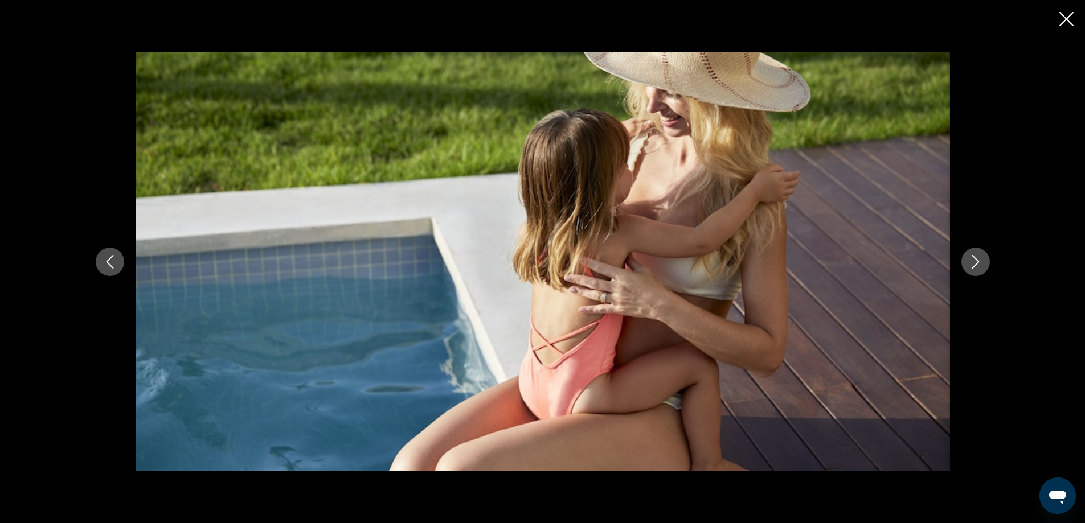
click at [982, 266] on icon "Next image" at bounding box center [976, 262] width 14 height 14
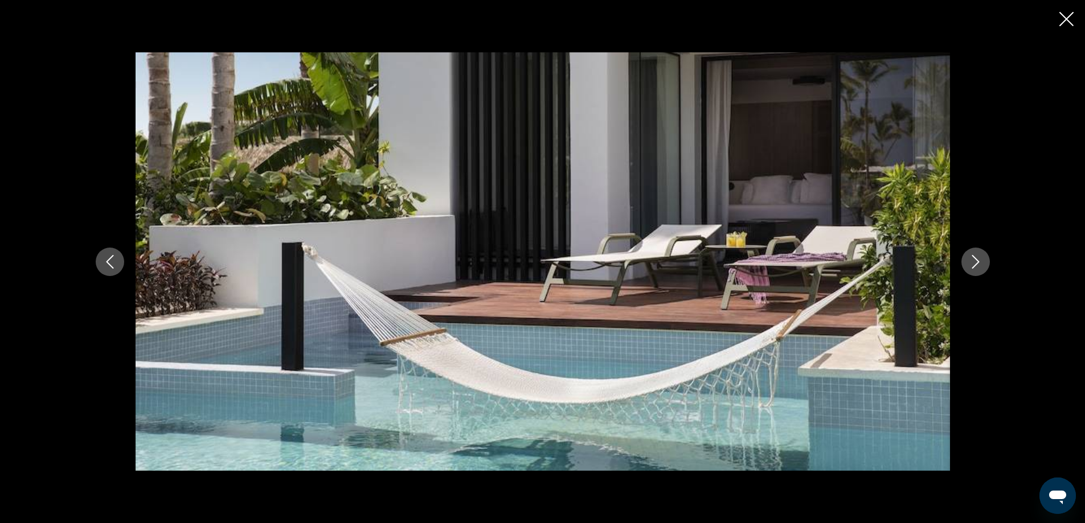
click at [982, 266] on icon "Next image" at bounding box center [976, 262] width 14 height 14
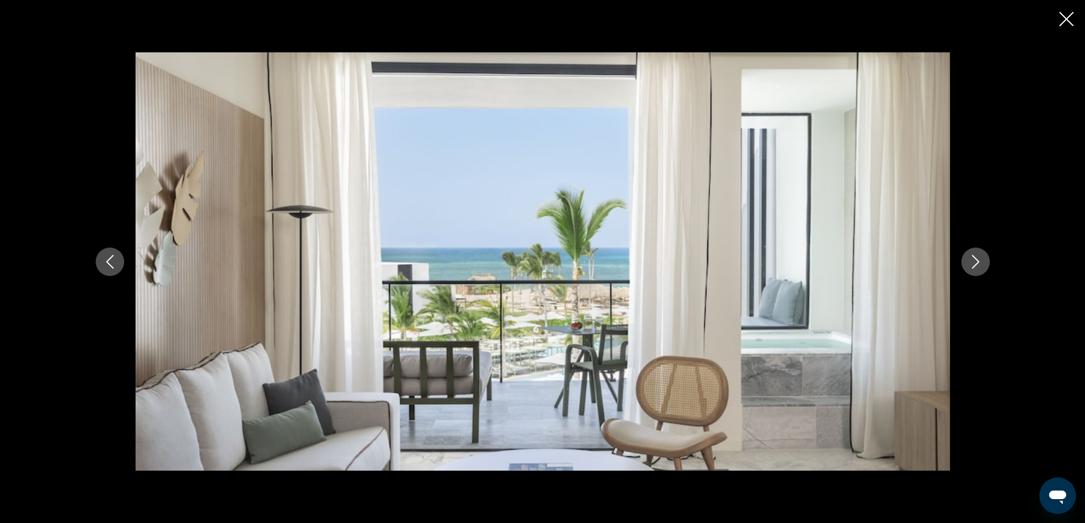
click at [982, 266] on icon "Next image" at bounding box center [976, 262] width 14 height 14
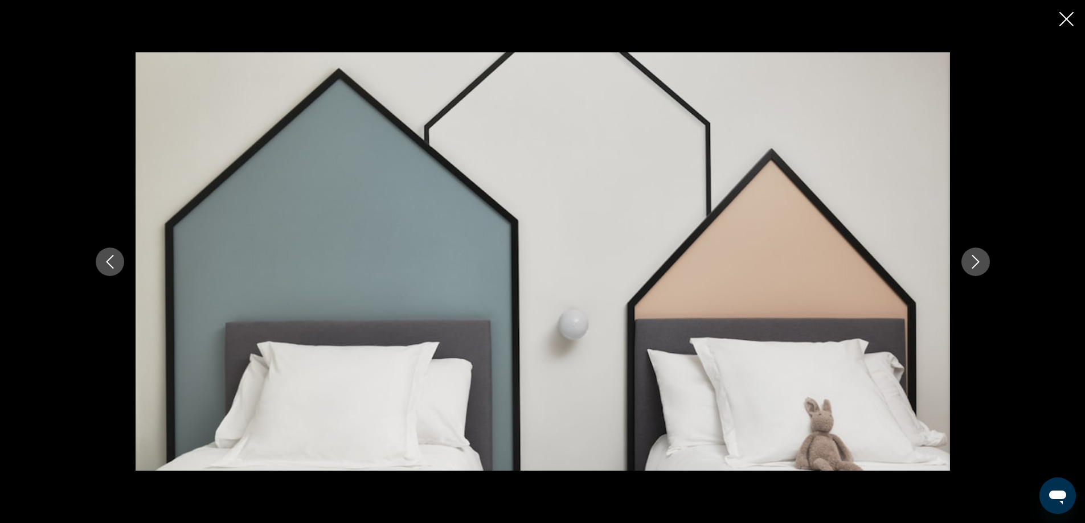
click at [982, 266] on icon "Next image" at bounding box center [976, 262] width 14 height 14
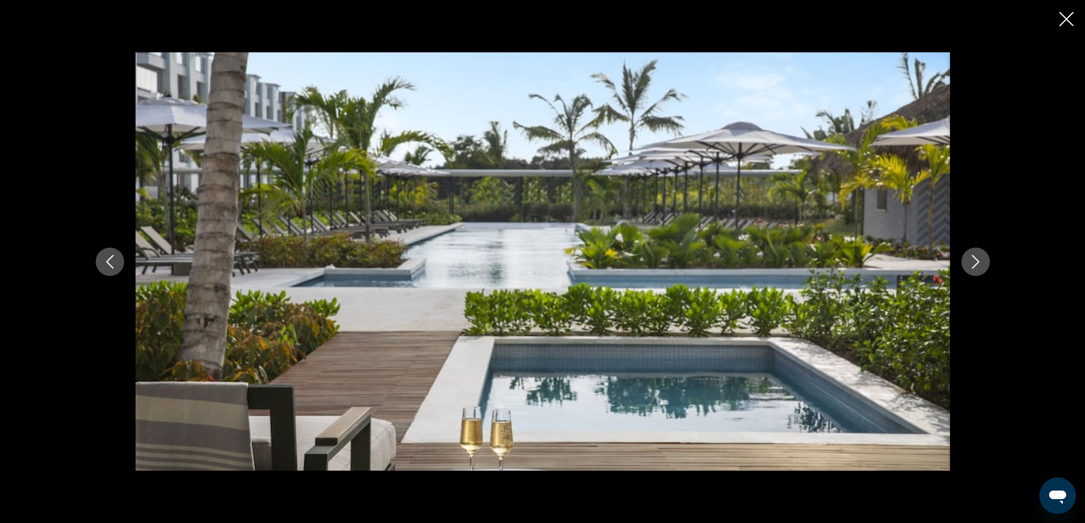
click at [982, 266] on icon "Next image" at bounding box center [976, 262] width 14 height 14
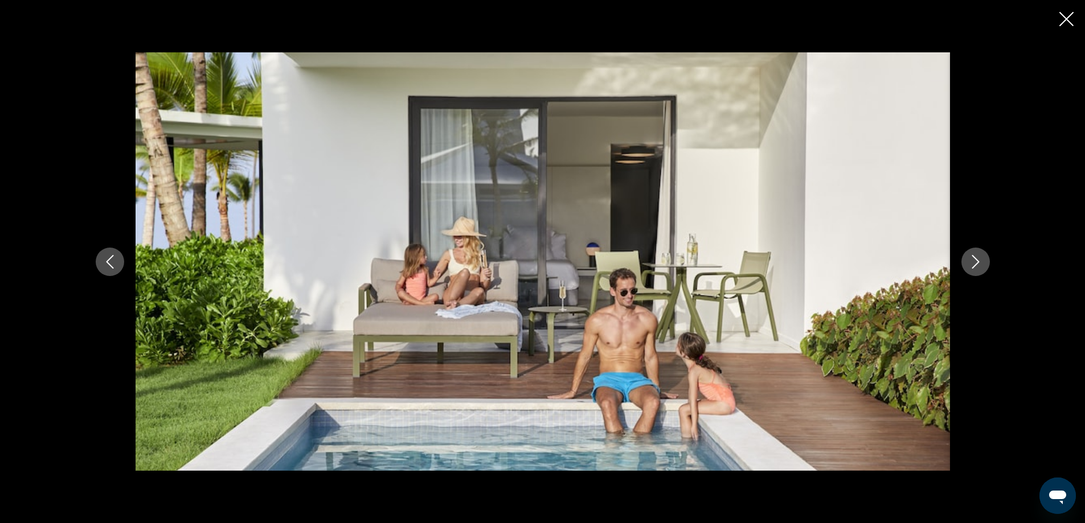
click at [982, 266] on icon "Next image" at bounding box center [976, 262] width 14 height 14
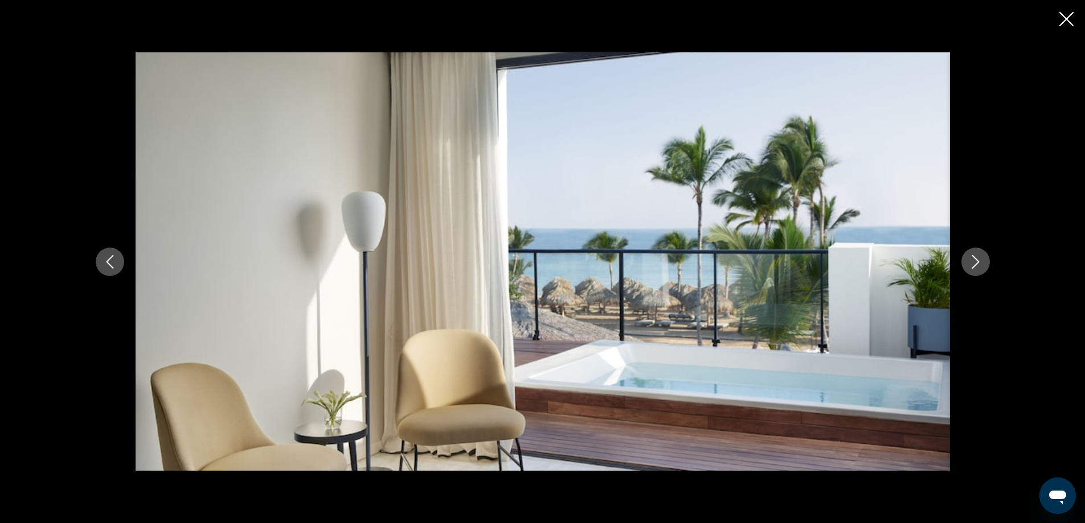
click at [982, 266] on icon "Next image" at bounding box center [976, 262] width 14 height 14
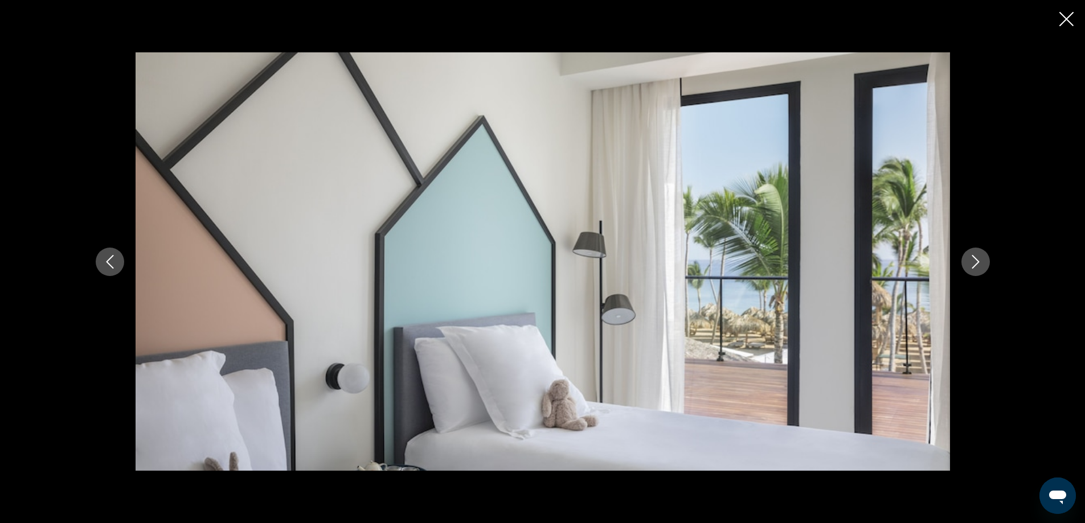
click at [982, 266] on icon "Next image" at bounding box center [976, 262] width 14 height 14
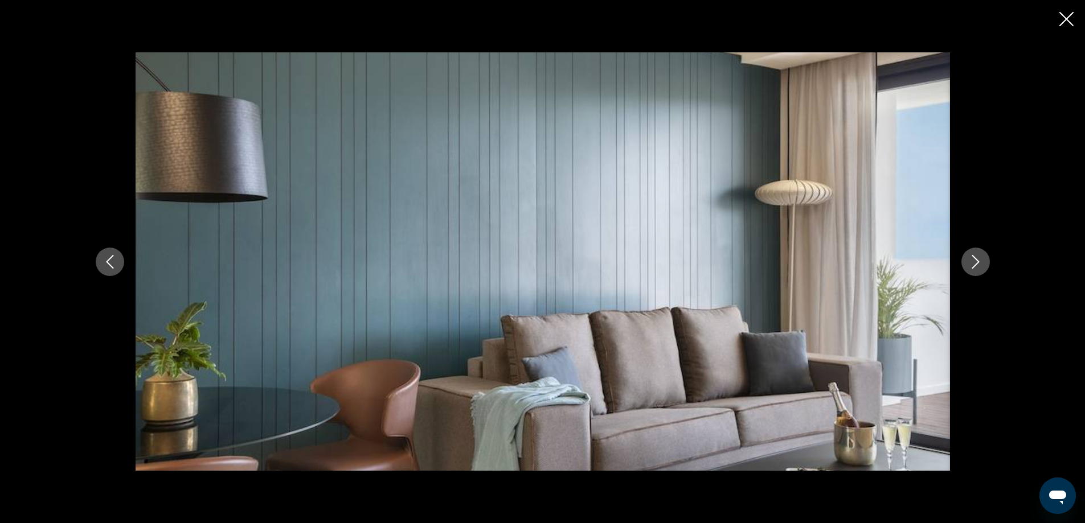
click at [982, 266] on icon "Next image" at bounding box center [976, 262] width 14 height 14
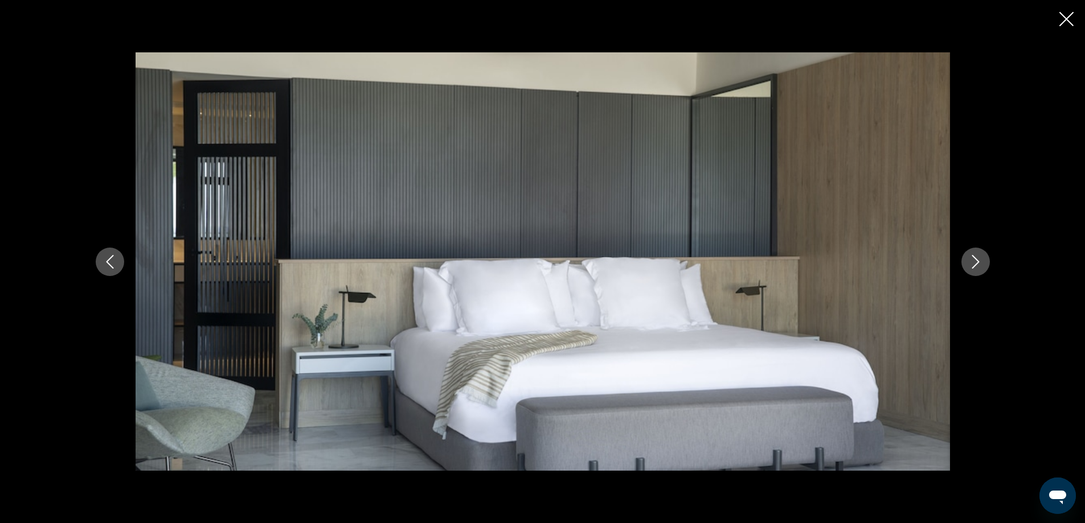
click at [982, 266] on icon "Next image" at bounding box center [976, 262] width 14 height 14
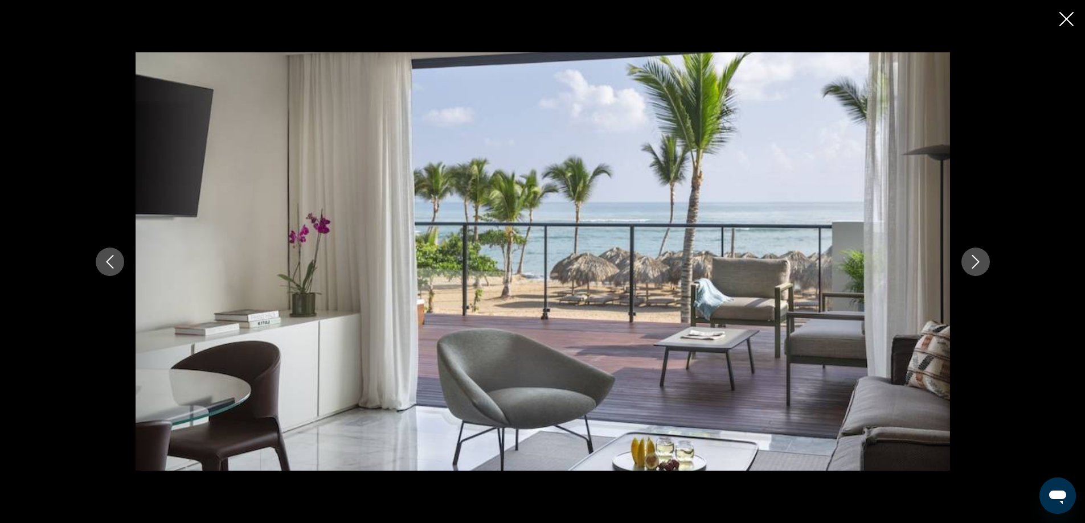
click at [982, 266] on icon "Next image" at bounding box center [976, 262] width 14 height 14
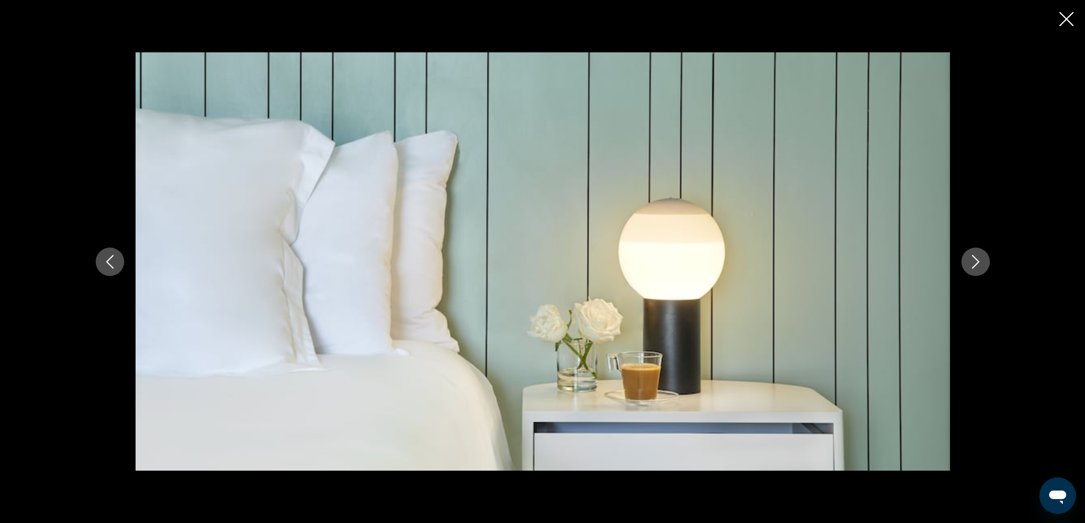
click at [987, 240] on div "Main content" at bounding box center [542, 261] width 917 height 419
click at [972, 261] on icon "Next image" at bounding box center [976, 262] width 14 height 14
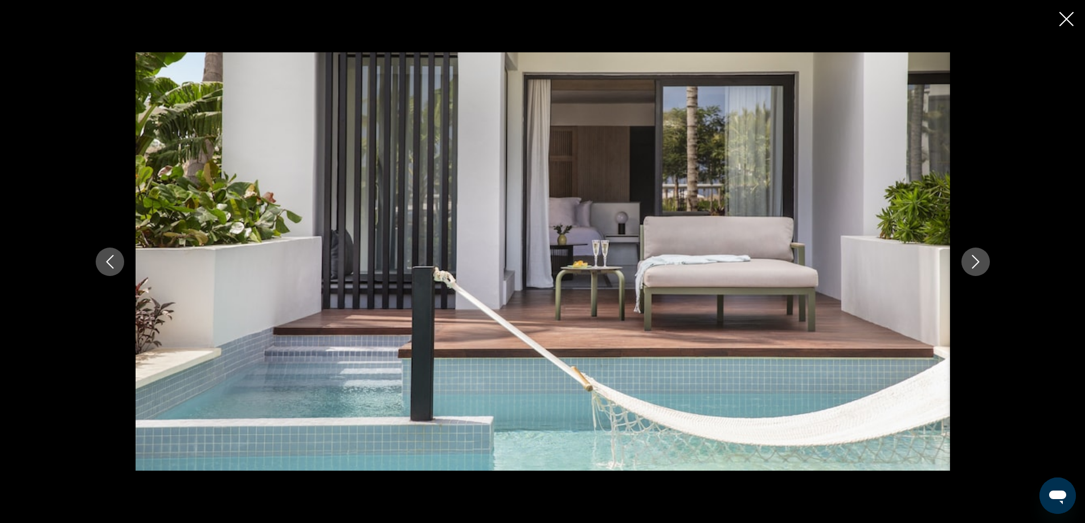
click at [972, 261] on icon "Next image" at bounding box center [976, 262] width 14 height 14
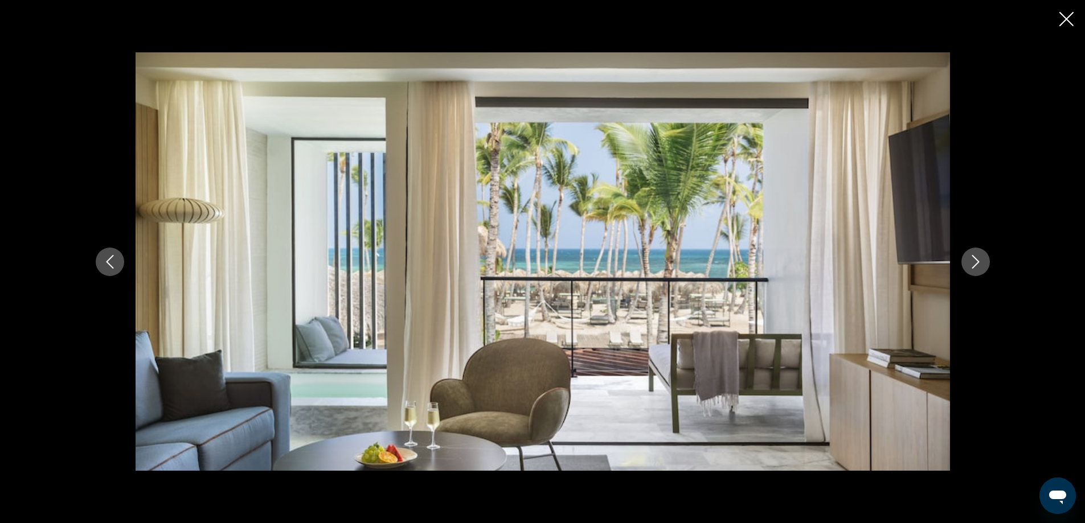
click at [972, 261] on icon "Next image" at bounding box center [976, 262] width 14 height 14
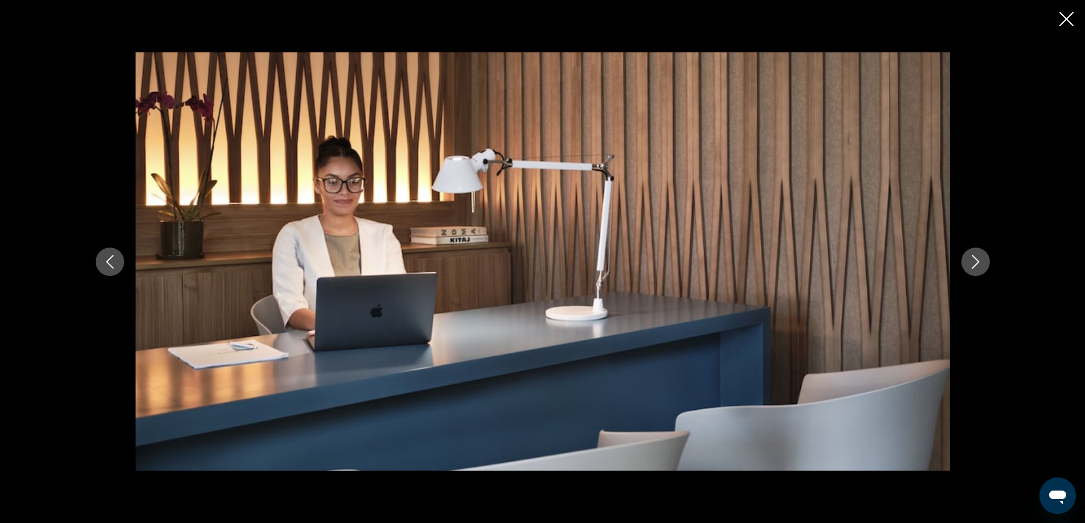
click at [972, 261] on icon "Next image" at bounding box center [976, 262] width 14 height 14
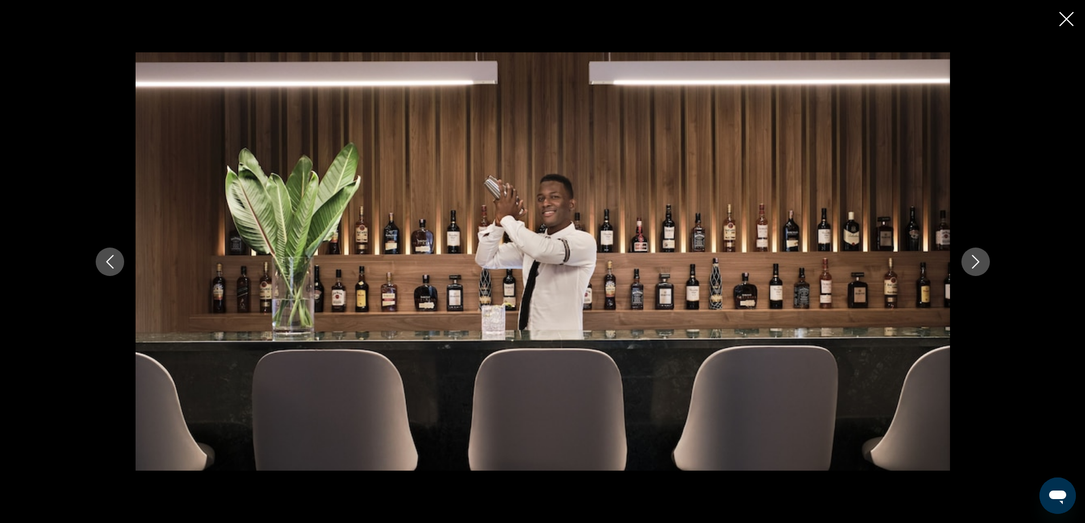
click at [972, 261] on icon "Next image" at bounding box center [976, 262] width 14 height 14
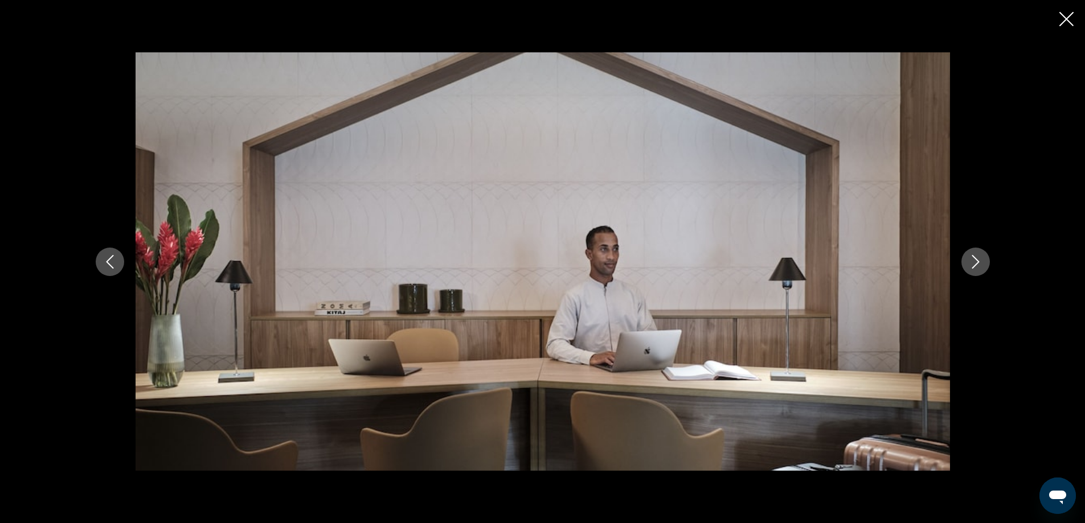
click at [972, 261] on icon "Next image" at bounding box center [976, 262] width 14 height 14
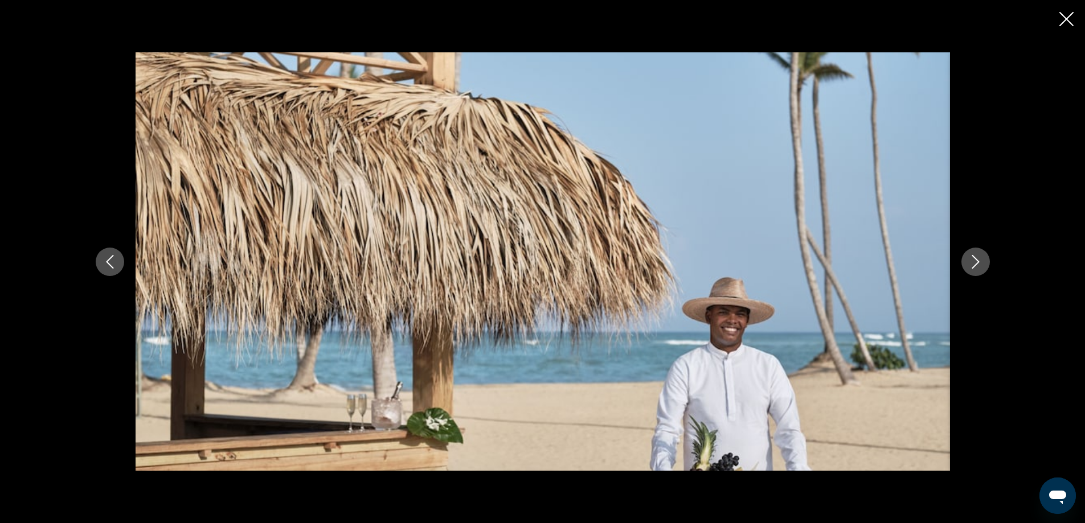
click at [1067, 20] on icon "Close slideshow" at bounding box center [1066, 19] width 14 height 14
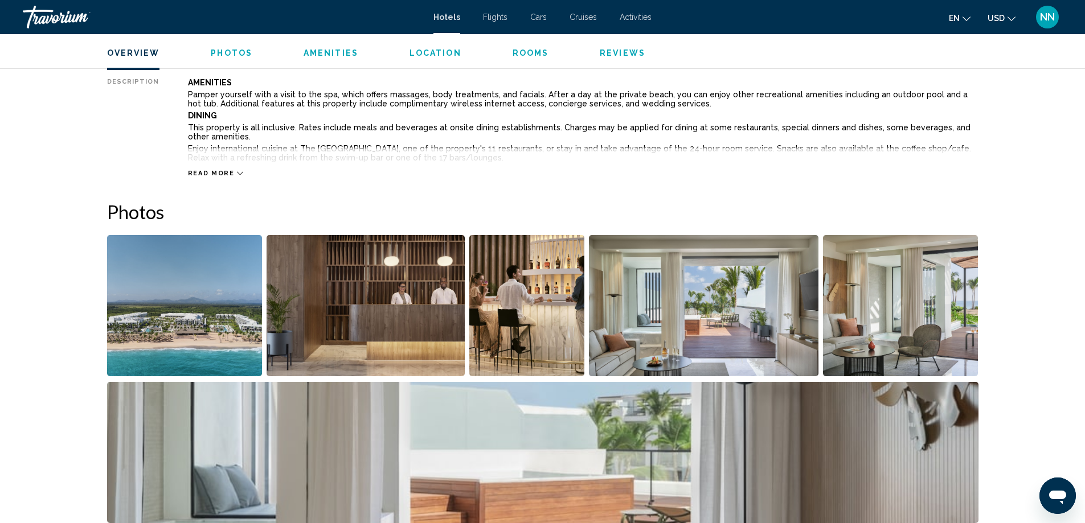
scroll to position [387, 0]
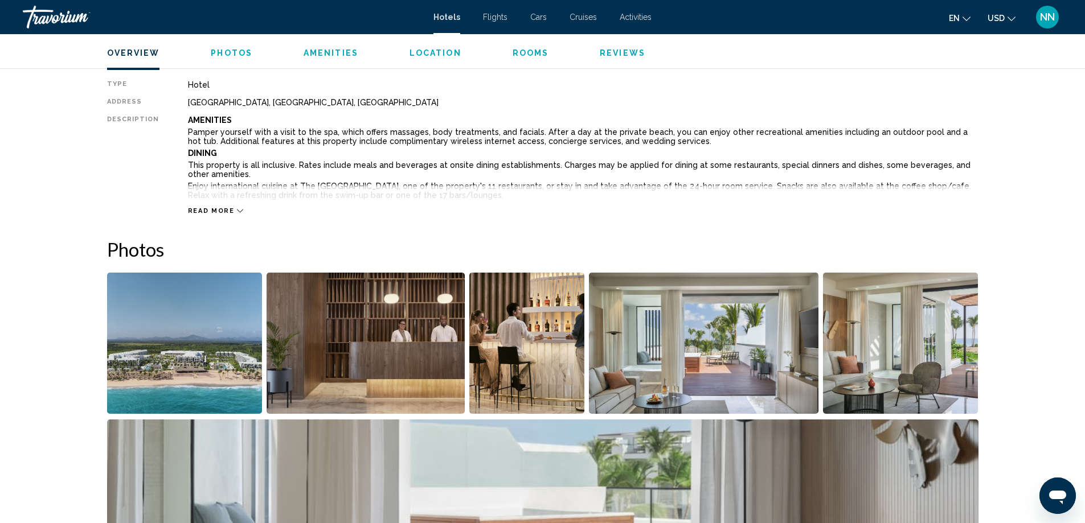
click at [212, 214] on span "Read more" at bounding box center [211, 210] width 47 height 7
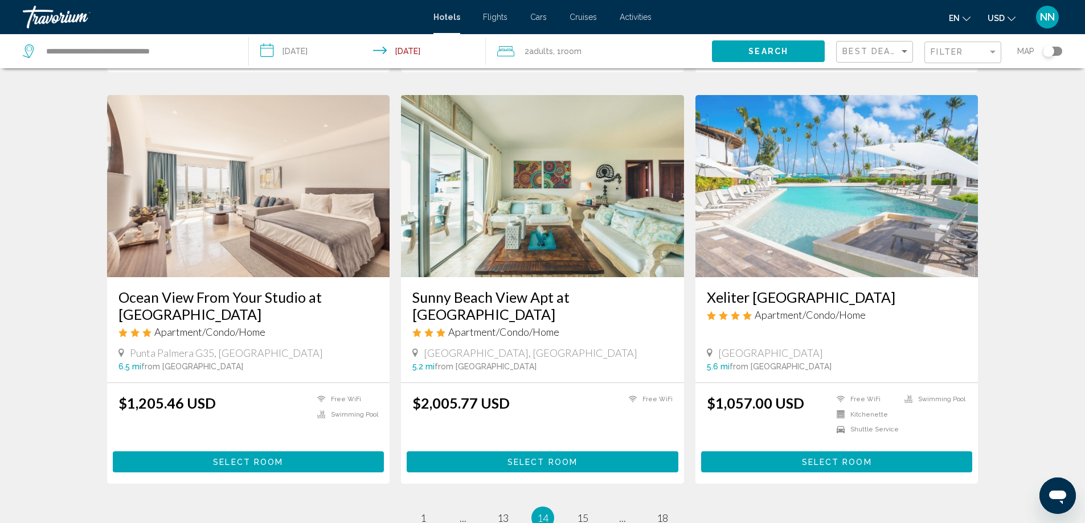
scroll to position [1425, 0]
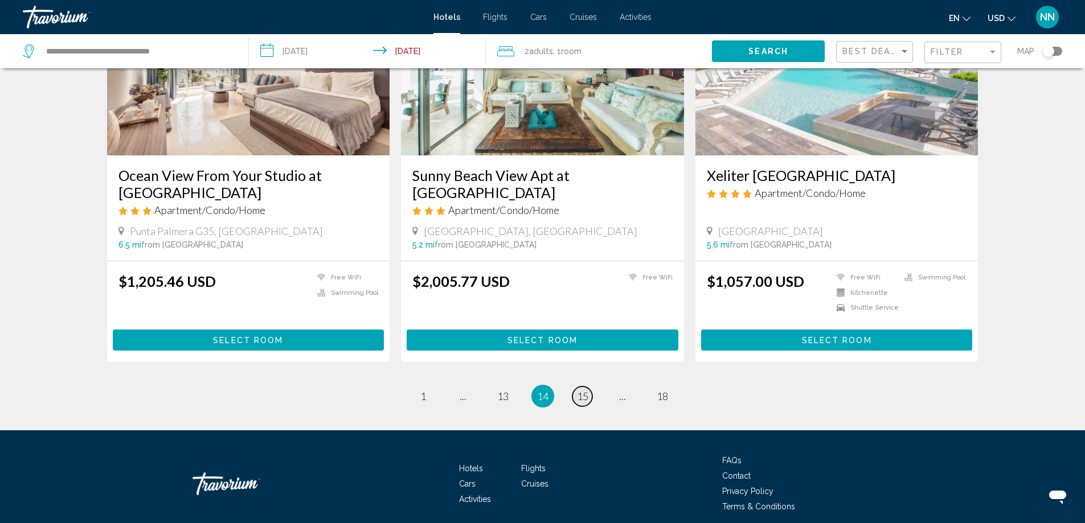
click at [581, 390] on span "15" at bounding box center [582, 396] width 11 height 13
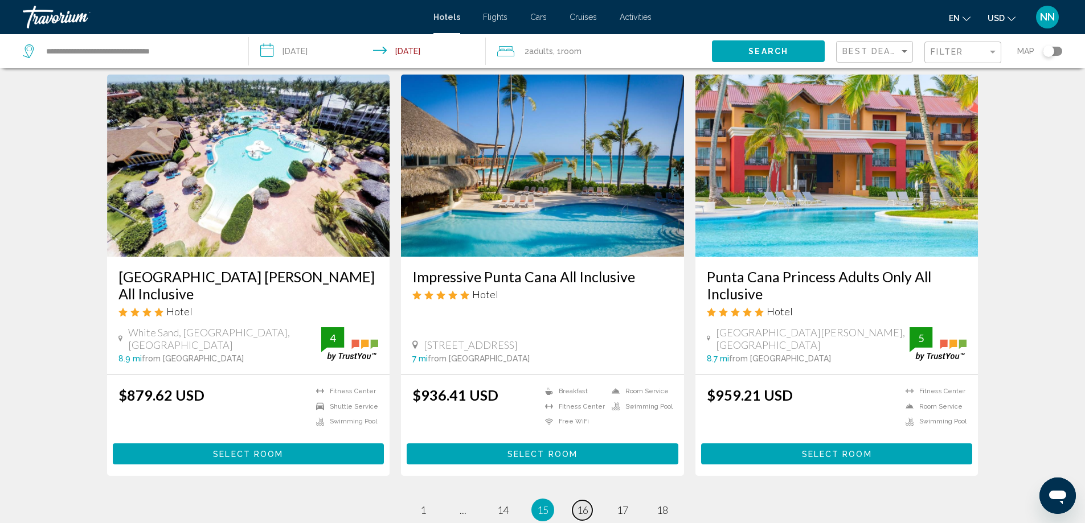
scroll to position [1321, 0]
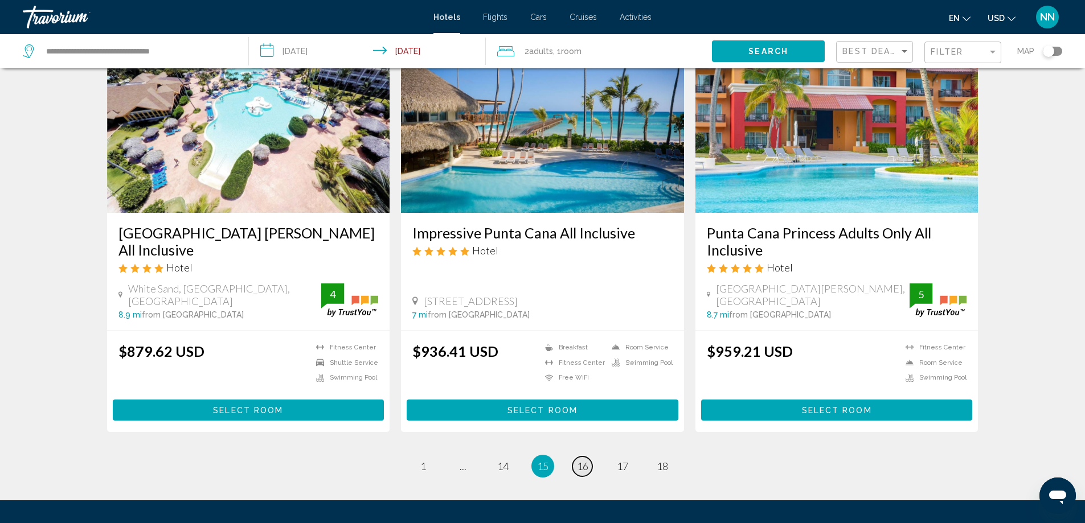
click at [589, 469] on link "page 16" at bounding box center [582, 467] width 20 height 20
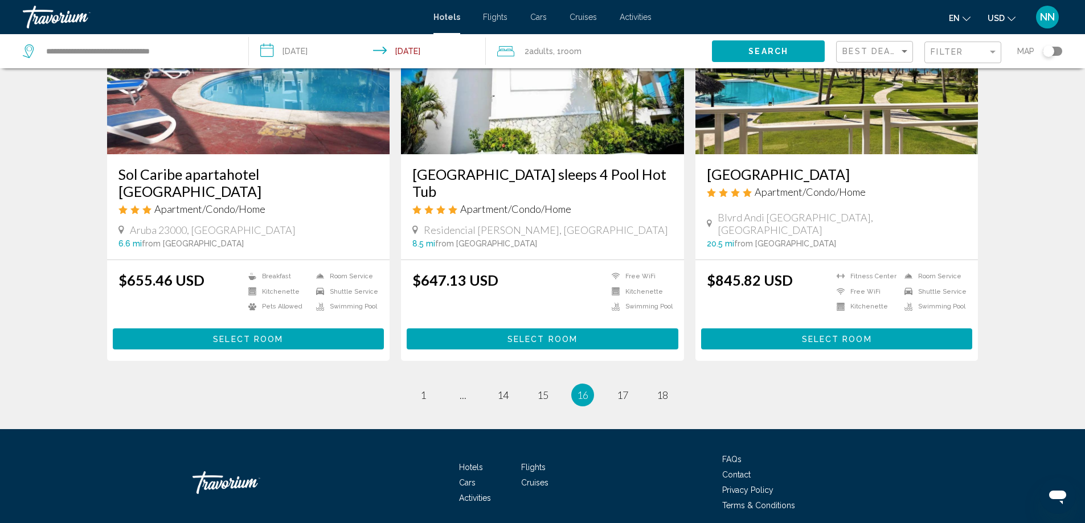
scroll to position [1425, 0]
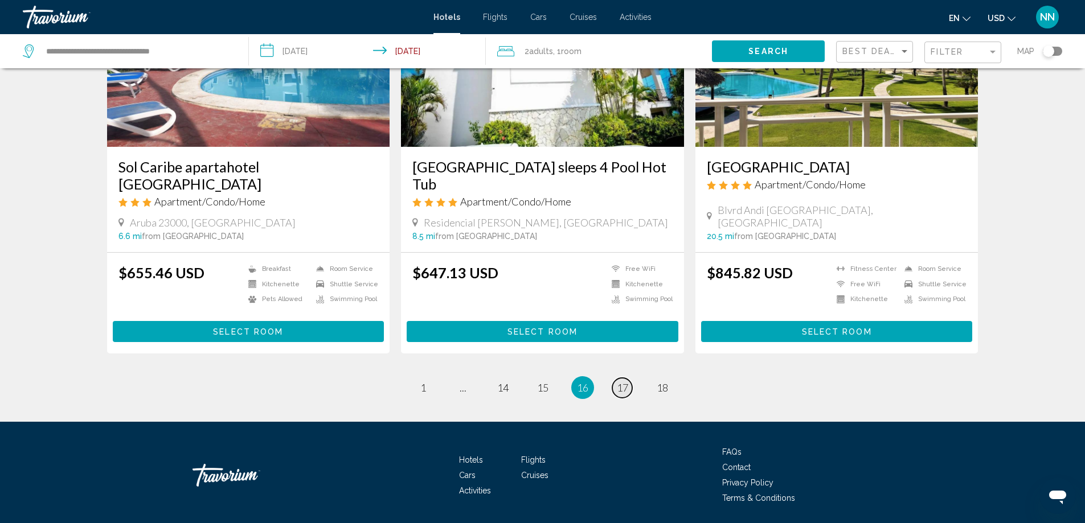
click at [620, 382] on span "17" at bounding box center [622, 388] width 11 height 13
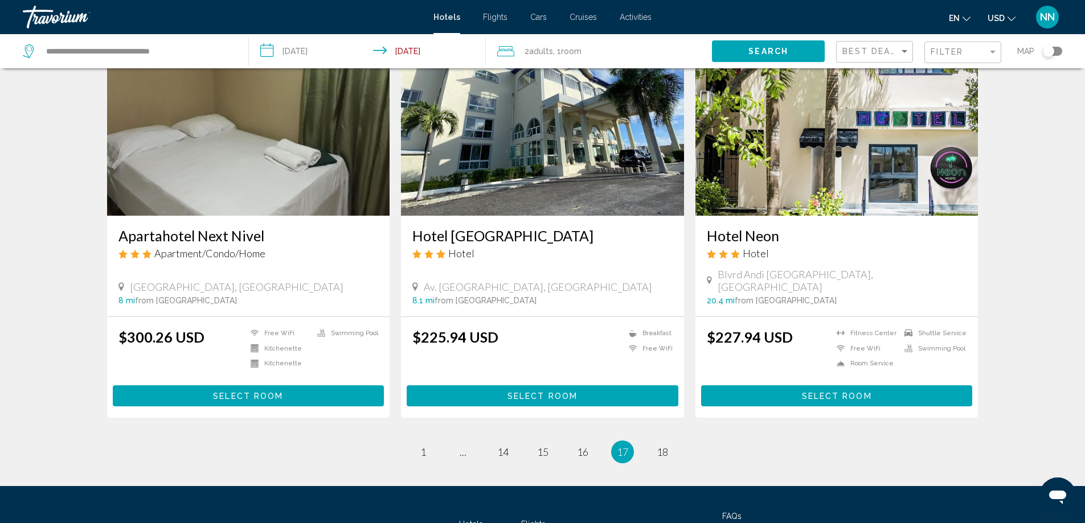
scroll to position [1383, 0]
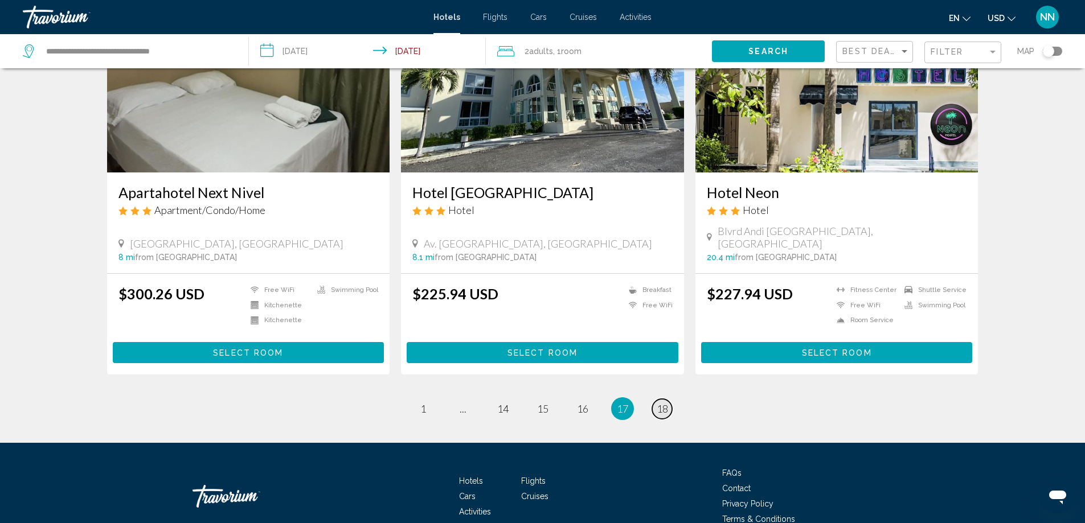
click at [662, 399] on link "page 18" at bounding box center [662, 409] width 20 height 20
